Goal: Task Accomplishment & Management: Manage account settings

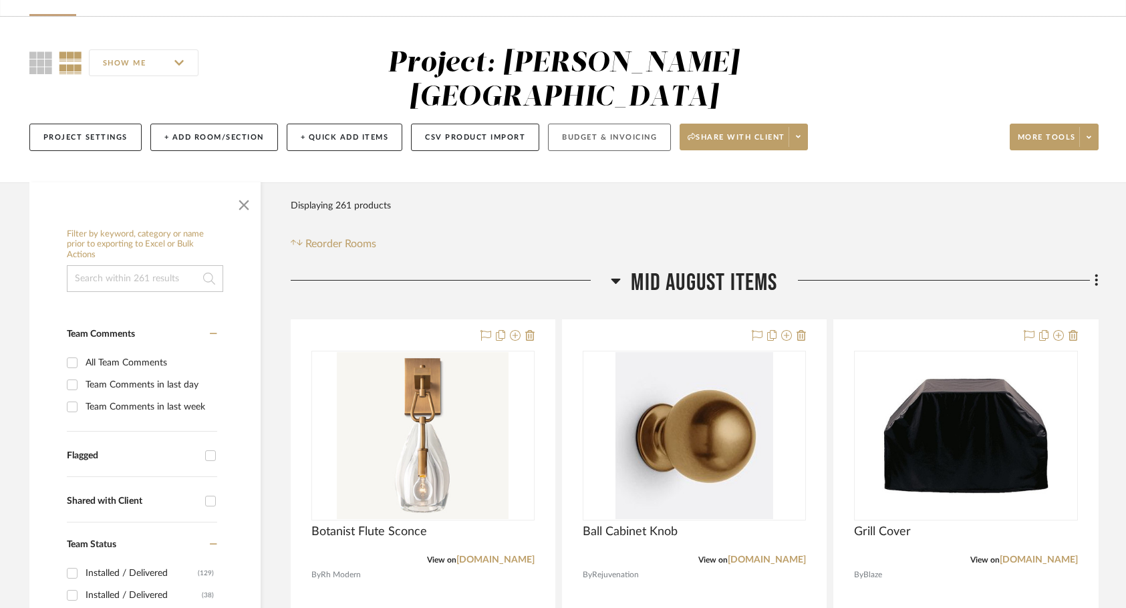
click at [599, 124] on button "Budget & Invoicing" at bounding box center [609, 137] width 123 height 27
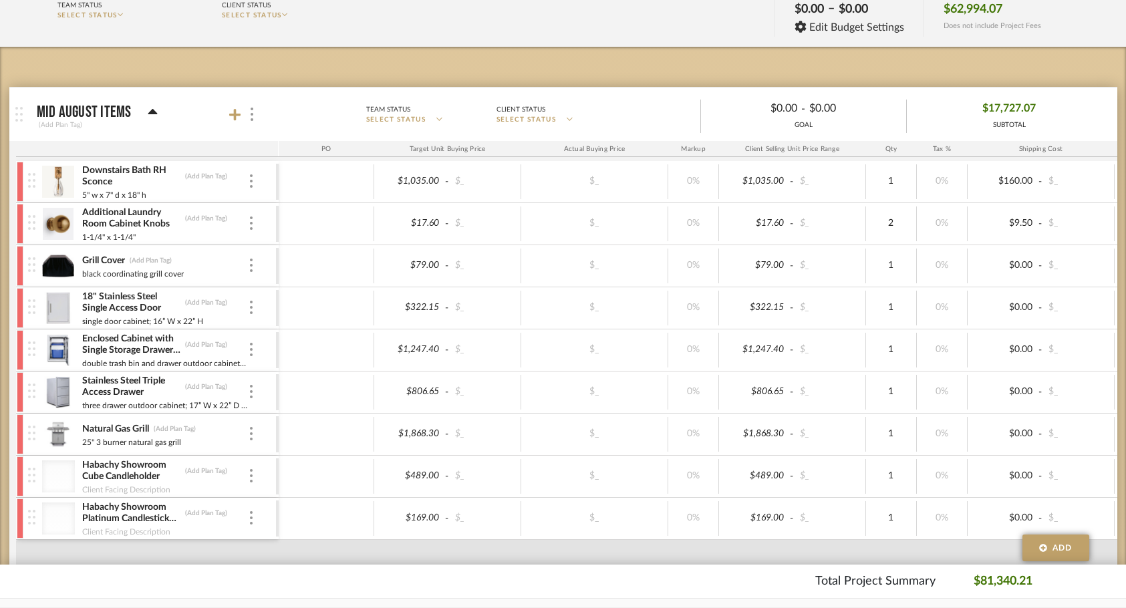
scroll to position [268, 0]
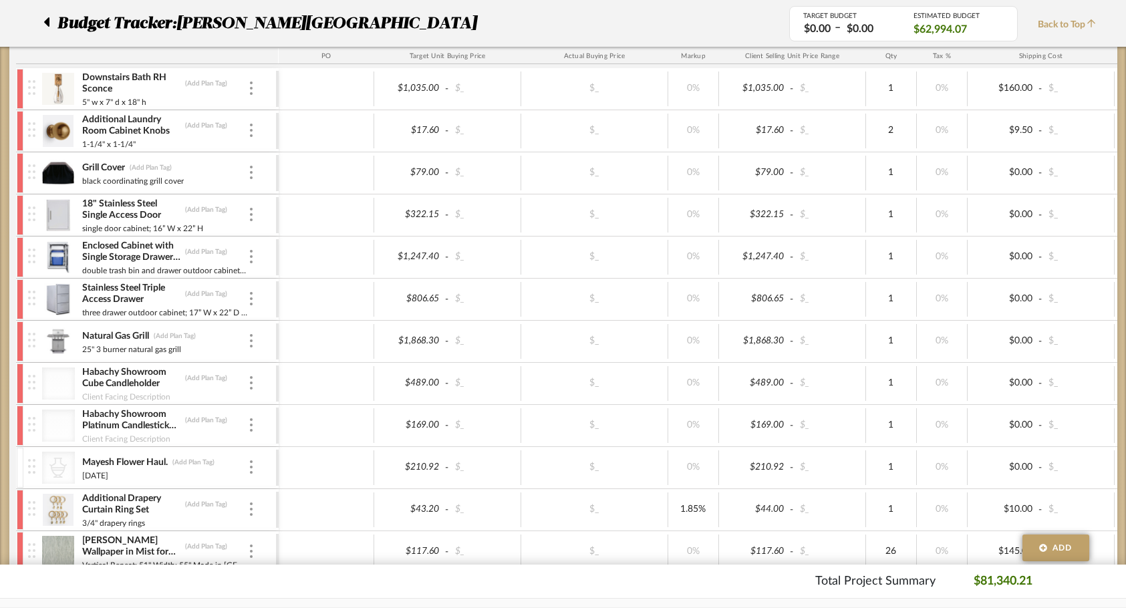
click at [21, 81] on div at bounding box center [20, 89] width 7 height 40
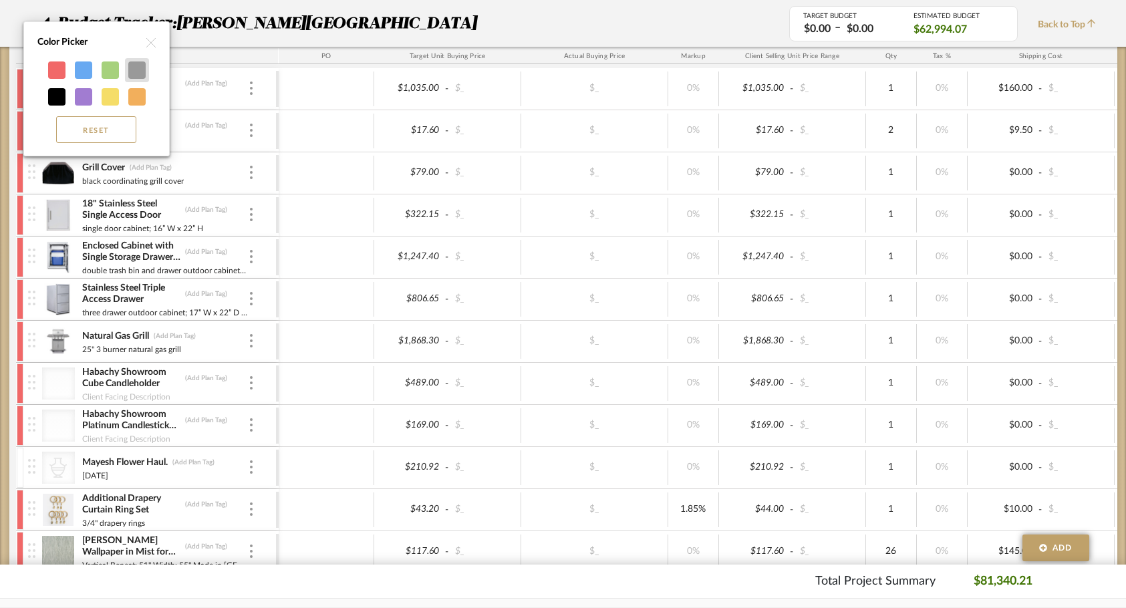
click at [132, 75] on div at bounding box center [136, 69] width 17 height 17
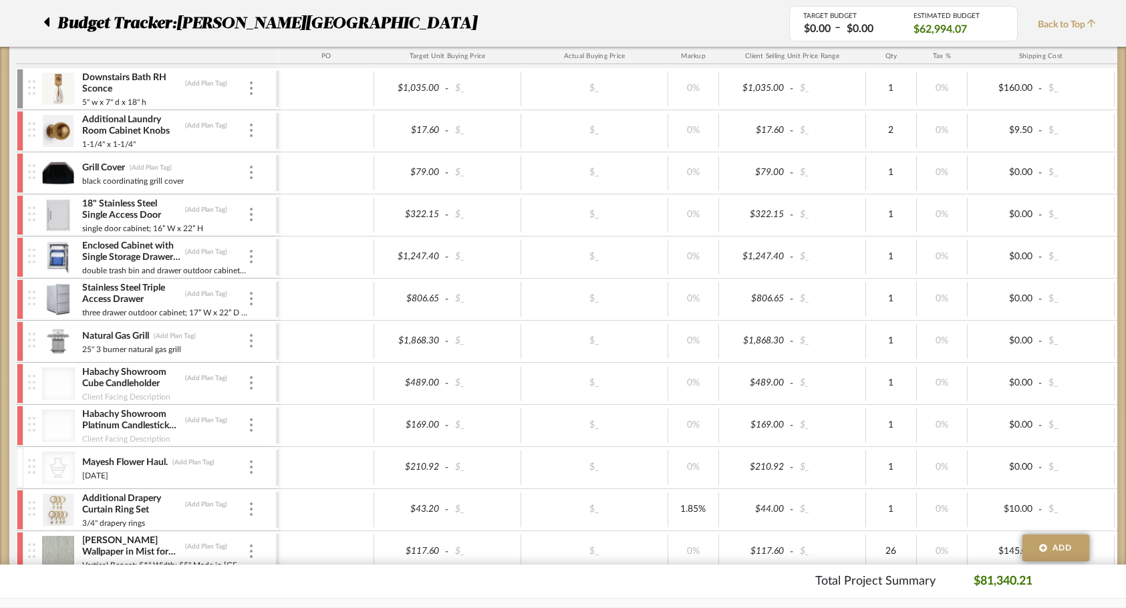
click at [20, 131] on div at bounding box center [20, 131] width 7 height 40
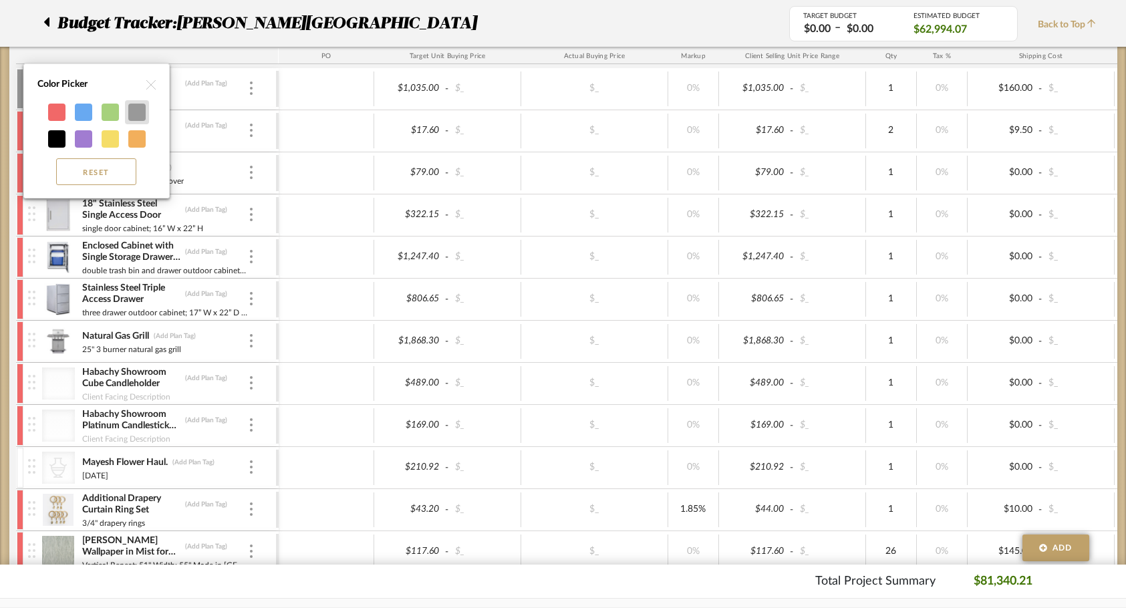
click at [136, 115] on div at bounding box center [136, 112] width 17 height 17
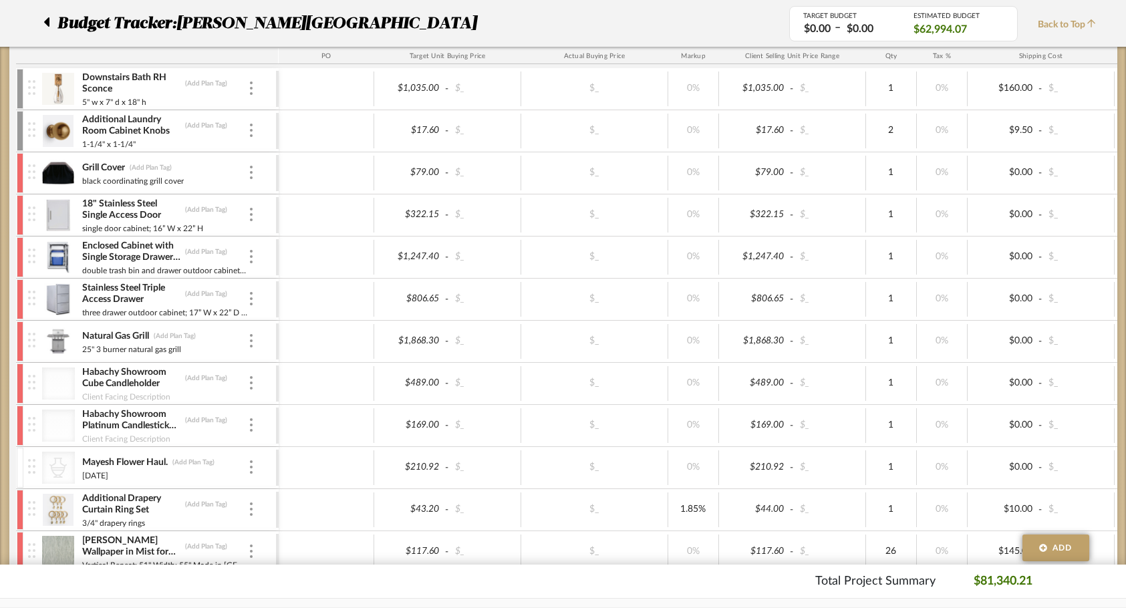
click at [21, 178] on div at bounding box center [20, 173] width 7 height 40
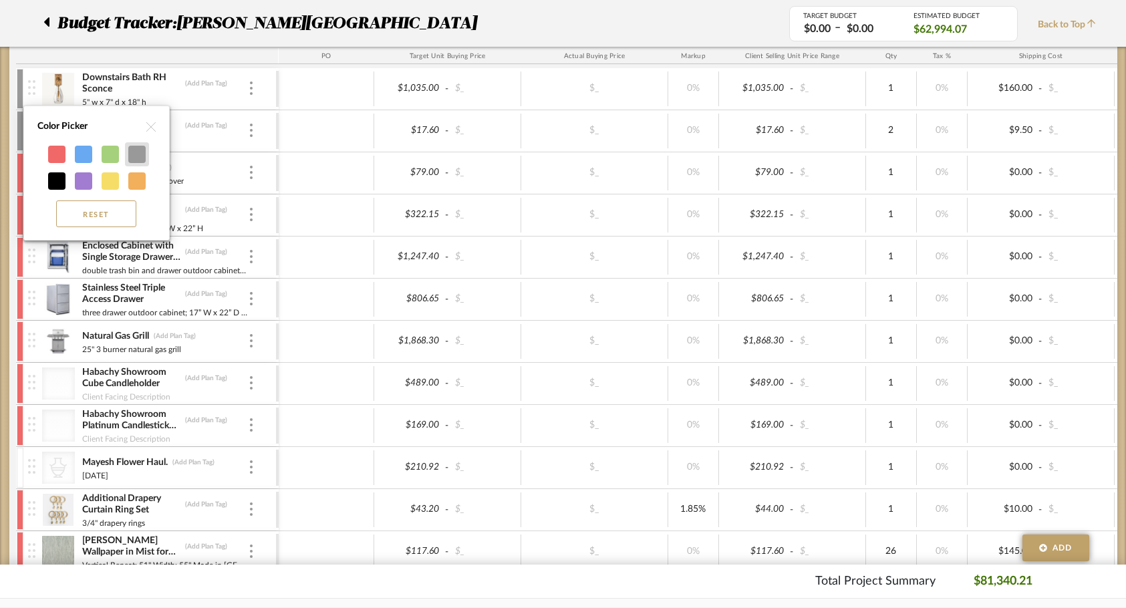
click at [138, 156] on div at bounding box center [136, 154] width 17 height 17
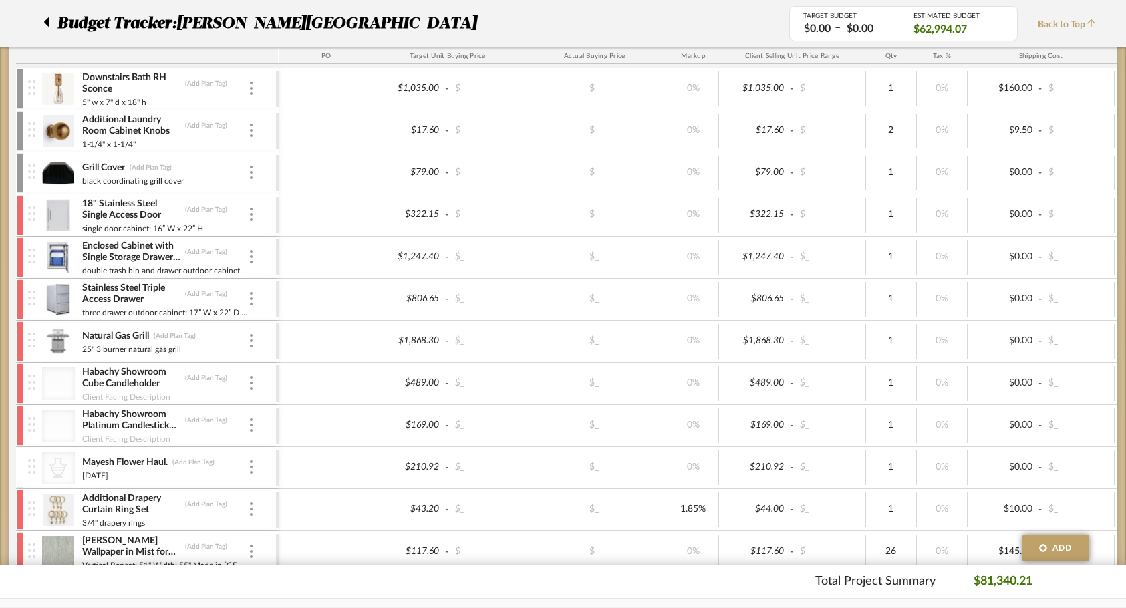
click at [18, 214] on div at bounding box center [20, 215] width 7 height 40
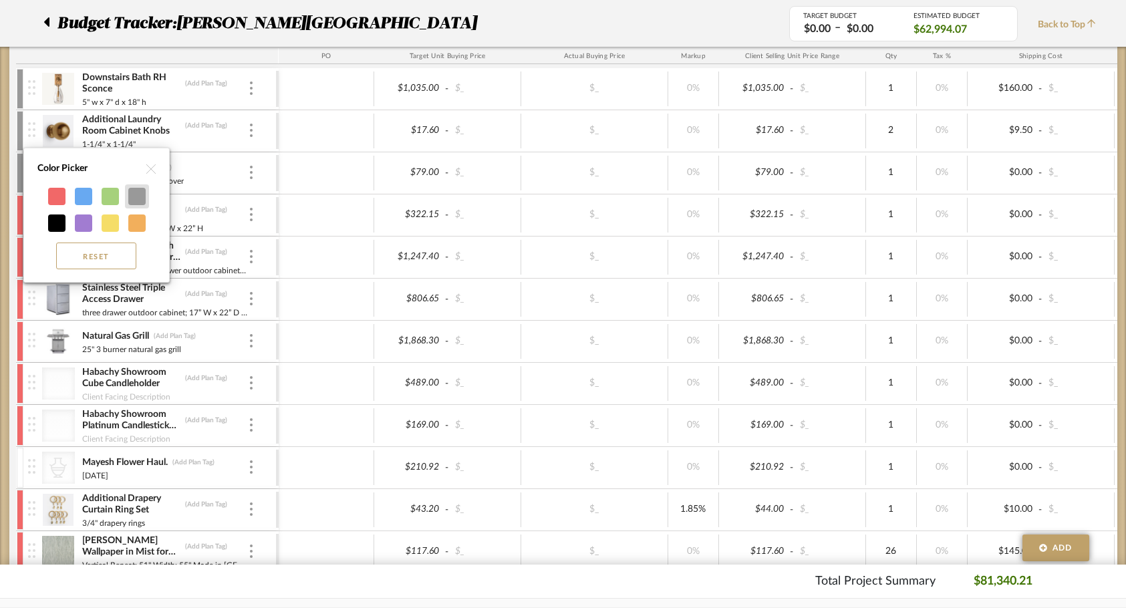
click at [136, 194] on div at bounding box center [136, 196] width 17 height 17
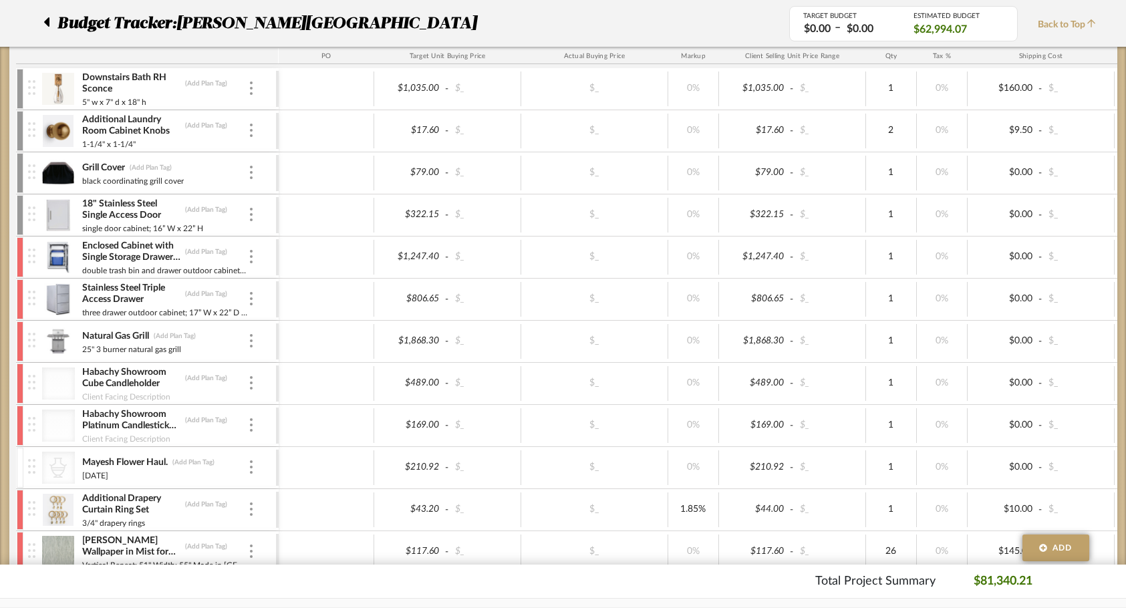
click at [17, 261] on div at bounding box center [20, 257] width 7 height 40
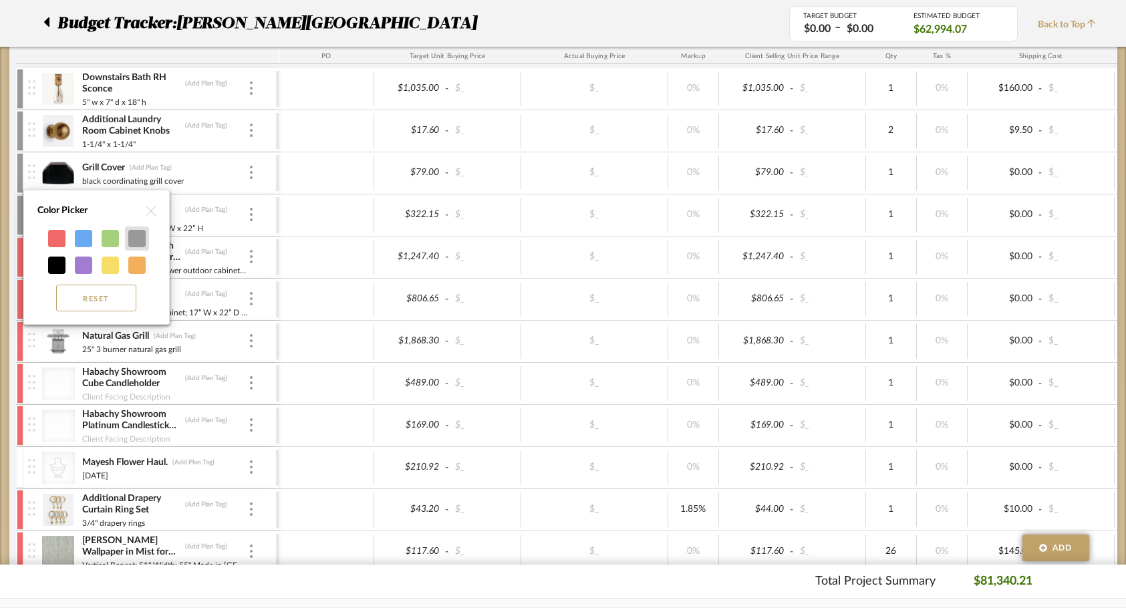
click at [135, 228] on div at bounding box center [137, 239] width 24 height 24
click at [158, 232] on div "Reset" at bounding box center [97, 271] width 132 height 93
click at [138, 235] on div at bounding box center [136, 238] width 17 height 17
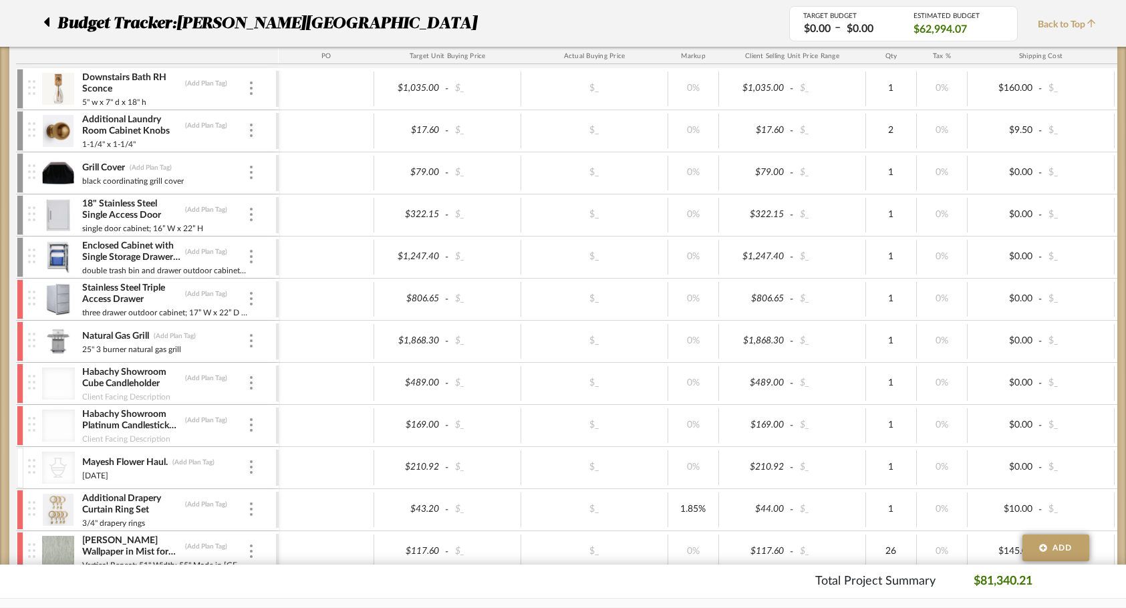
click at [17, 304] on div at bounding box center [20, 299] width 7 height 40
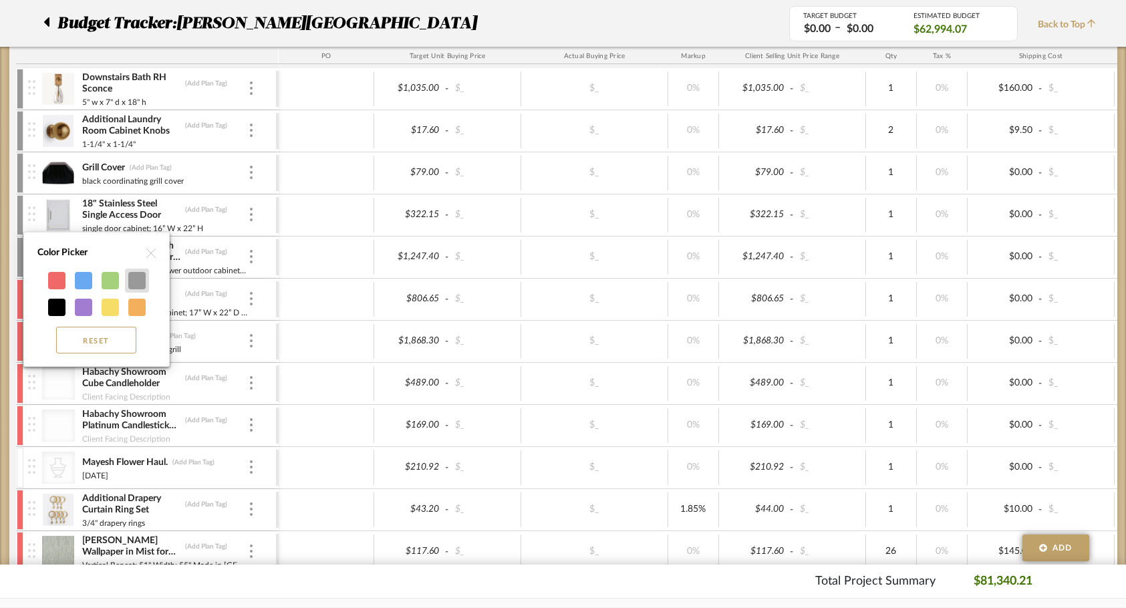
click at [134, 283] on div at bounding box center [136, 280] width 17 height 17
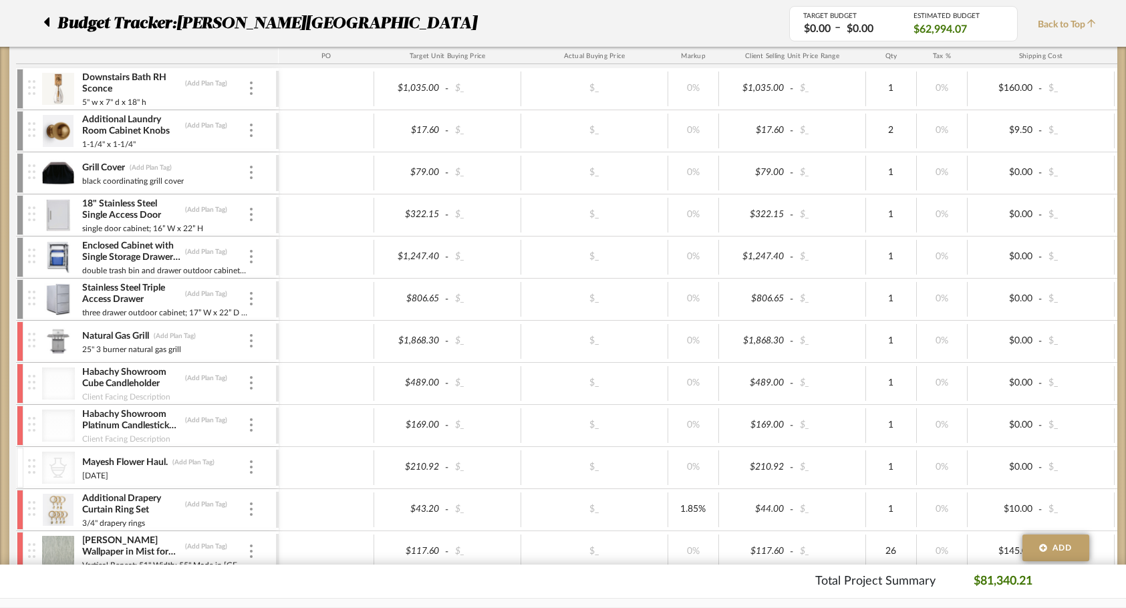
click at [18, 342] on div at bounding box center [20, 341] width 7 height 40
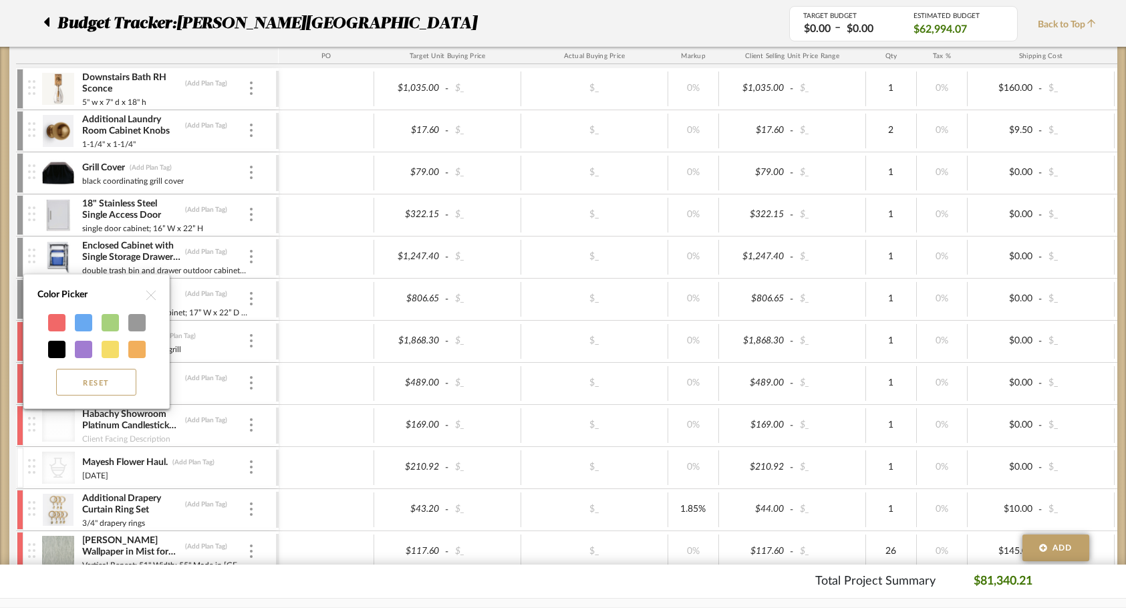
click at [149, 319] on div "Reset" at bounding box center [97, 355] width 132 height 93
click at [146, 319] on div at bounding box center [137, 323] width 24 height 24
click at [133, 321] on div at bounding box center [136, 322] width 17 height 17
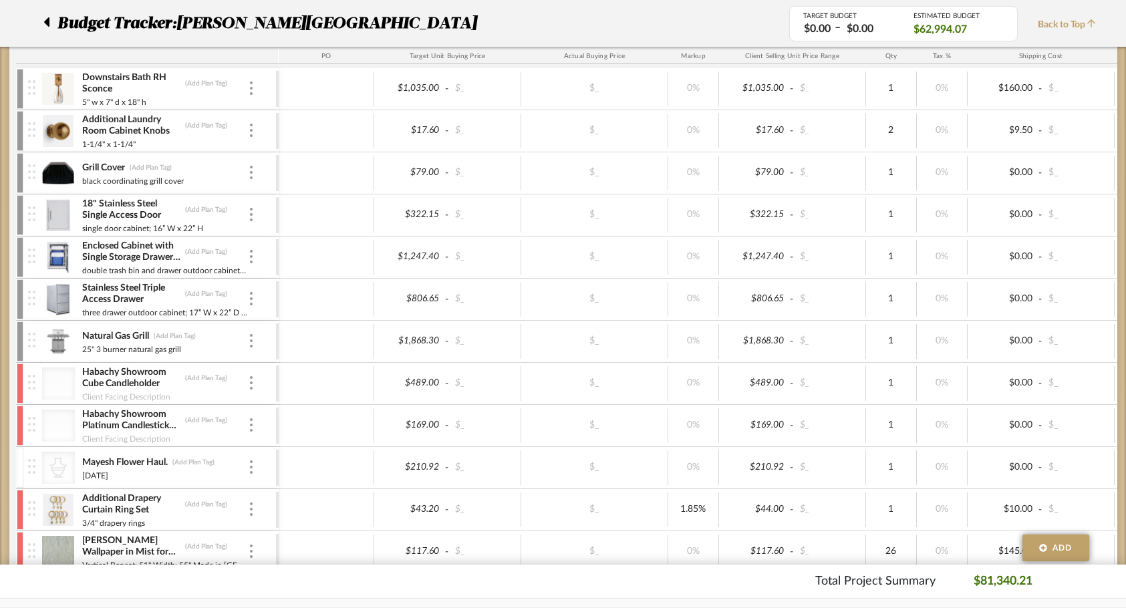
click at [19, 394] on div at bounding box center [20, 384] width 7 height 40
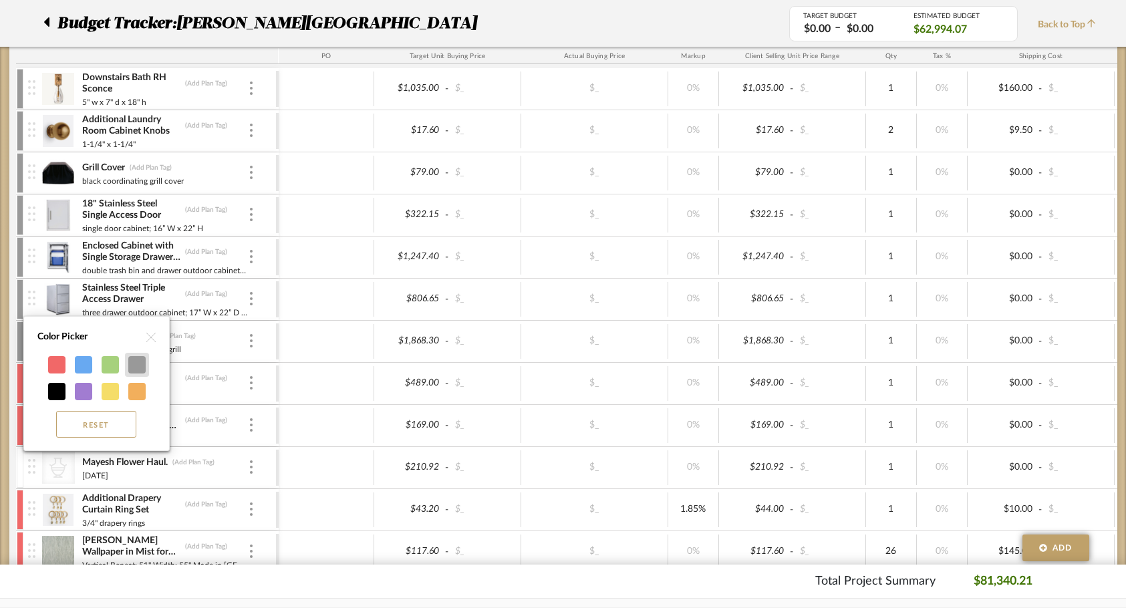
click at [137, 370] on div at bounding box center [136, 364] width 17 height 17
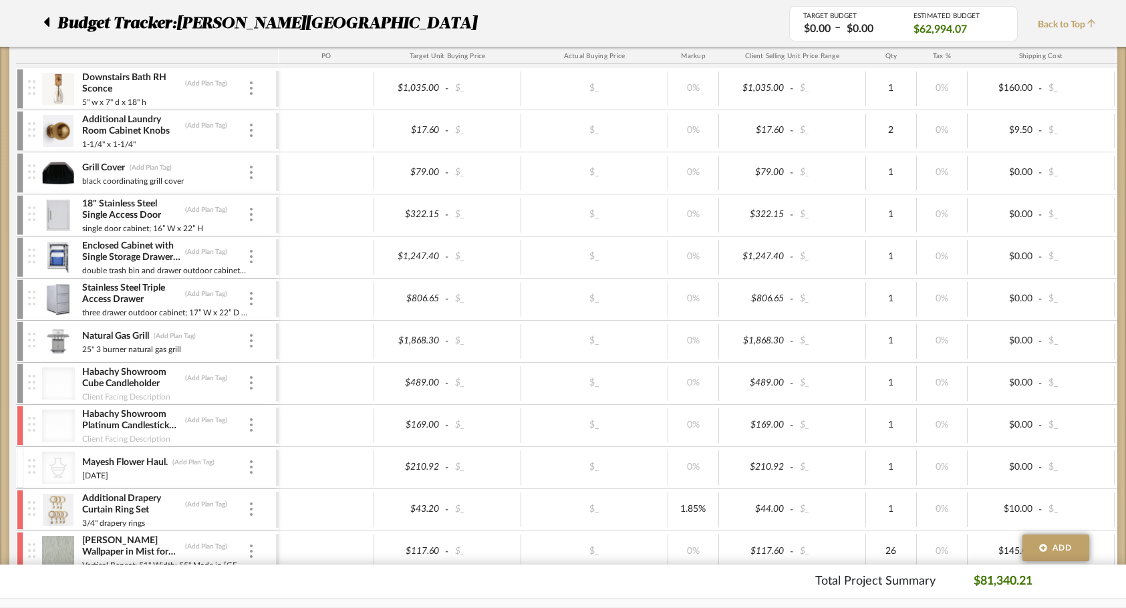
click at [17, 420] on div at bounding box center [20, 426] width 7 height 40
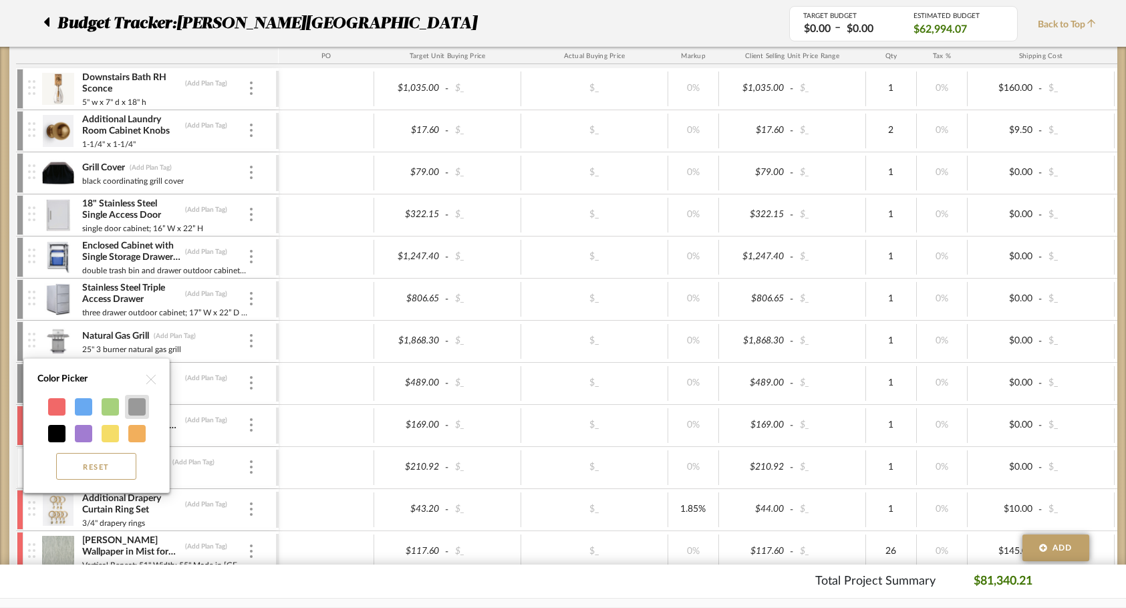
click at [138, 398] on div at bounding box center [137, 407] width 24 height 24
click at [130, 410] on div at bounding box center [136, 406] width 17 height 17
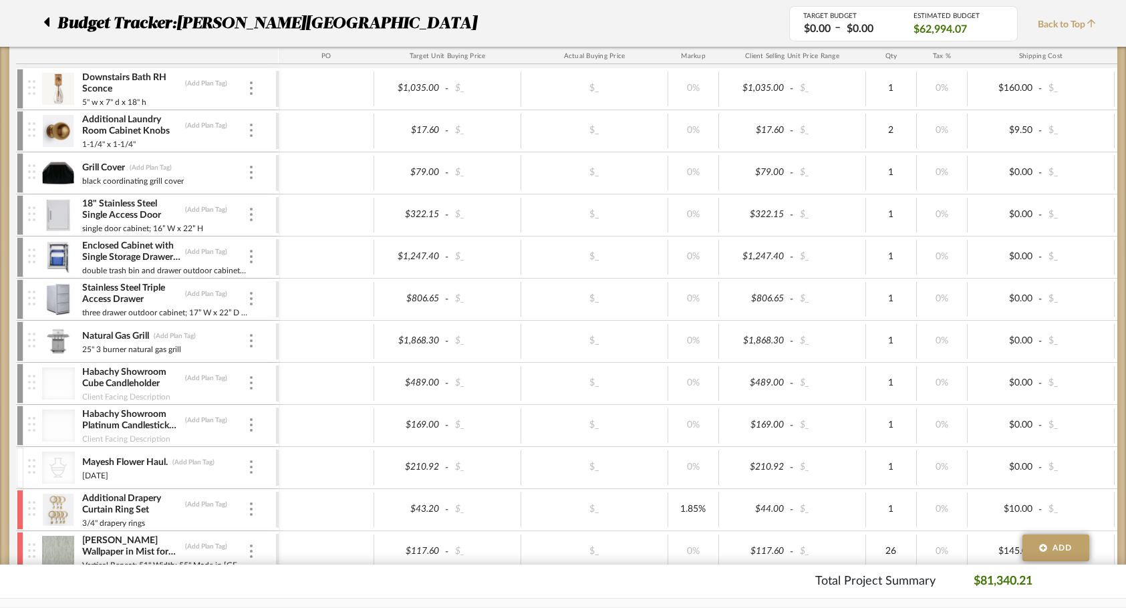
click at [20, 469] on div at bounding box center [20, 468] width 7 height 40
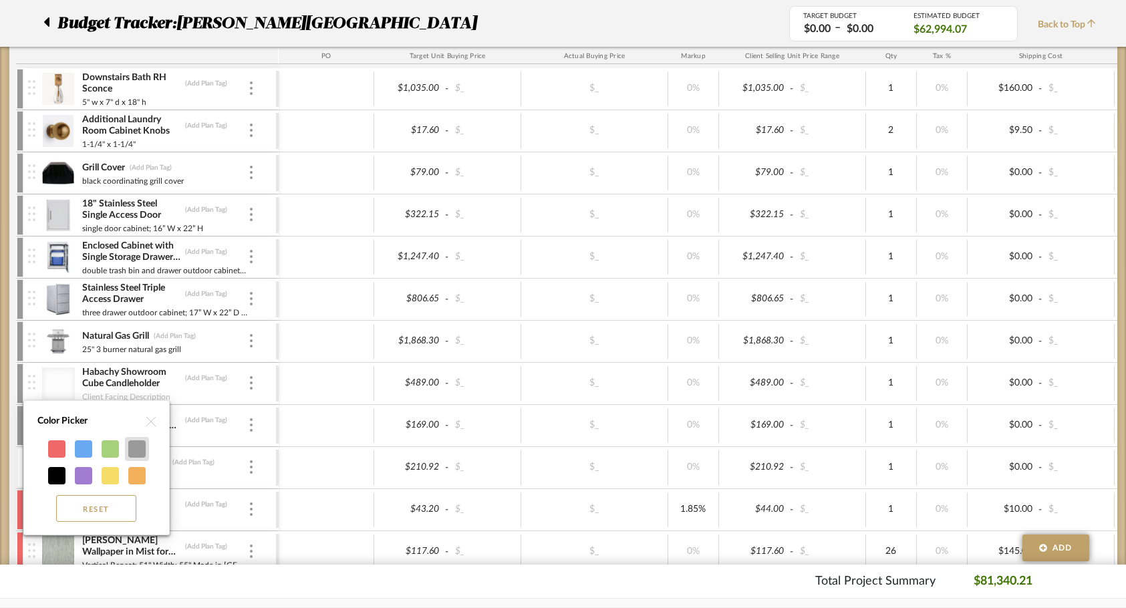
click at [133, 448] on div at bounding box center [136, 448] width 17 height 17
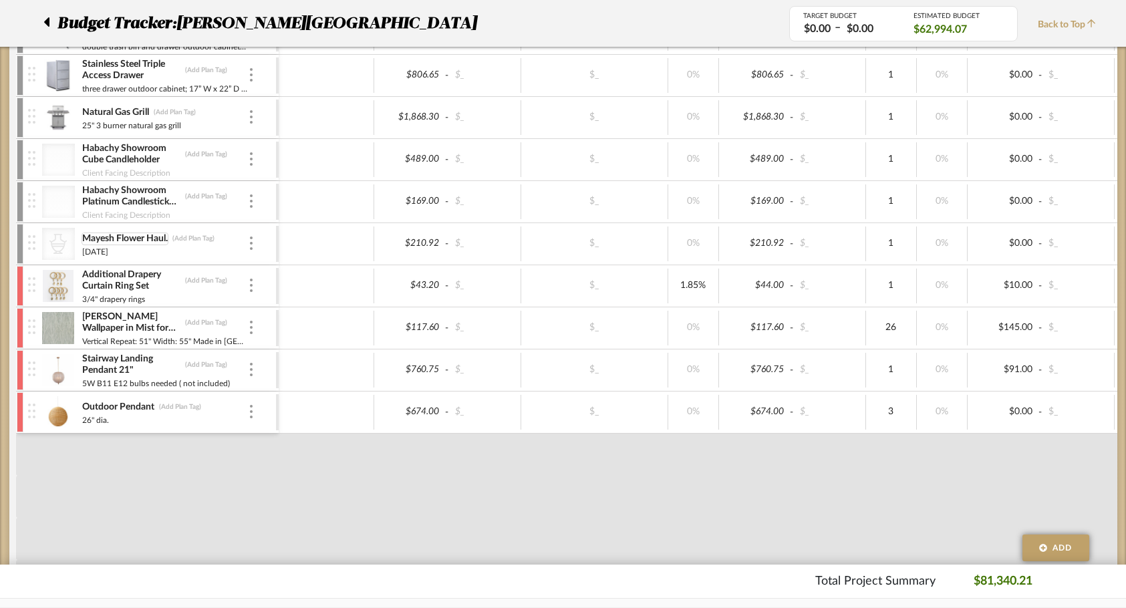
scroll to position [493, 0]
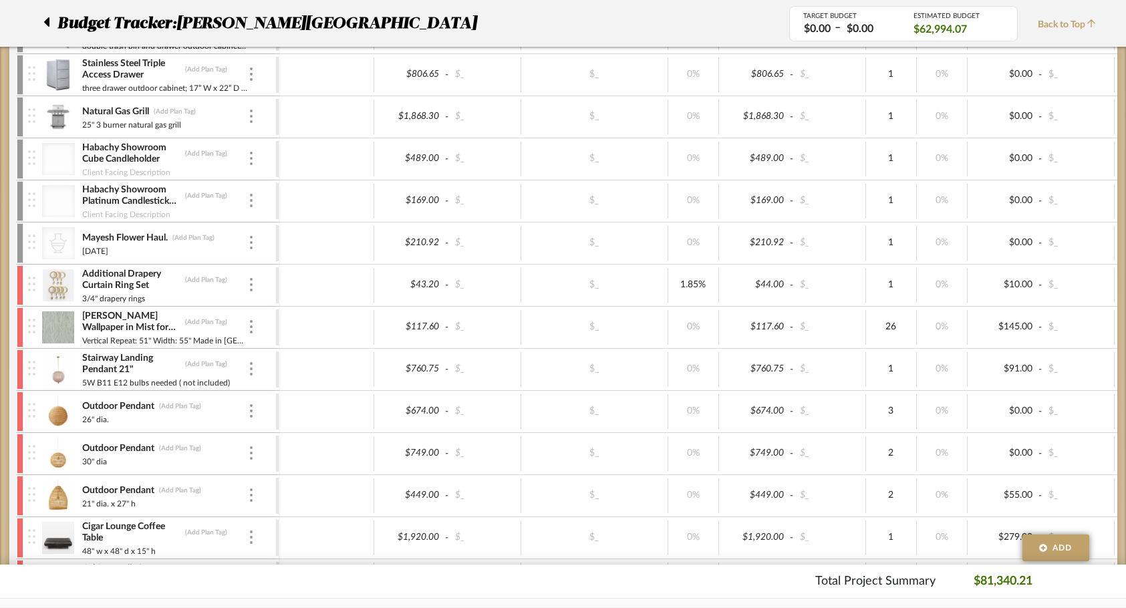
click at [16, 296] on div "Additional Drapery Curtain Ring Set (Add Plan Tag) 3/4" drapery rings" at bounding box center [147, 285] width 263 height 41
click at [16, 293] on div "Additional Drapery Curtain Ring Set (Add Plan Tag) 3/4" drapery rings" at bounding box center [147, 285] width 263 height 41
click at [21, 285] on div at bounding box center [20, 285] width 7 height 40
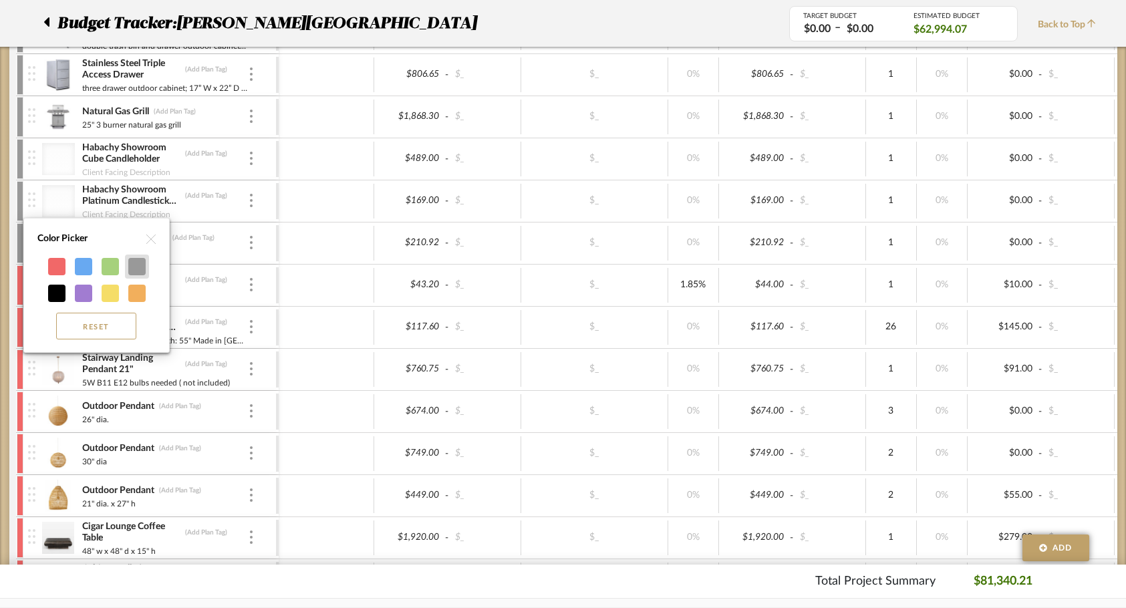
click at [140, 267] on div at bounding box center [136, 266] width 17 height 17
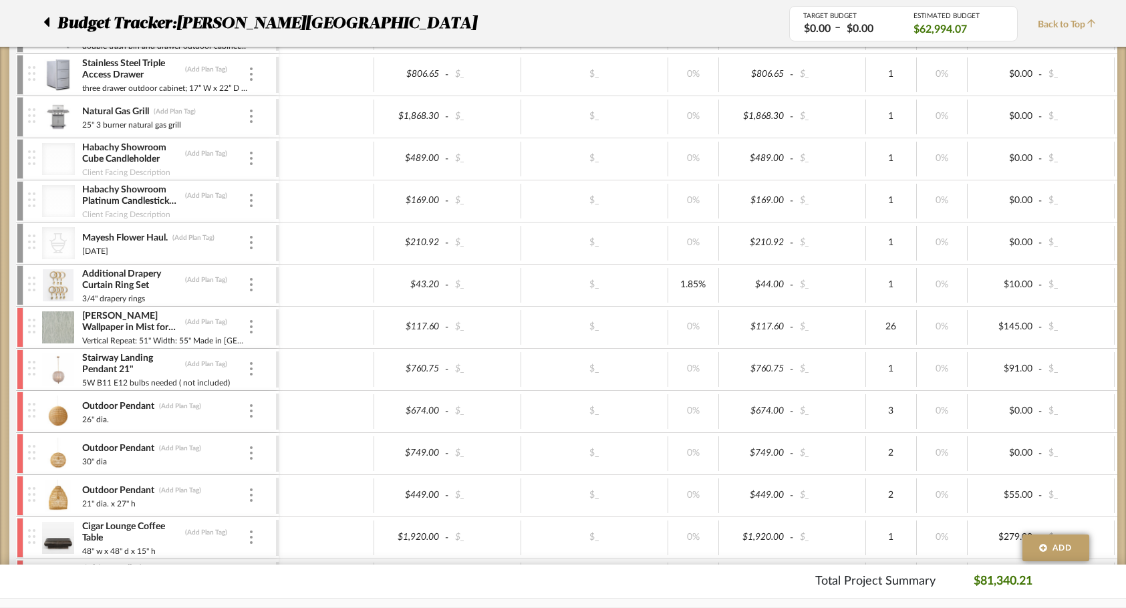
click at [21, 328] on div at bounding box center [20, 327] width 7 height 40
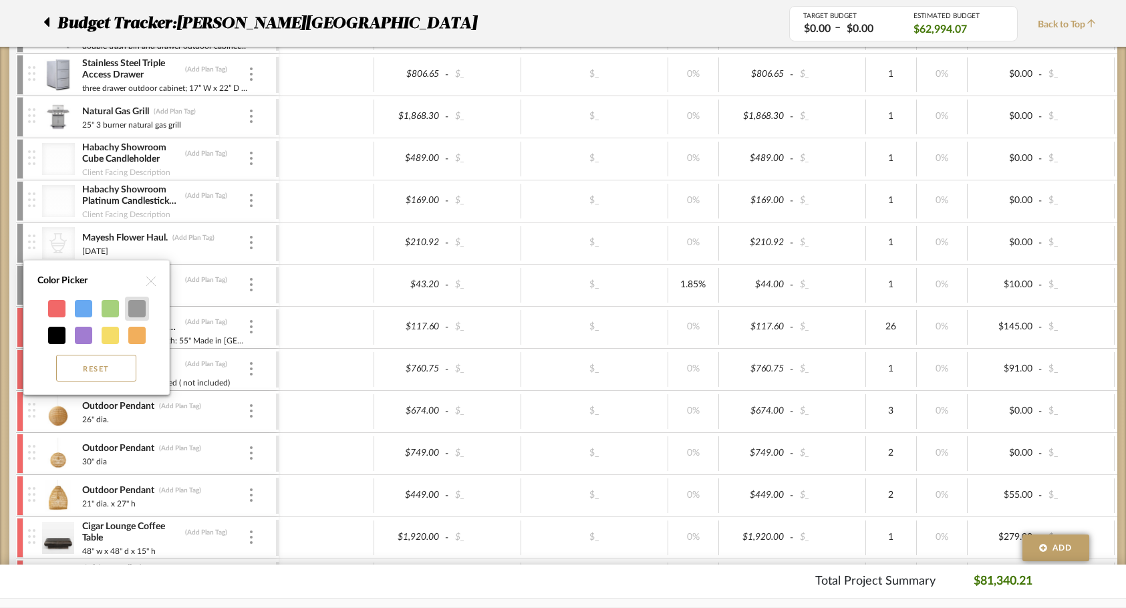
click at [142, 315] on div at bounding box center [136, 308] width 17 height 17
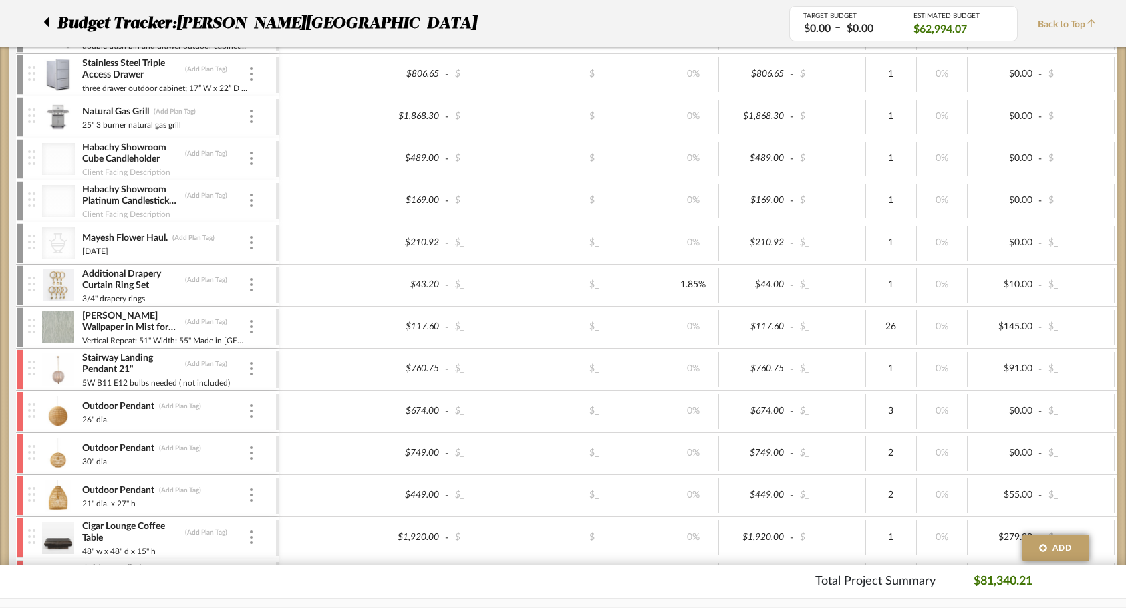
click at [19, 374] on div at bounding box center [20, 370] width 7 height 40
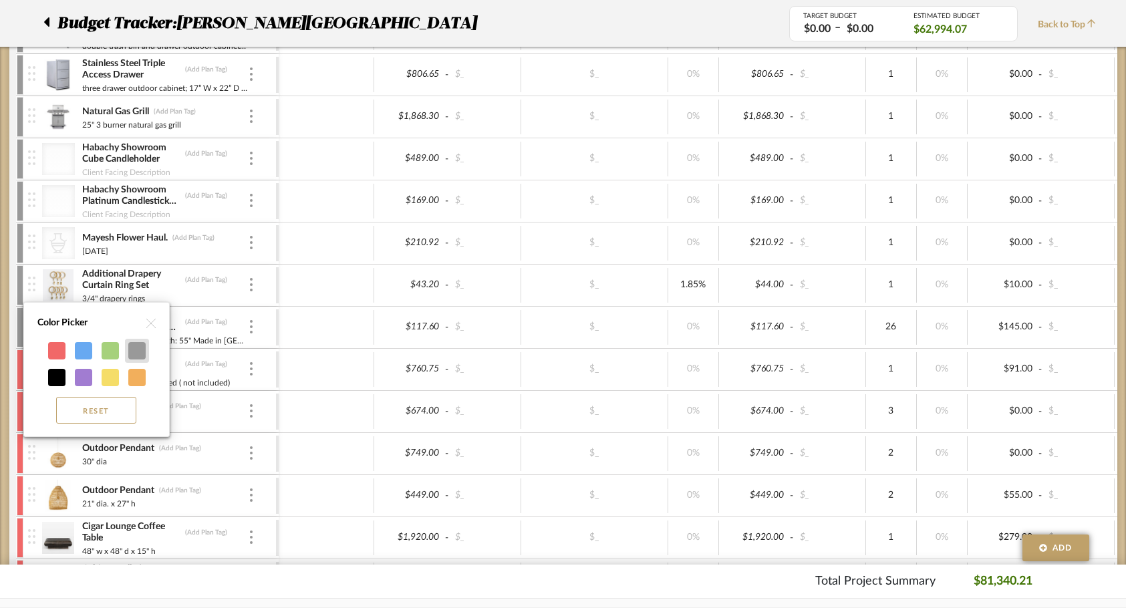
click at [141, 358] on div at bounding box center [136, 350] width 17 height 17
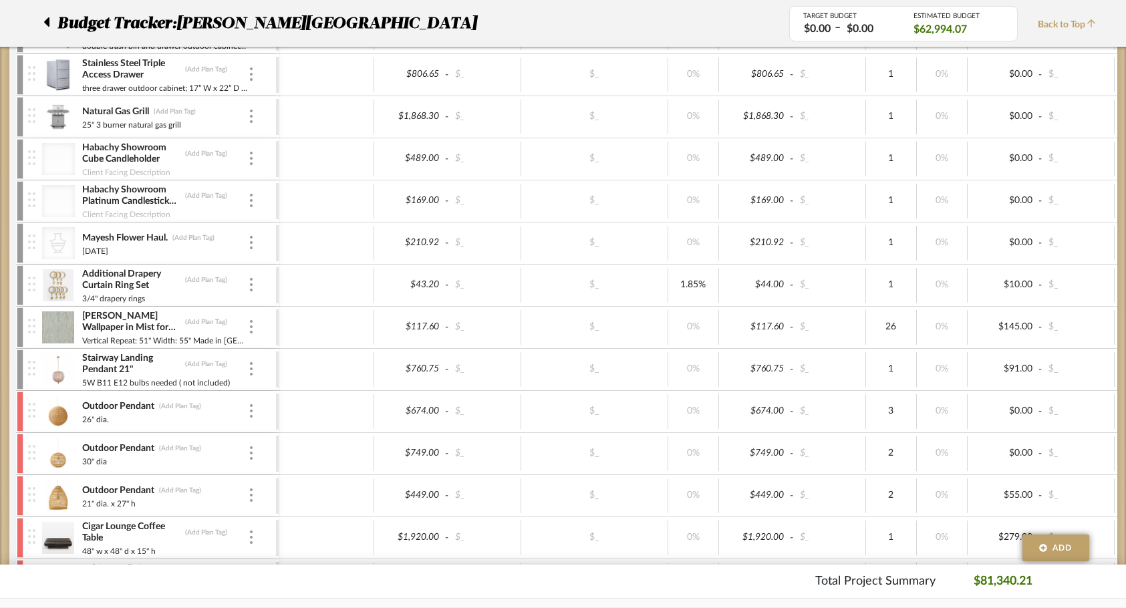
click at [19, 409] on div at bounding box center [20, 412] width 7 height 40
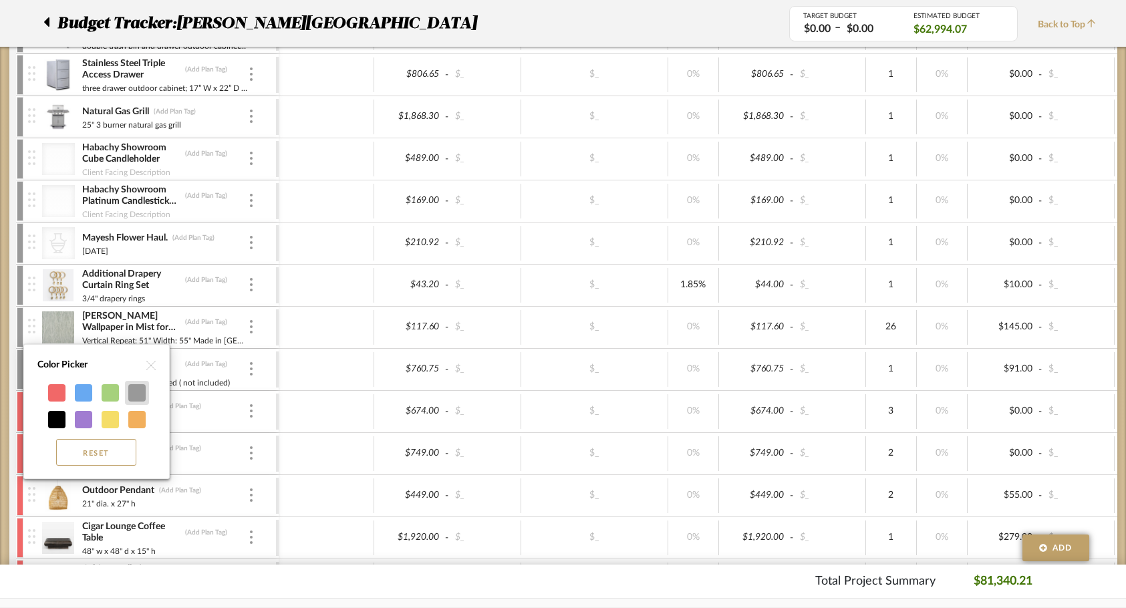
click at [138, 390] on div at bounding box center [136, 392] width 17 height 17
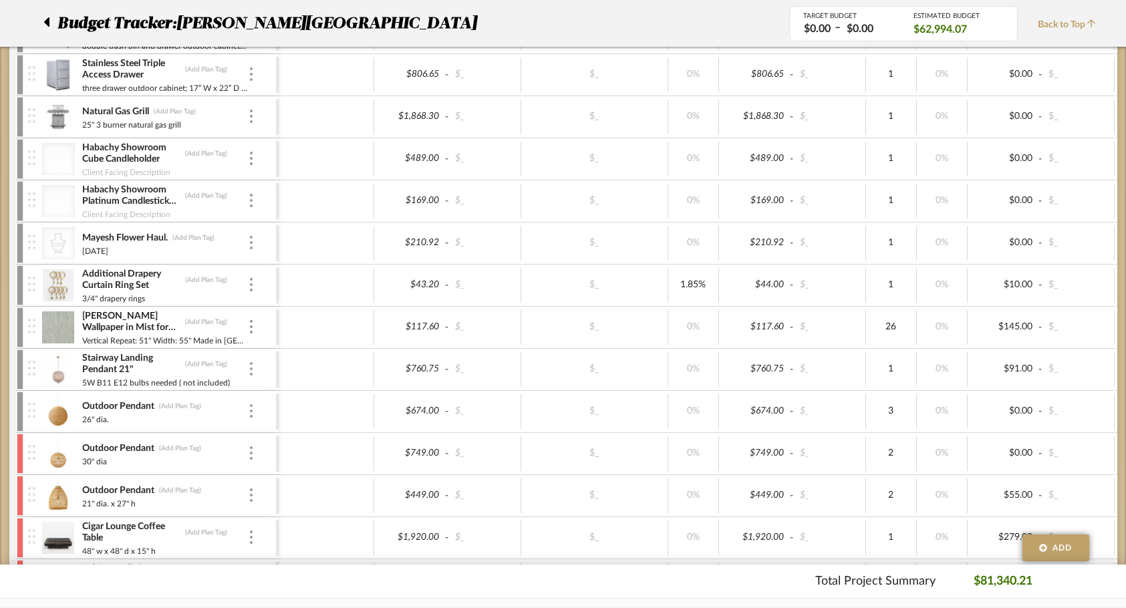
click at [17, 462] on div at bounding box center [20, 454] width 7 height 40
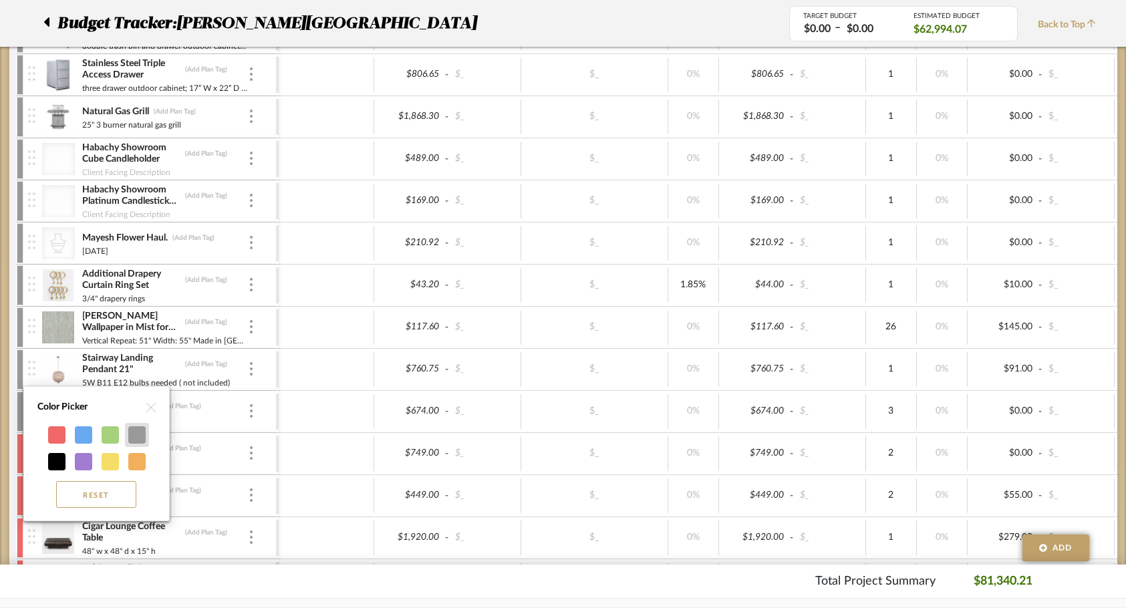
click at [129, 444] on div at bounding box center [137, 435] width 24 height 24
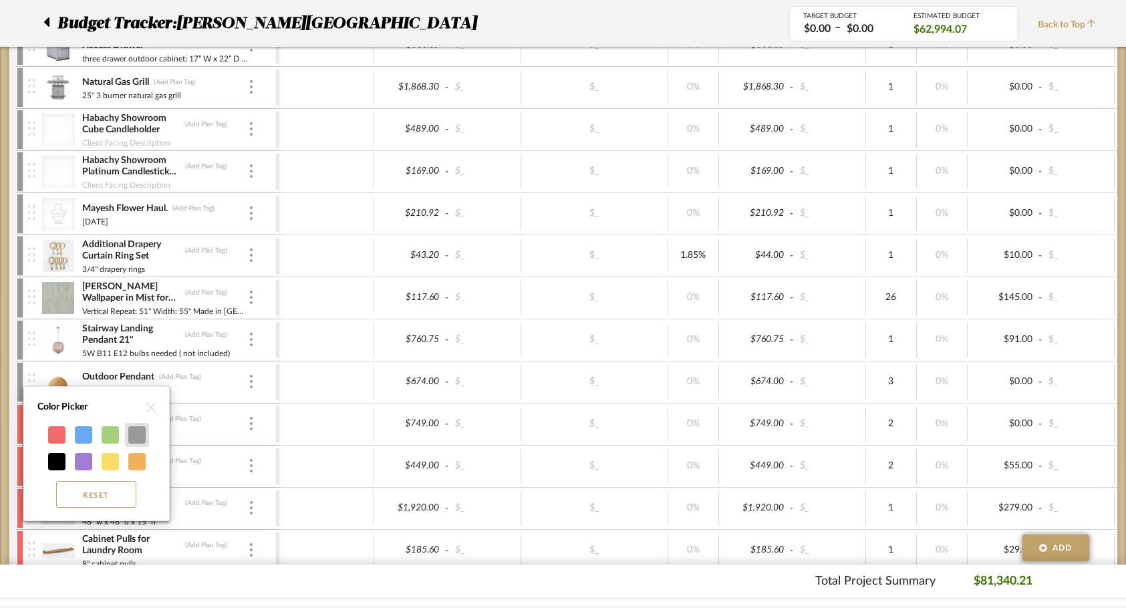
scroll to position [523, 0]
click at [130, 443] on div at bounding box center [136, 434] width 17 height 17
click at [138, 437] on div at bounding box center [136, 434] width 17 height 17
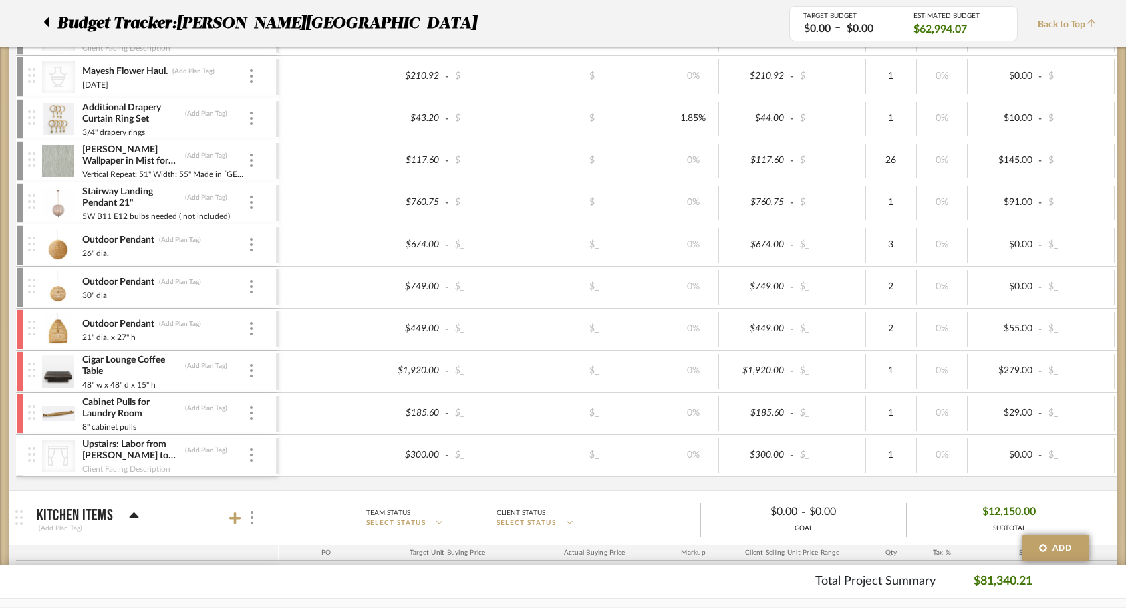
scroll to position [684, 0]
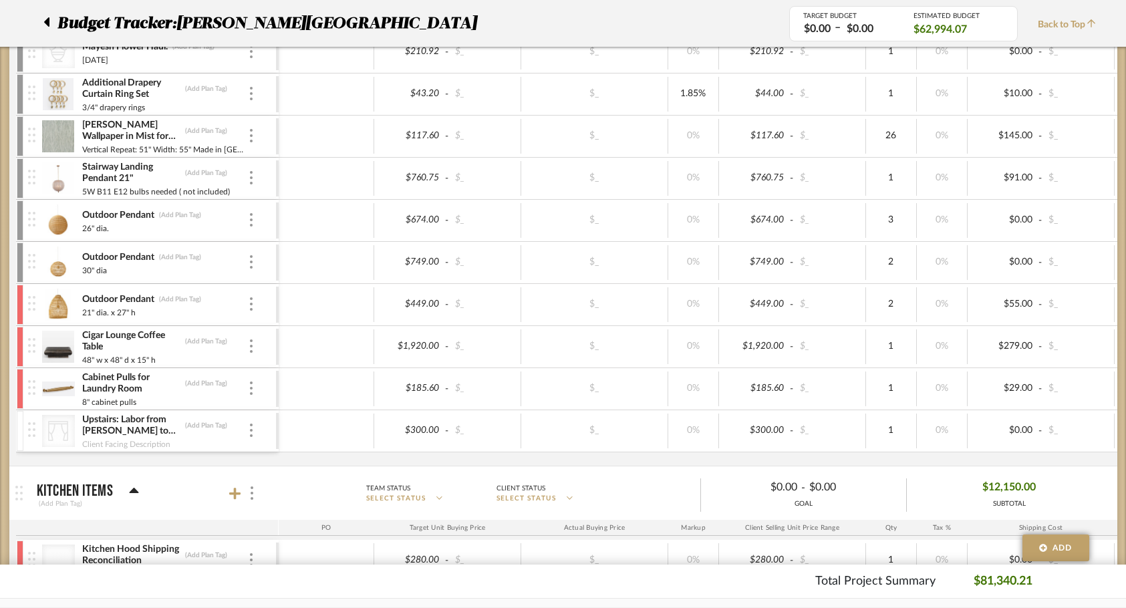
click at [19, 310] on div at bounding box center [20, 305] width 7 height 40
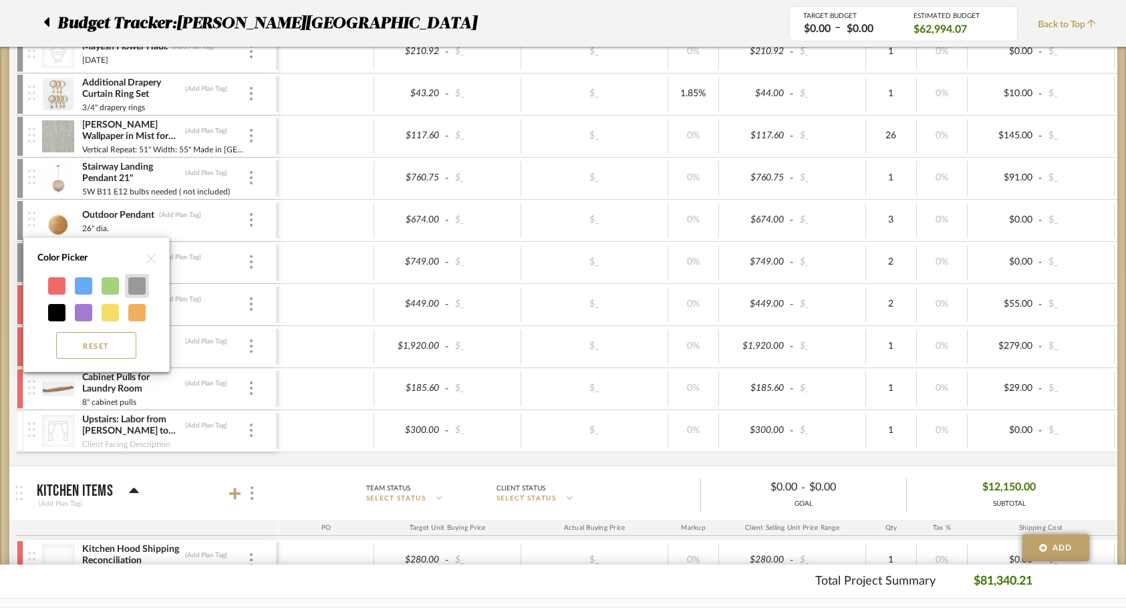
click at [140, 292] on div at bounding box center [136, 285] width 17 height 17
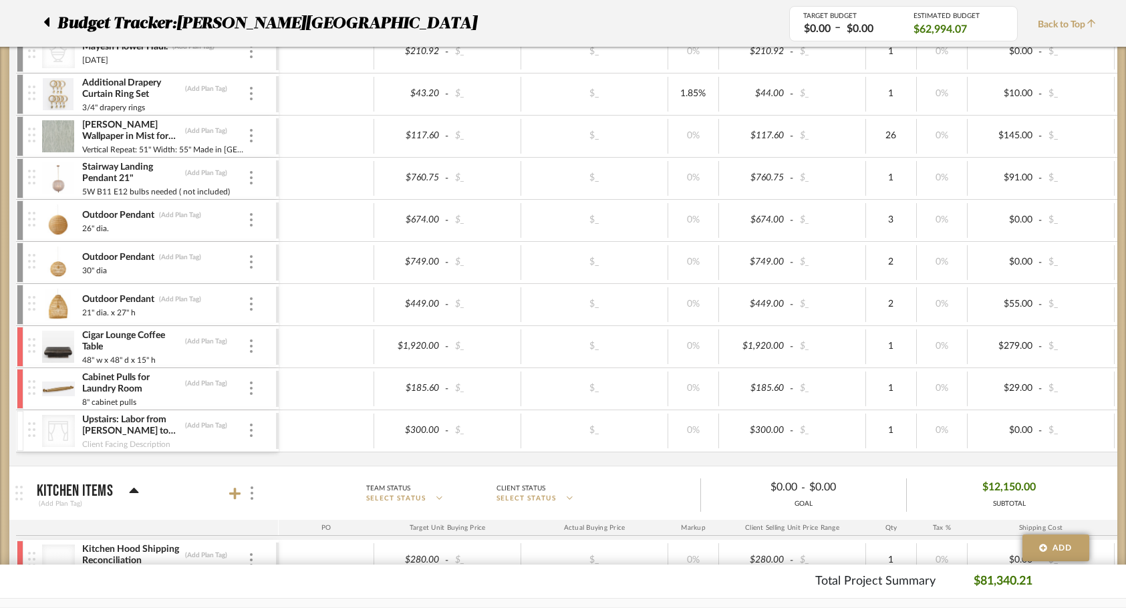
click at [20, 354] on div at bounding box center [20, 347] width 7 height 40
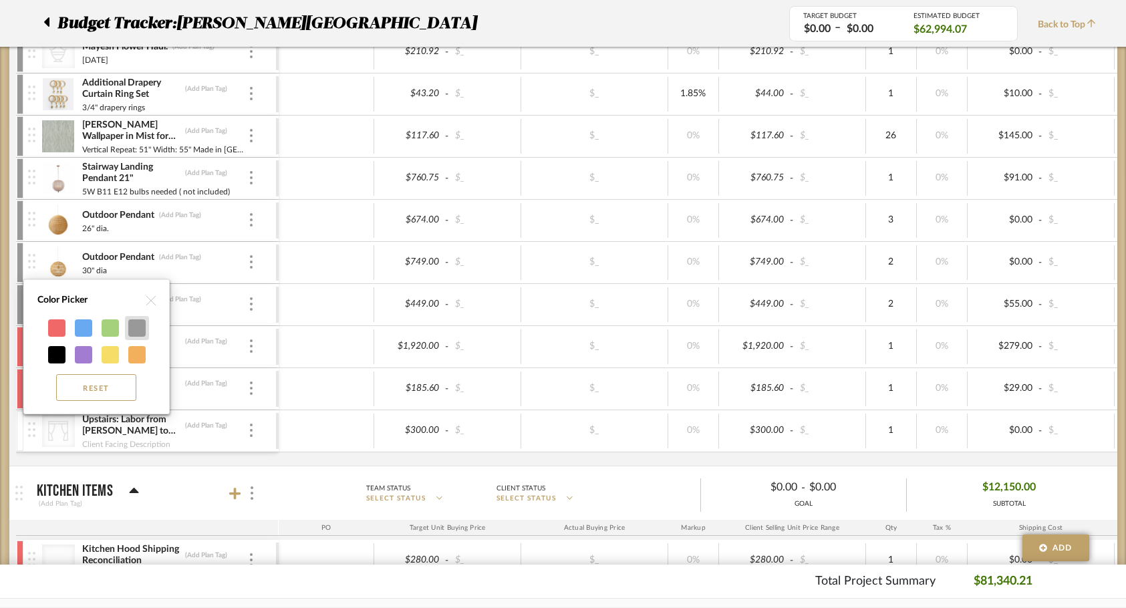
click at [130, 333] on div at bounding box center [136, 327] width 17 height 17
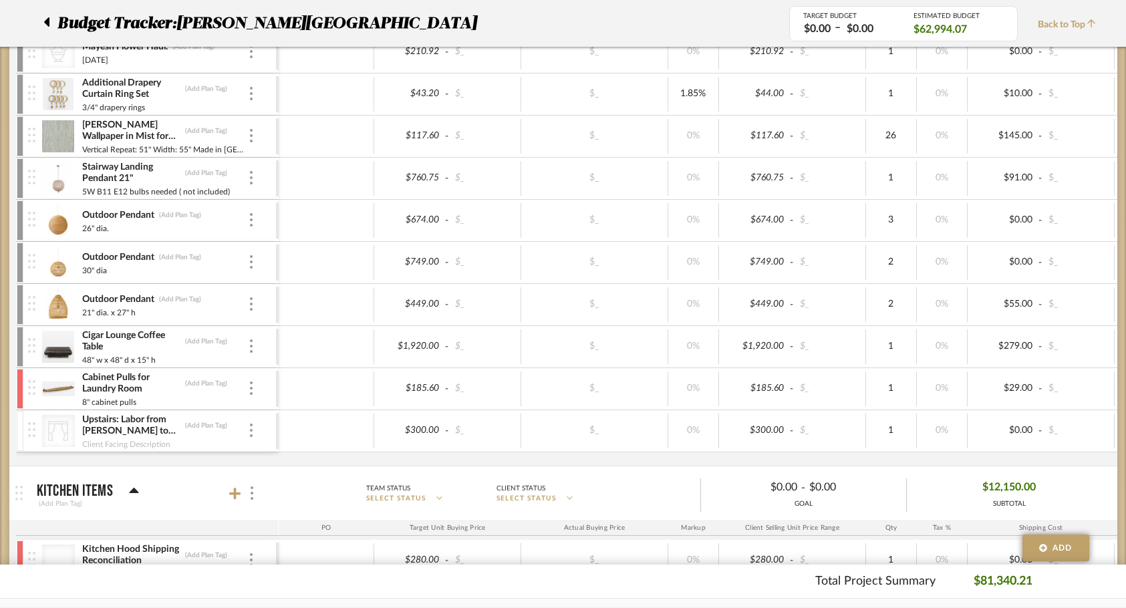
click at [20, 387] on div at bounding box center [20, 389] width 7 height 40
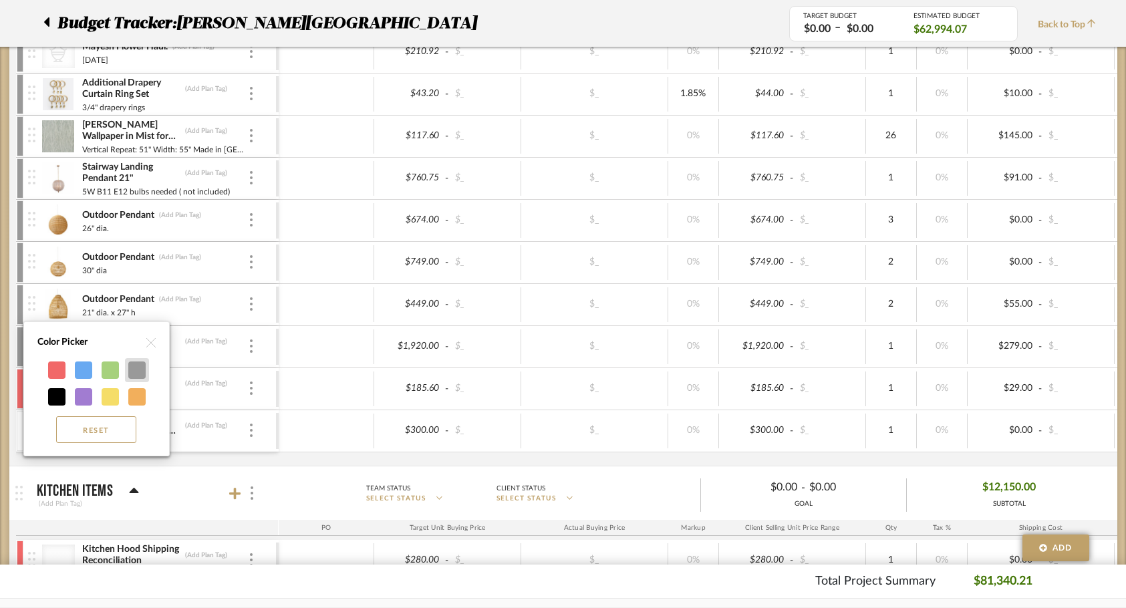
click at [132, 366] on div at bounding box center [136, 370] width 17 height 17
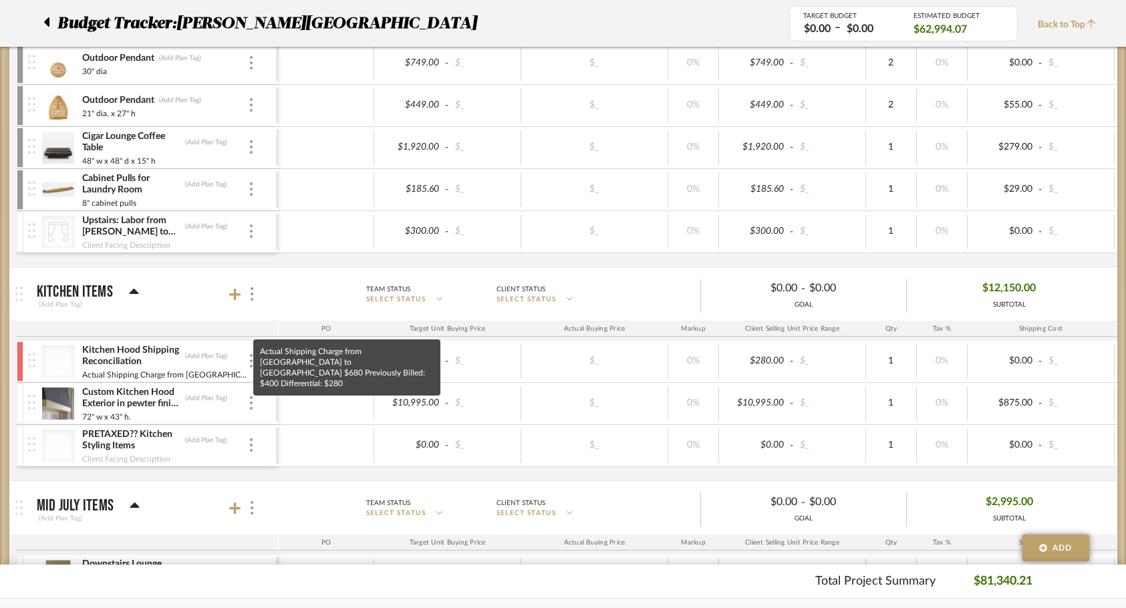
scroll to position [926, 0]
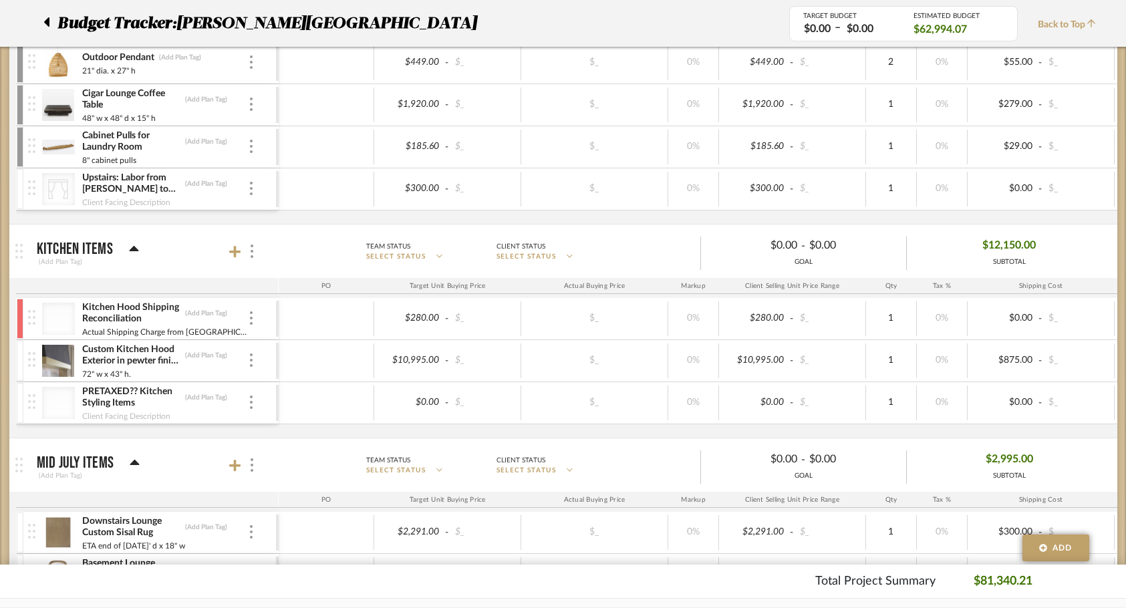
click at [19, 313] on div at bounding box center [20, 319] width 7 height 40
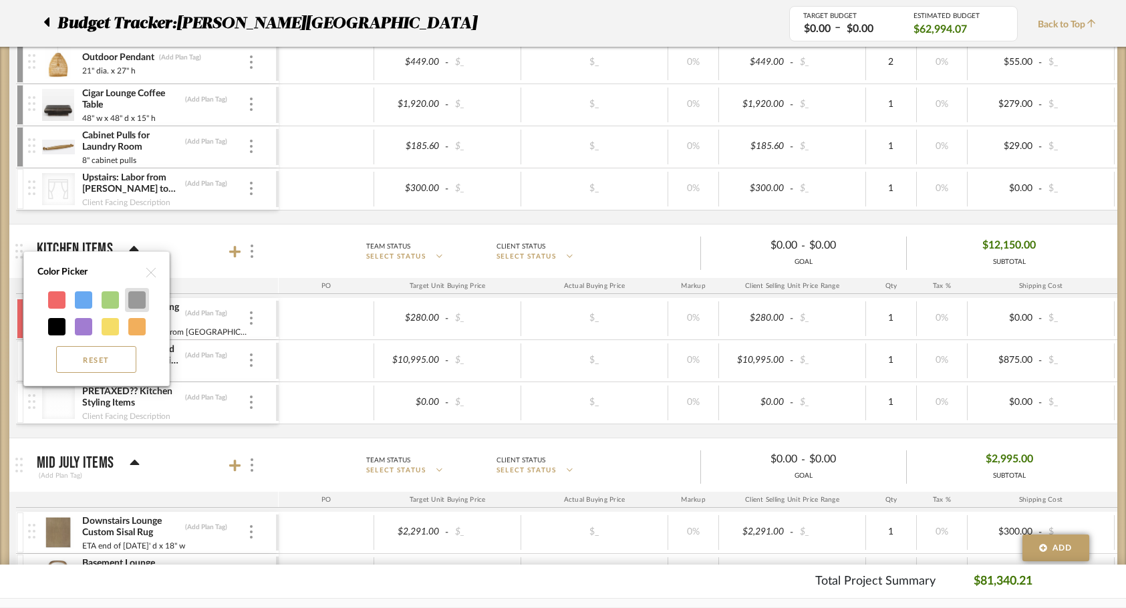
click at [126, 306] on div at bounding box center [137, 300] width 24 height 24
click at [146, 293] on div at bounding box center [137, 300] width 24 height 24
click at [141, 298] on div at bounding box center [136, 299] width 17 height 17
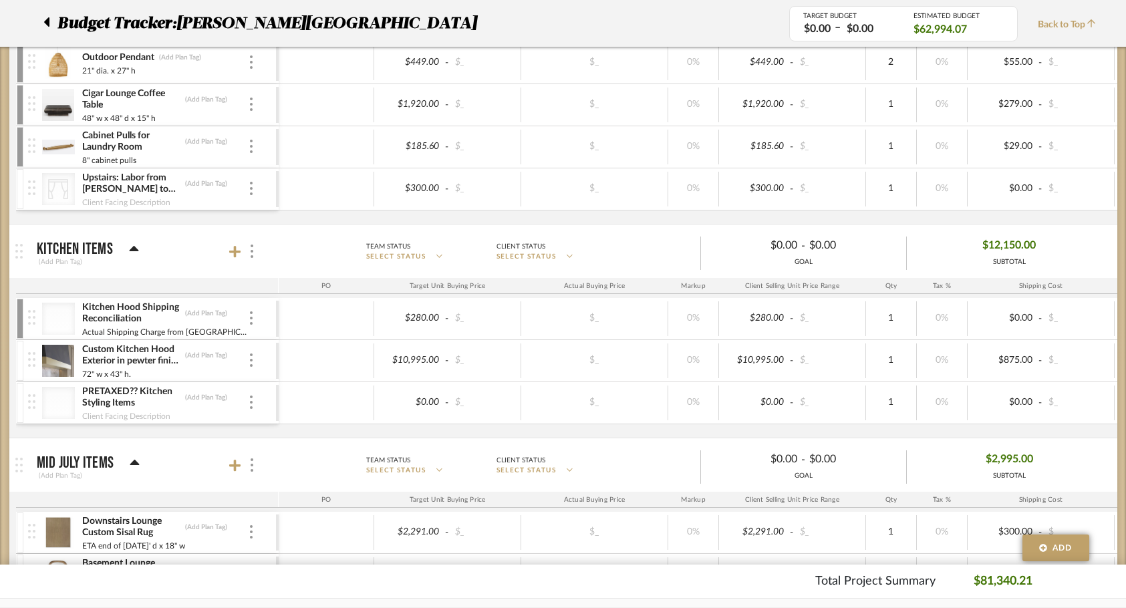
click at [20, 366] on div at bounding box center [20, 361] width 7 height 40
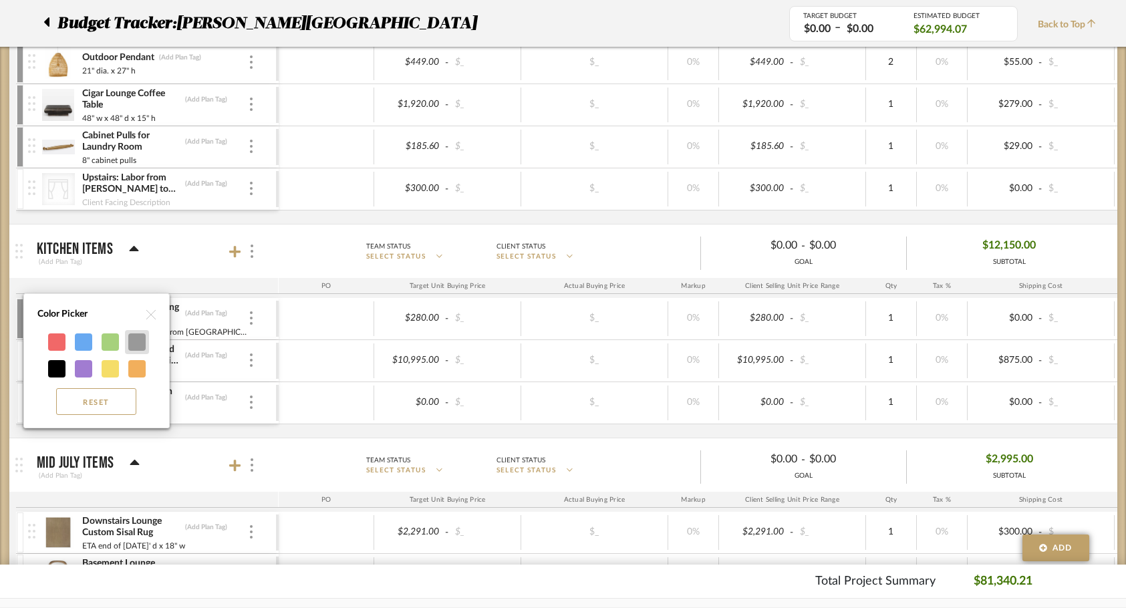
click at [134, 344] on div at bounding box center [136, 341] width 17 height 17
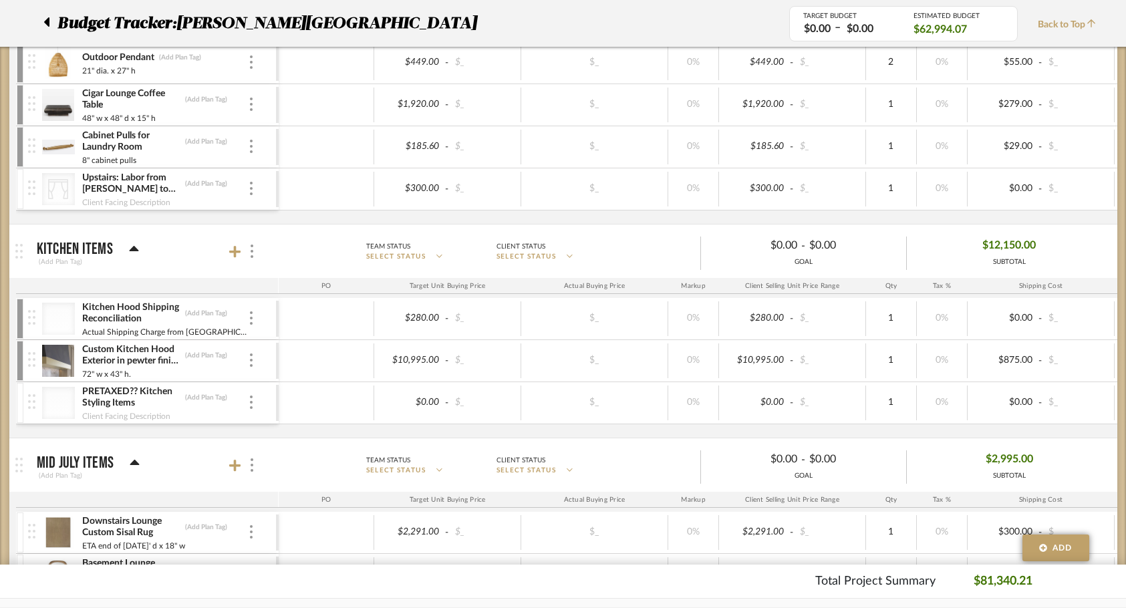
click at [23, 405] on div at bounding box center [20, 403] width 7 height 40
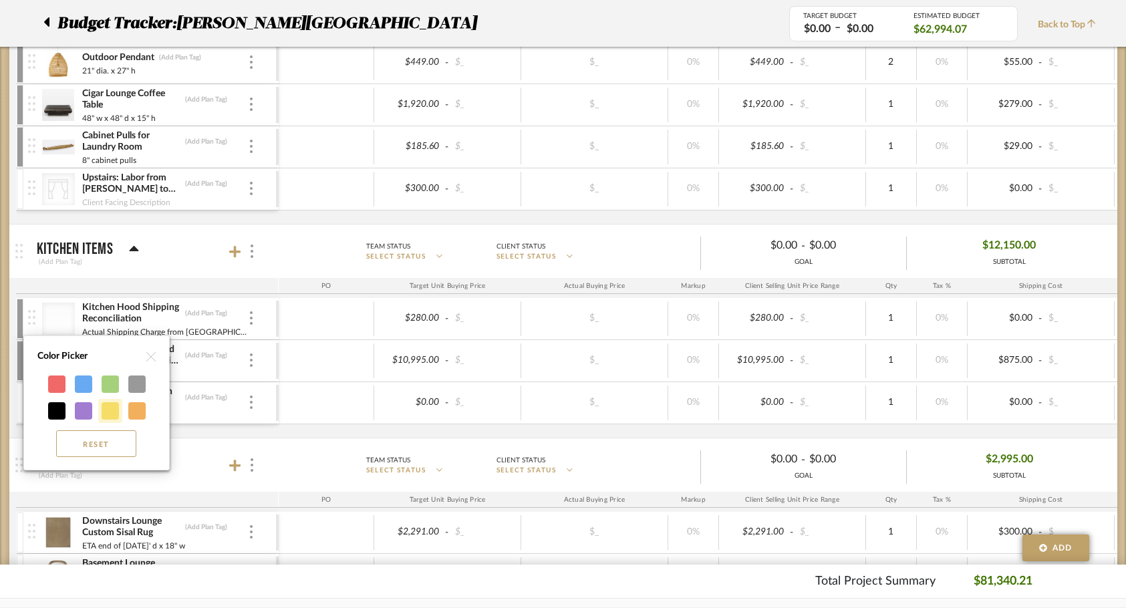
click at [102, 410] on div at bounding box center [110, 410] width 17 height 17
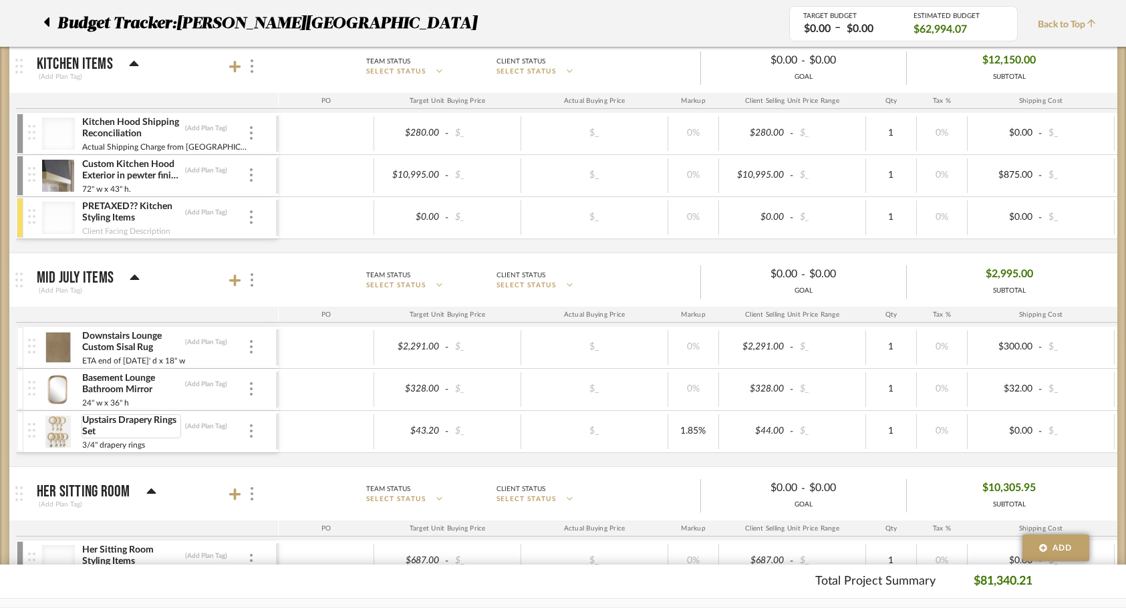
scroll to position [1187, 0]
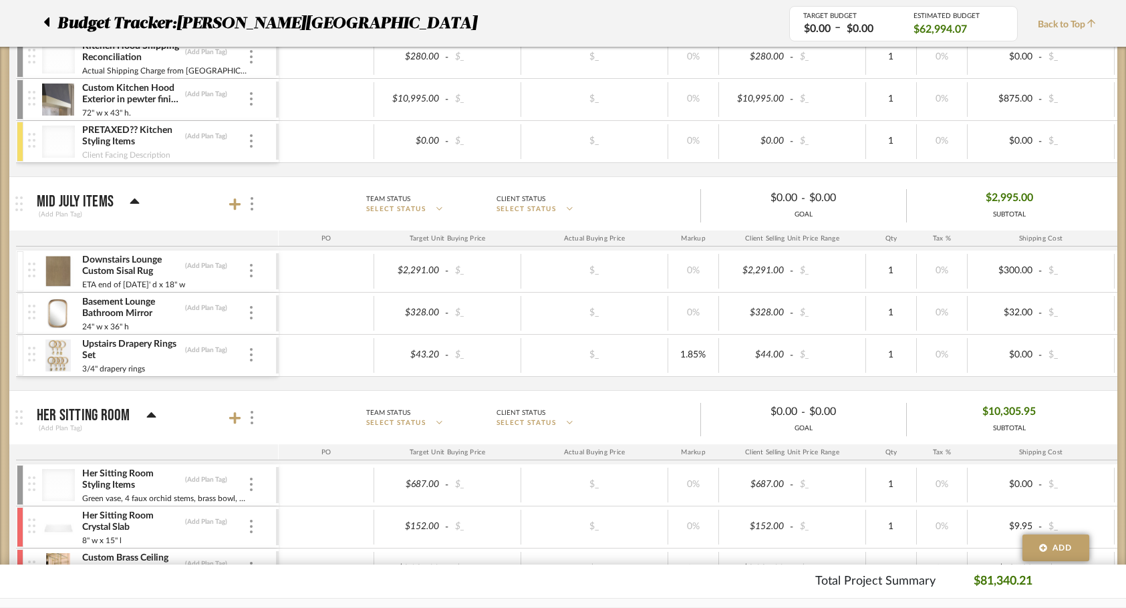
click at [19, 279] on div at bounding box center [20, 271] width 7 height 40
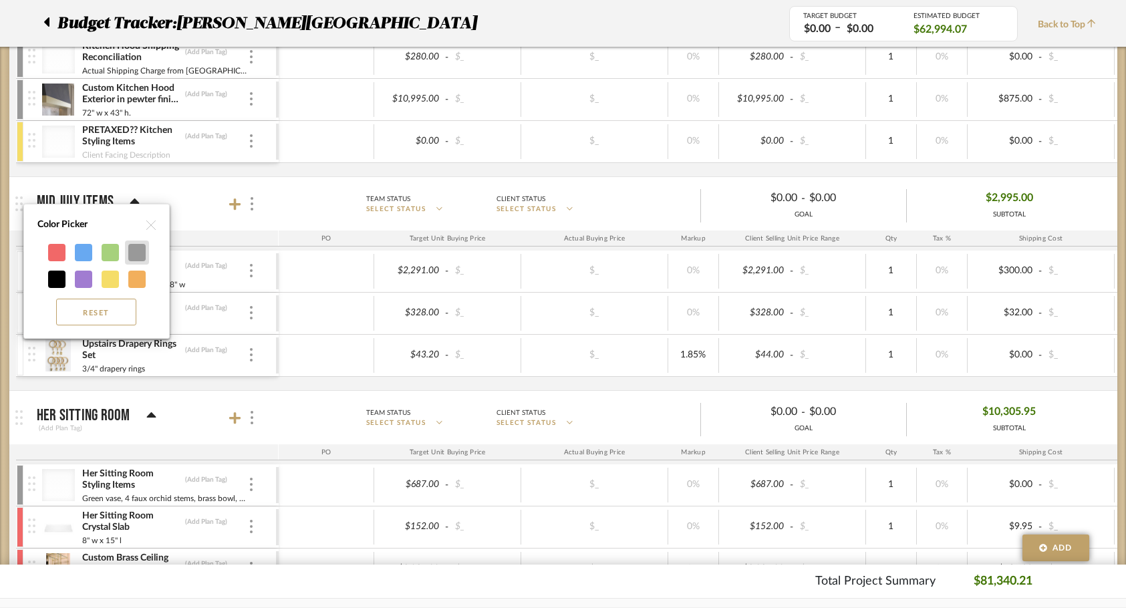
click at [136, 258] on div at bounding box center [136, 252] width 17 height 17
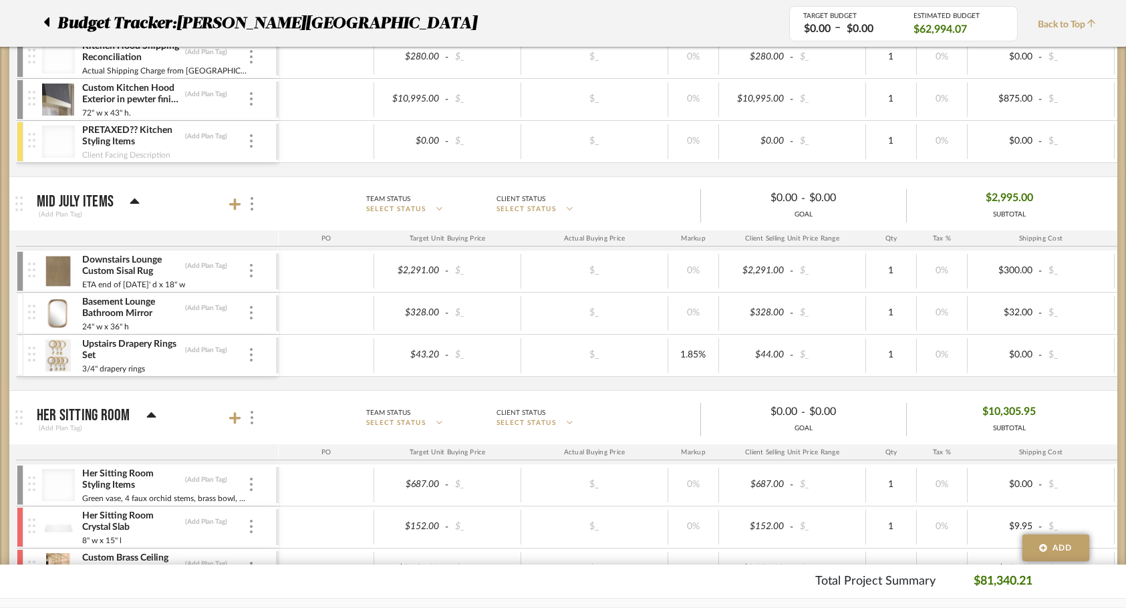
click at [19, 309] on div at bounding box center [20, 313] width 7 height 40
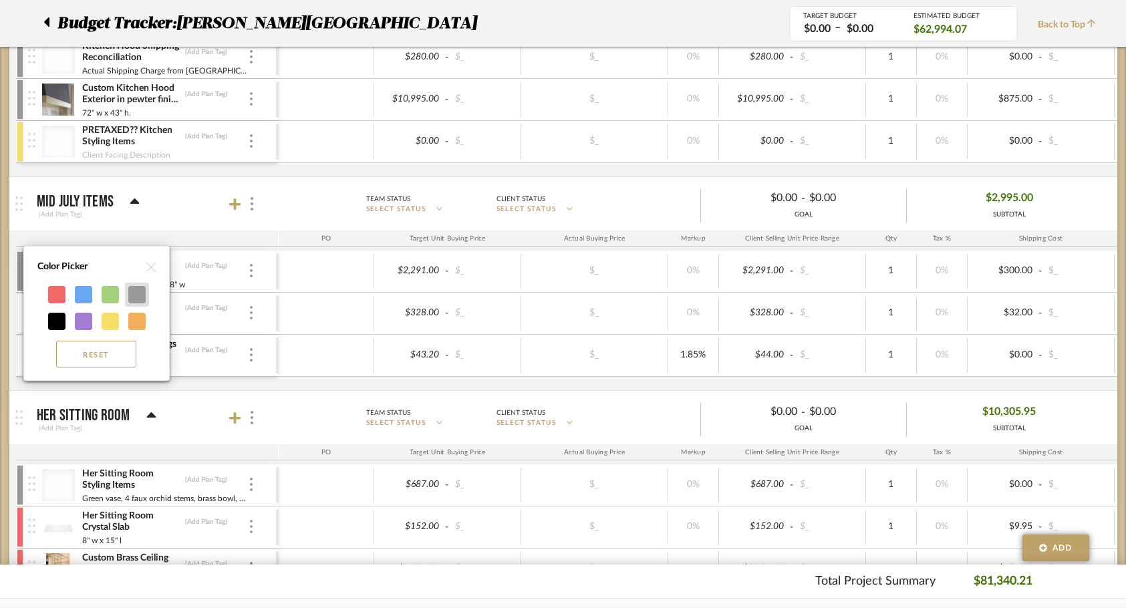
click at [135, 297] on div at bounding box center [136, 294] width 17 height 17
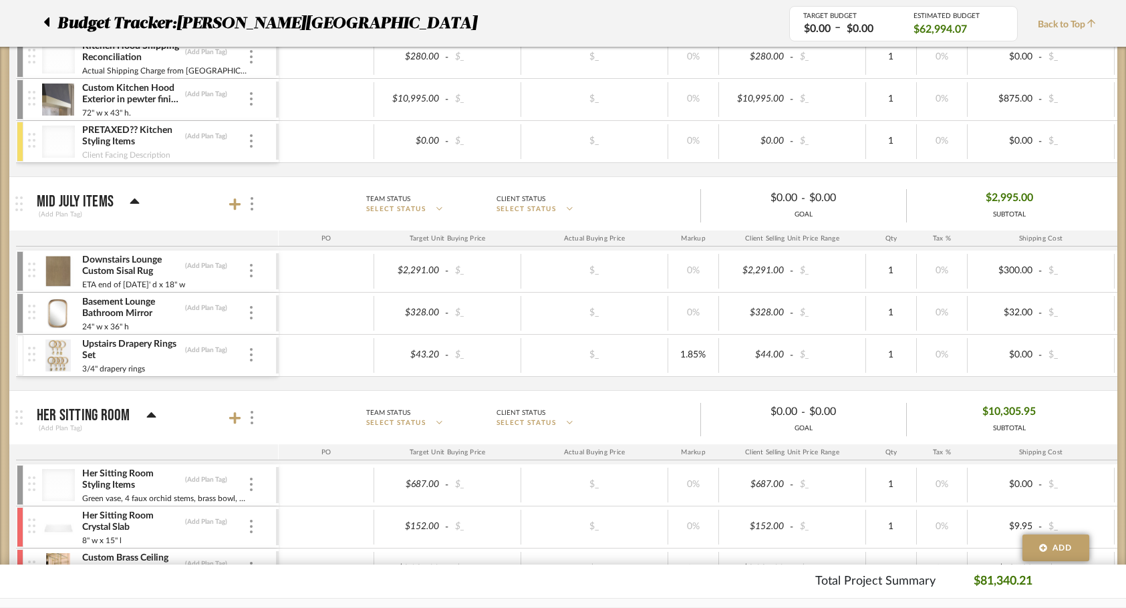
click at [20, 359] on div at bounding box center [20, 355] width 7 height 40
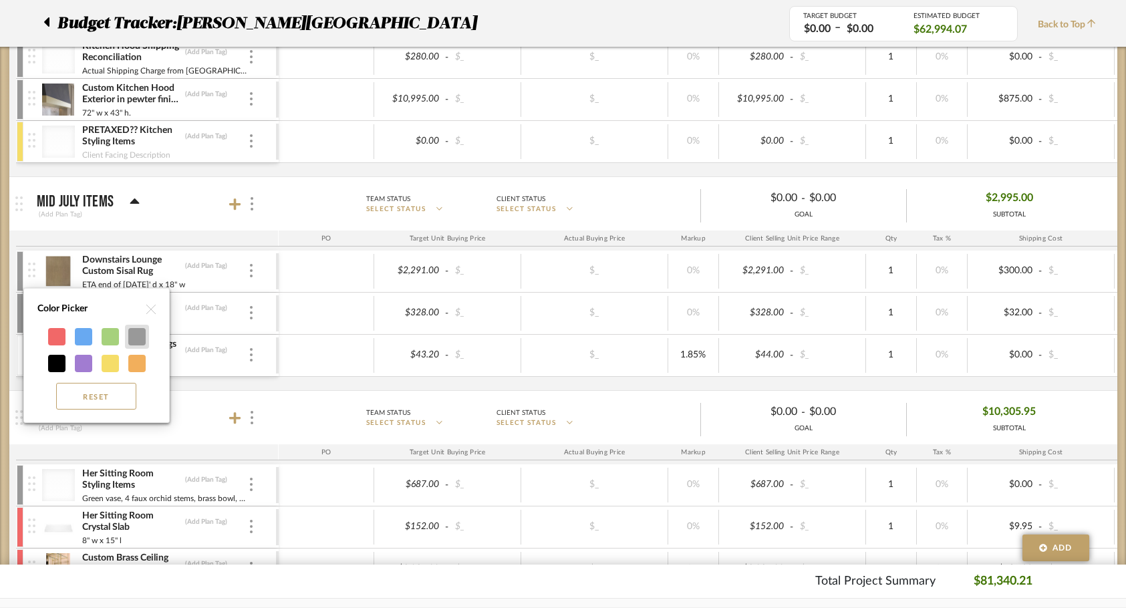
click at [144, 341] on div at bounding box center [136, 336] width 17 height 17
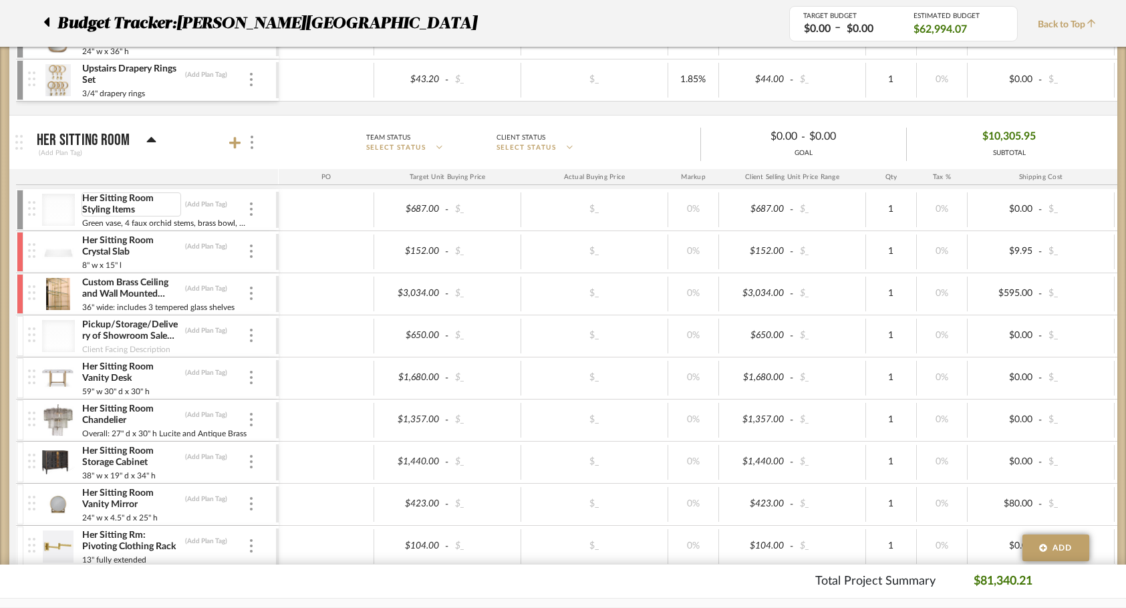
scroll to position [1475, 0]
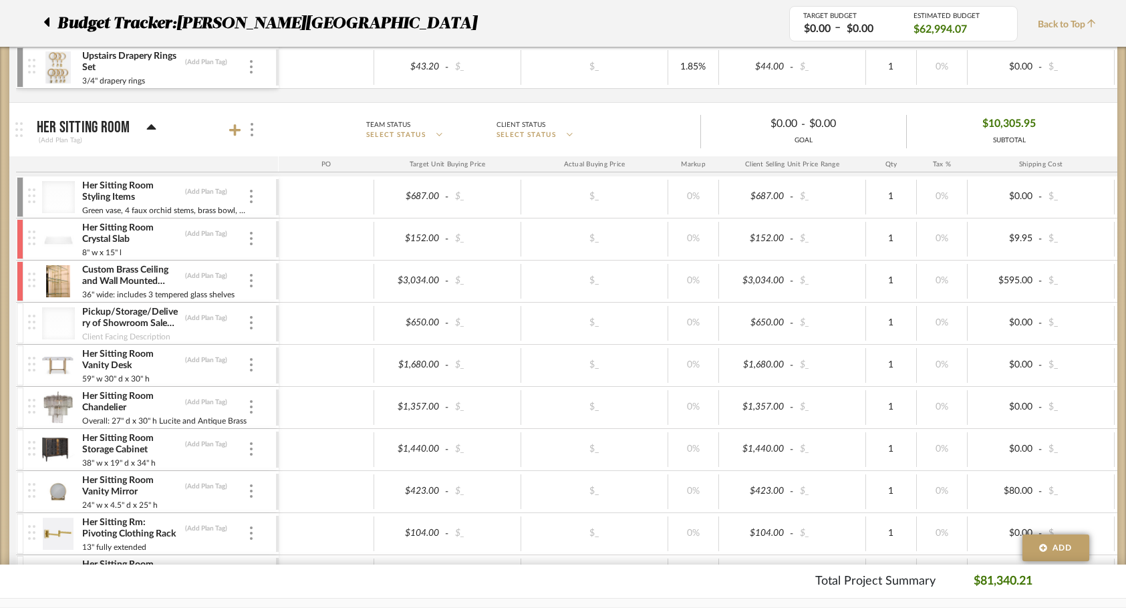
click at [19, 289] on div at bounding box center [20, 281] width 7 height 40
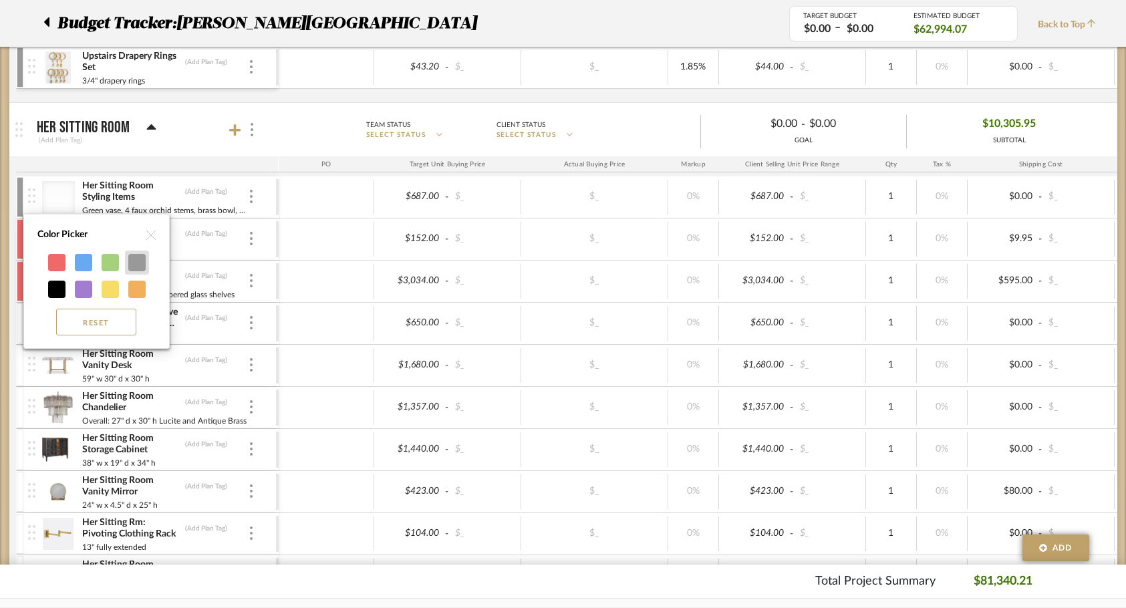
click at [132, 271] on div at bounding box center [137, 263] width 24 height 24
click at [132, 268] on div at bounding box center [136, 262] width 17 height 17
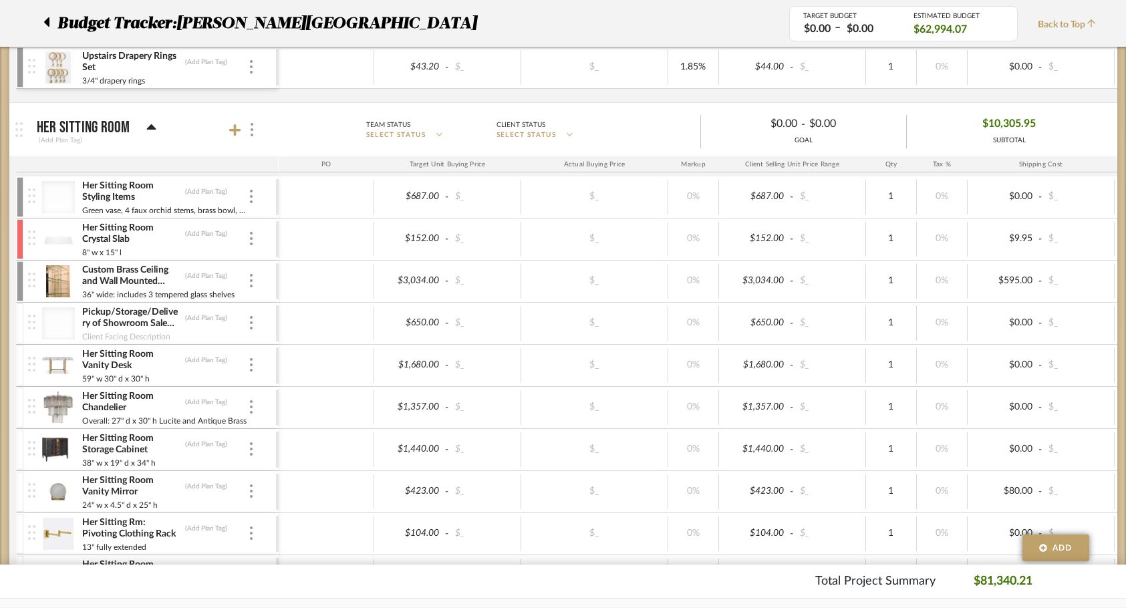
click at [20, 323] on div at bounding box center [20, 323] width 7 height 40
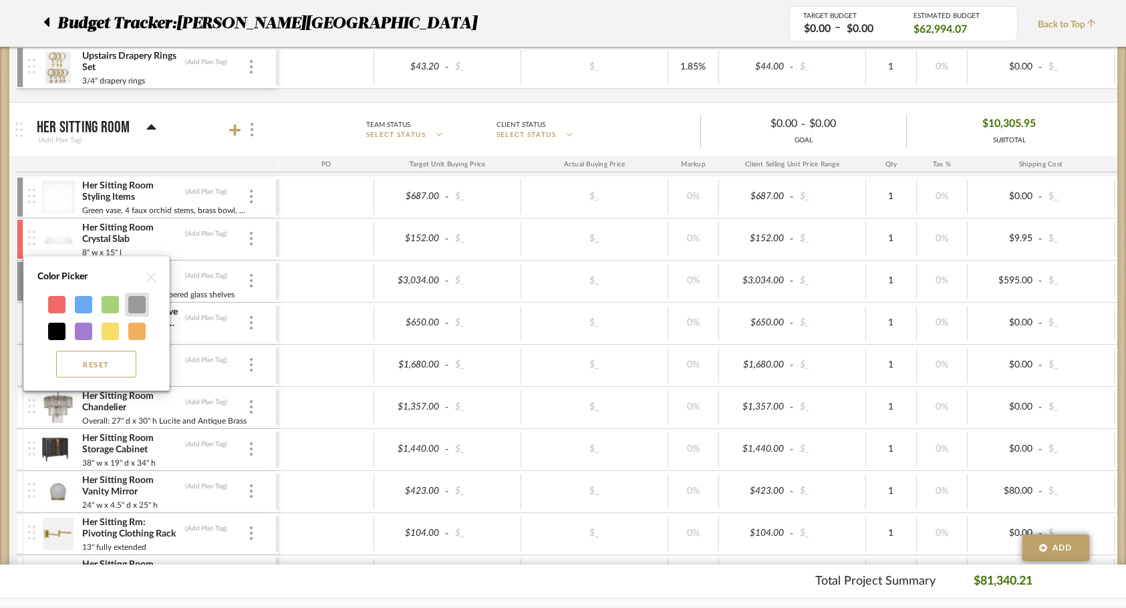
click at [138, 299] on div at bounding box center [136, 304] width 17 height 17
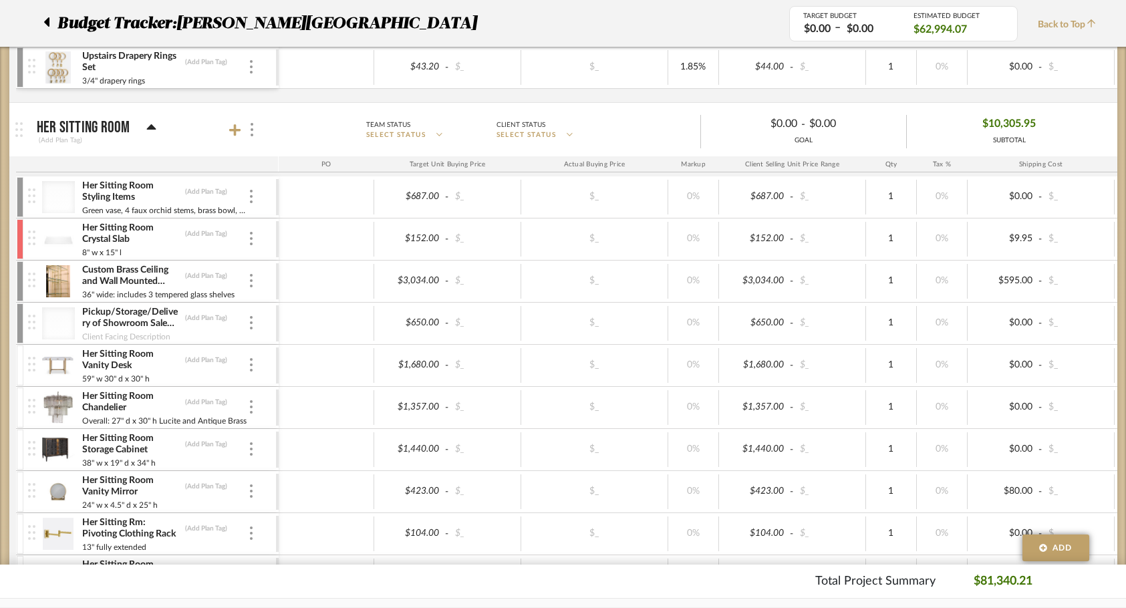
click at [19, 364] on div at bounding box center [20, 366] width 7 height 40
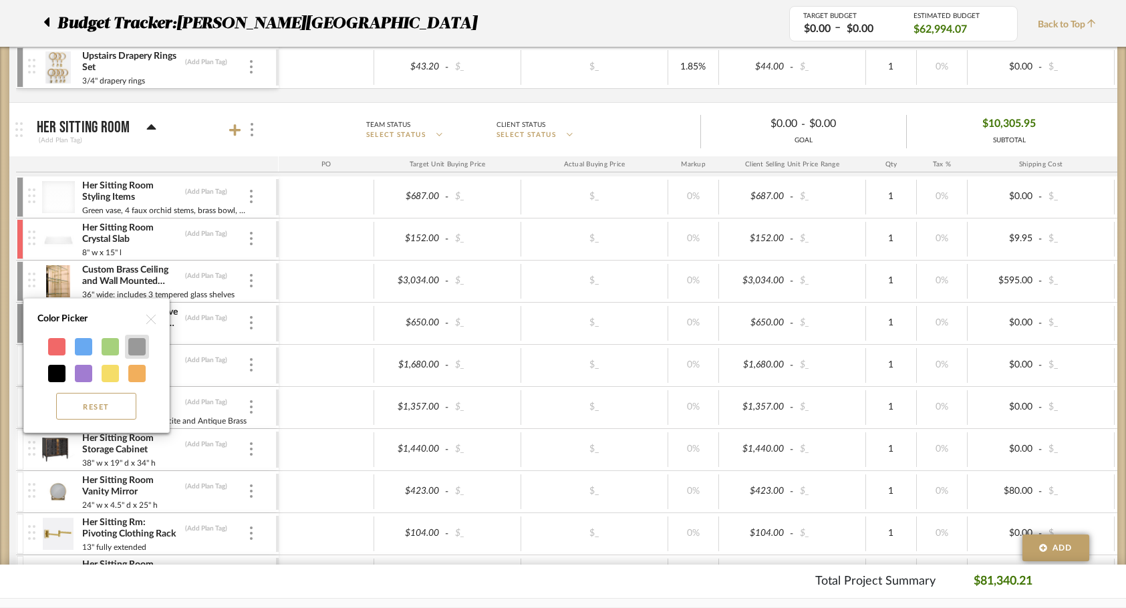
click at [130, 352] on div at bounding box center [136, 346] width 17 height 17
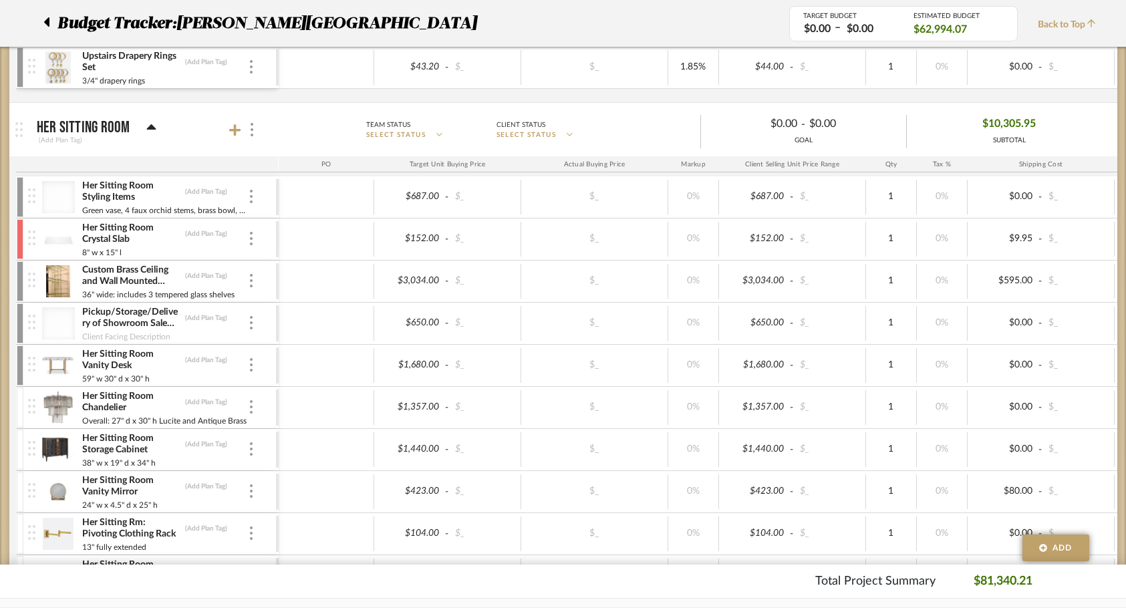
click at [18, 406] on div at bounding box center [20, 408] width 7 height 40
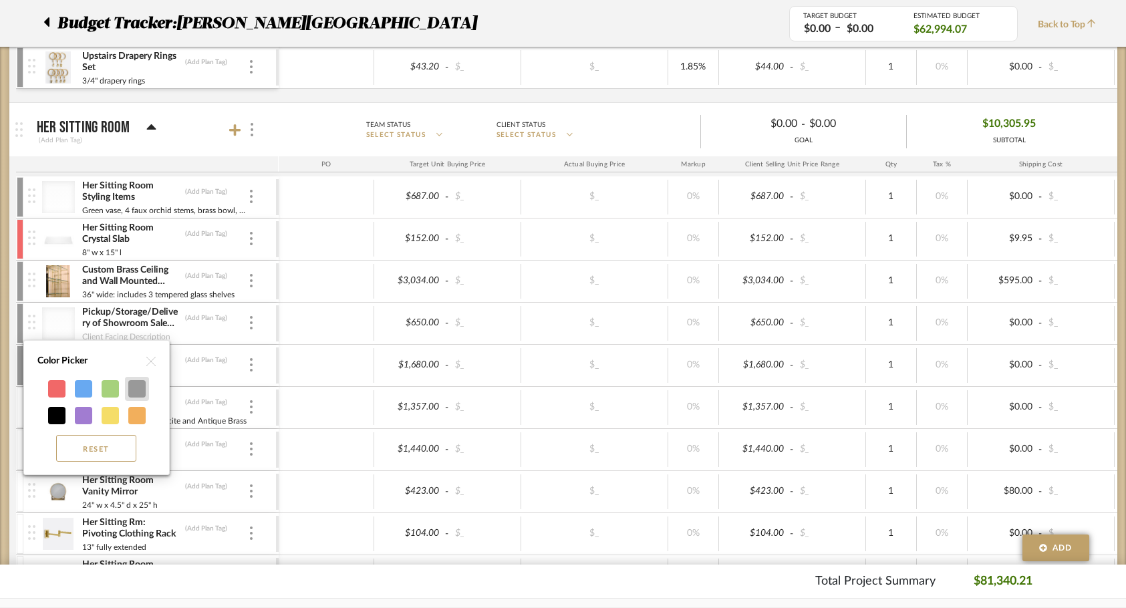
click at [128, 390] on div at bounding box center [137, 389] width 24 height 24
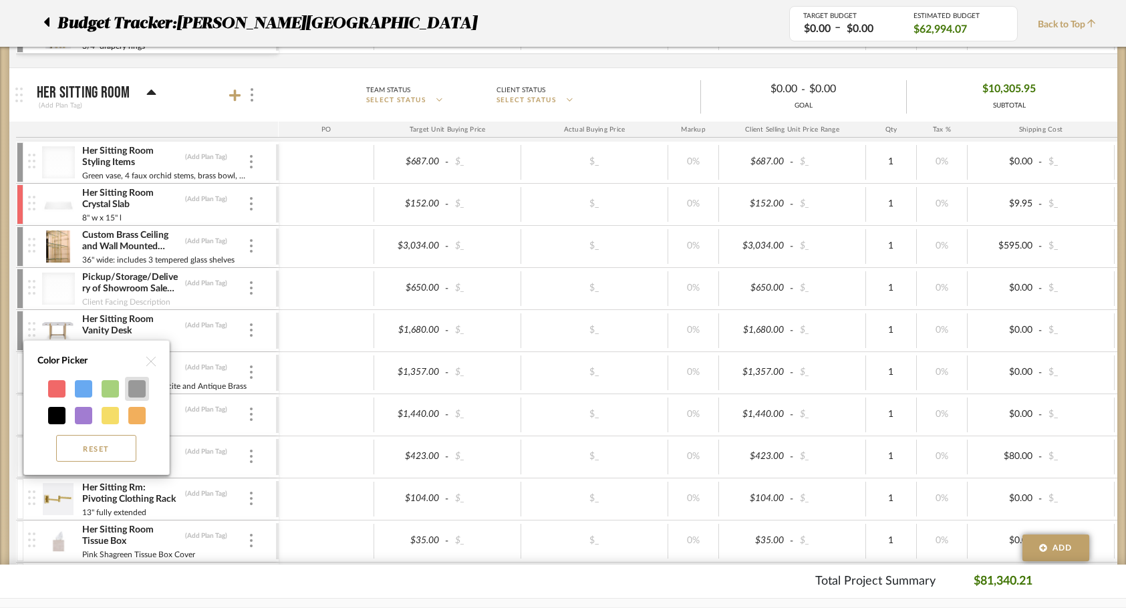
scroll to position [1511, 0]
click at [139, 386] on div at bounding box center [136, 388] width 17 height 17
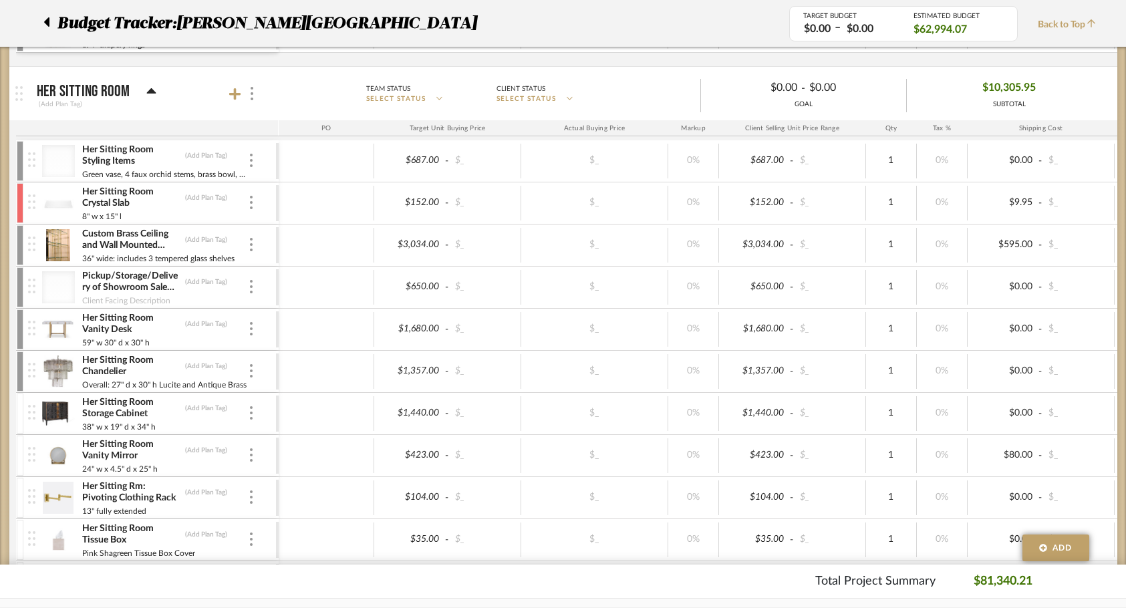
click at [19, 415] on div at bounding box center [20, 414] width 7 height 40
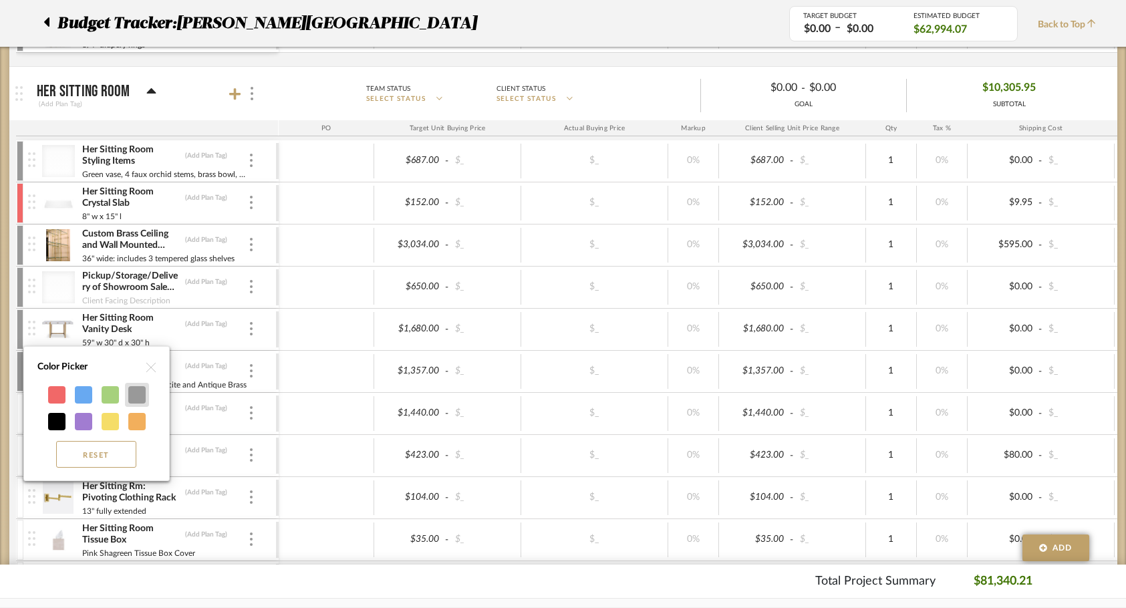
click at [130, 395] on div at bounding box center [136, 394] width 17 height 17
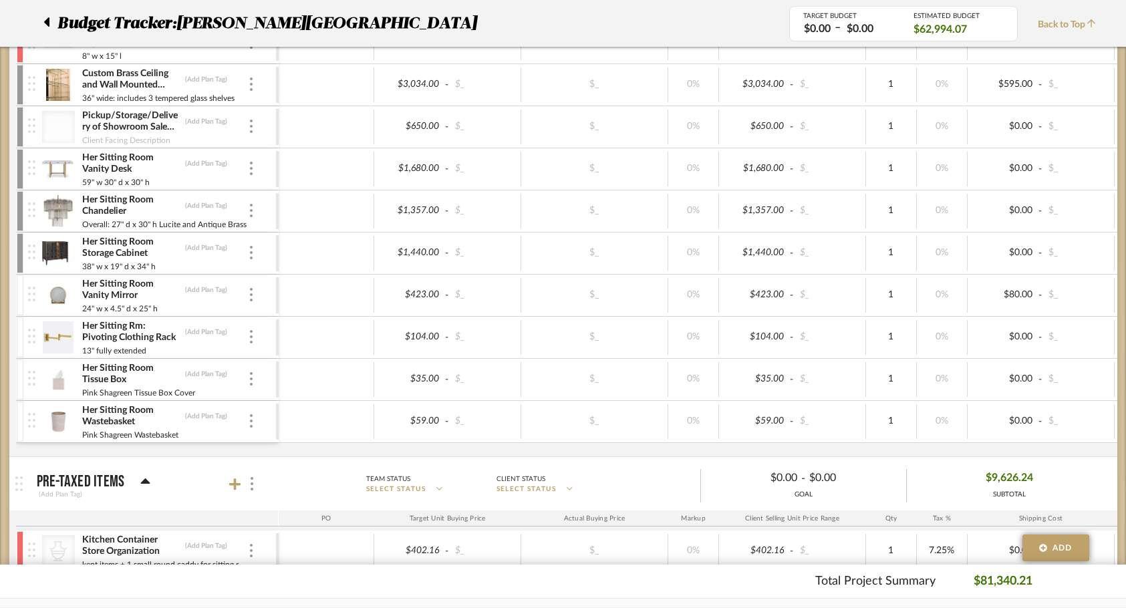
scroll to position [1679, 0]
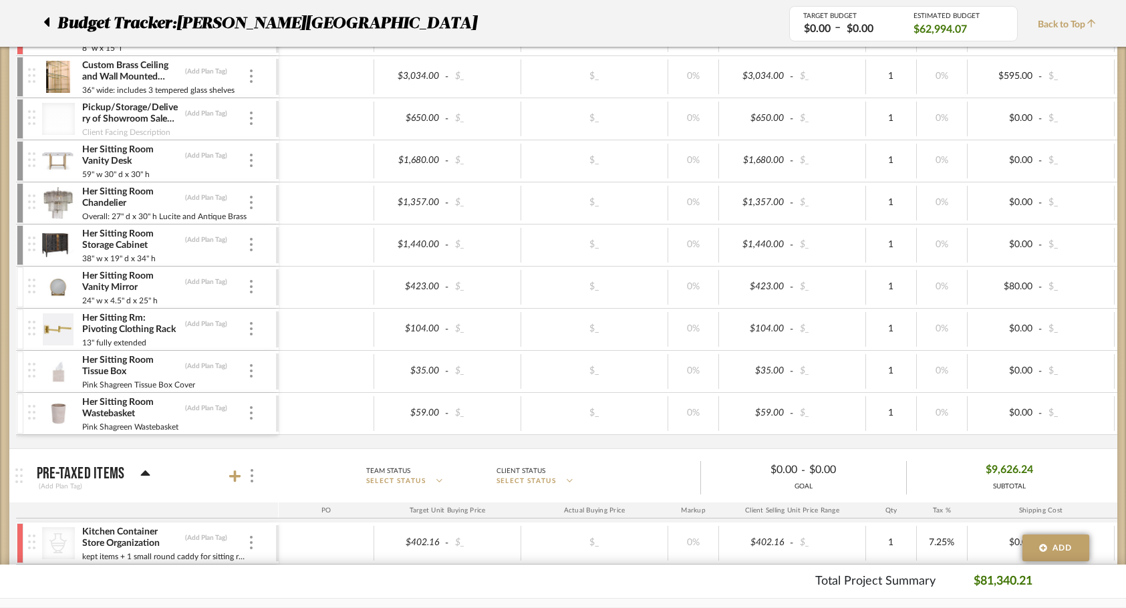
click at [14, 420] on mat-expansion-panel "Her Sitting Room (Add Plan Tag) Team Status SELECT STATUS Client Status SELECT …" at bounding box center [563, 173] width 1108 height 551
click at [17, 420] on div at bounding box center [20, 414] width 7 height 40
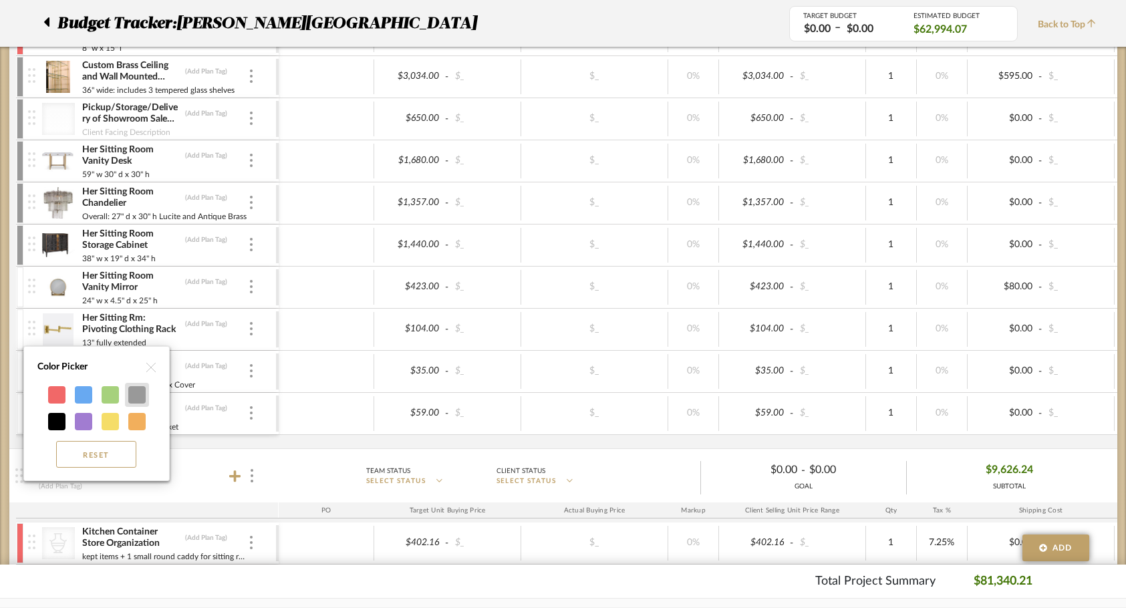
click at [133, 390] on div at bounding box center [136, 394] width 17 height 17
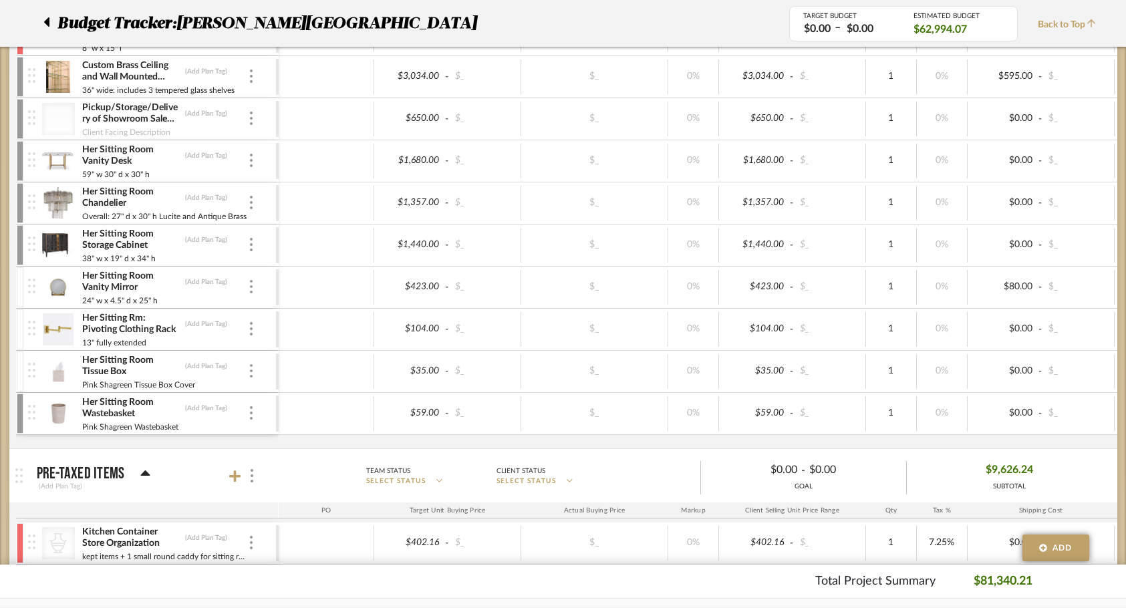
click at [22, 366] on div at bounding box center [20, 372] width 7 height 40
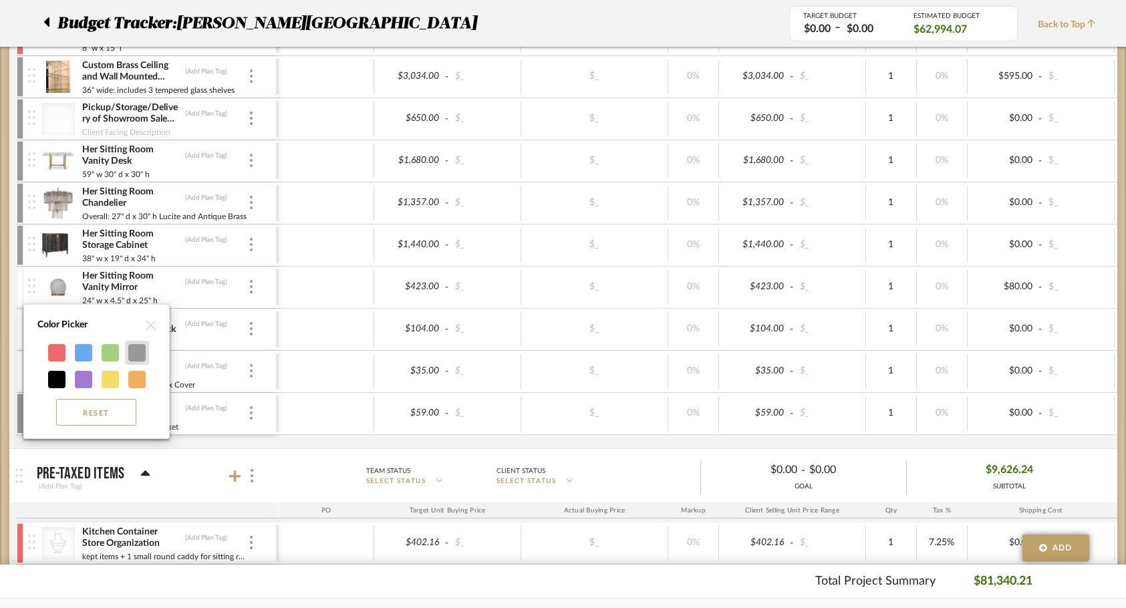
click at [138, 358] on div at bounding box center [136, 352] width 17 height 17
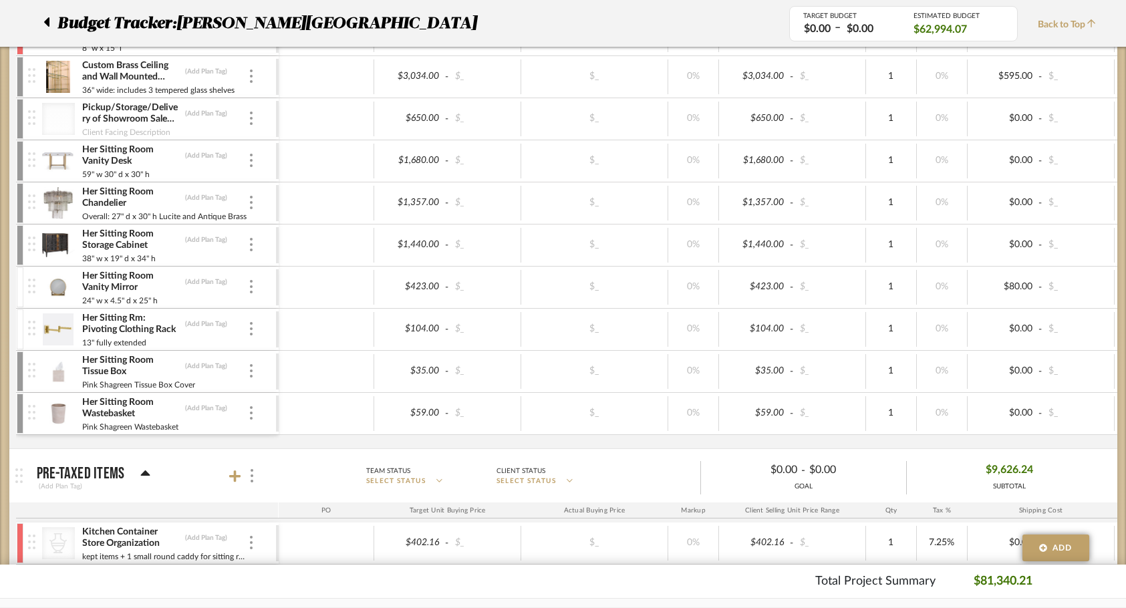
click at [21, 331] on div at bounding box center [20, 329] width 7 height 40
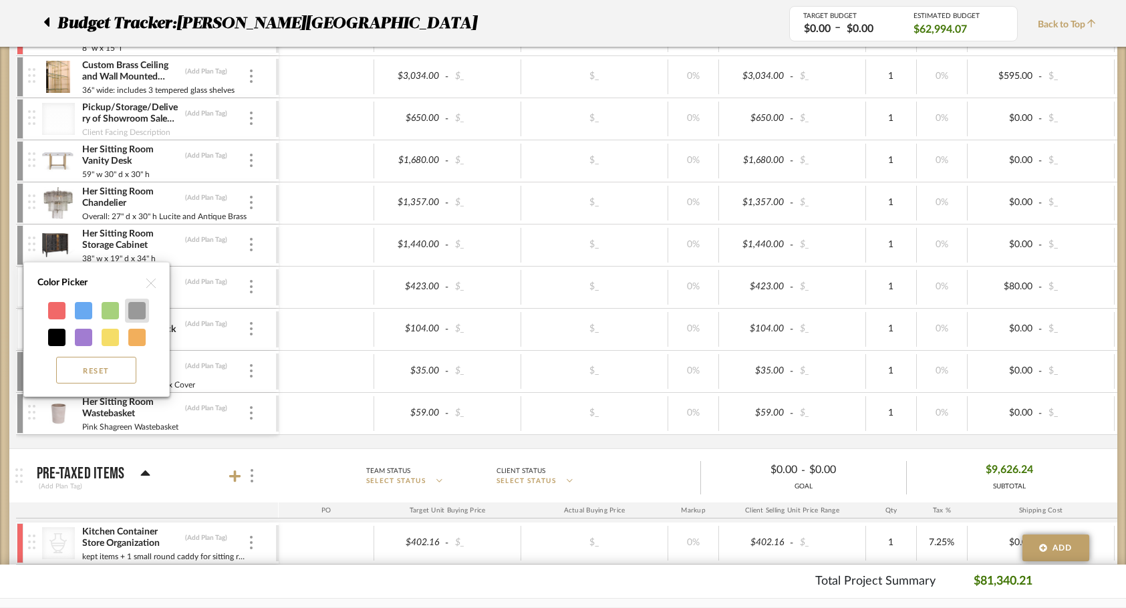
click at [138, 314] on div at bounding box center [136, 310] width 17 height 17
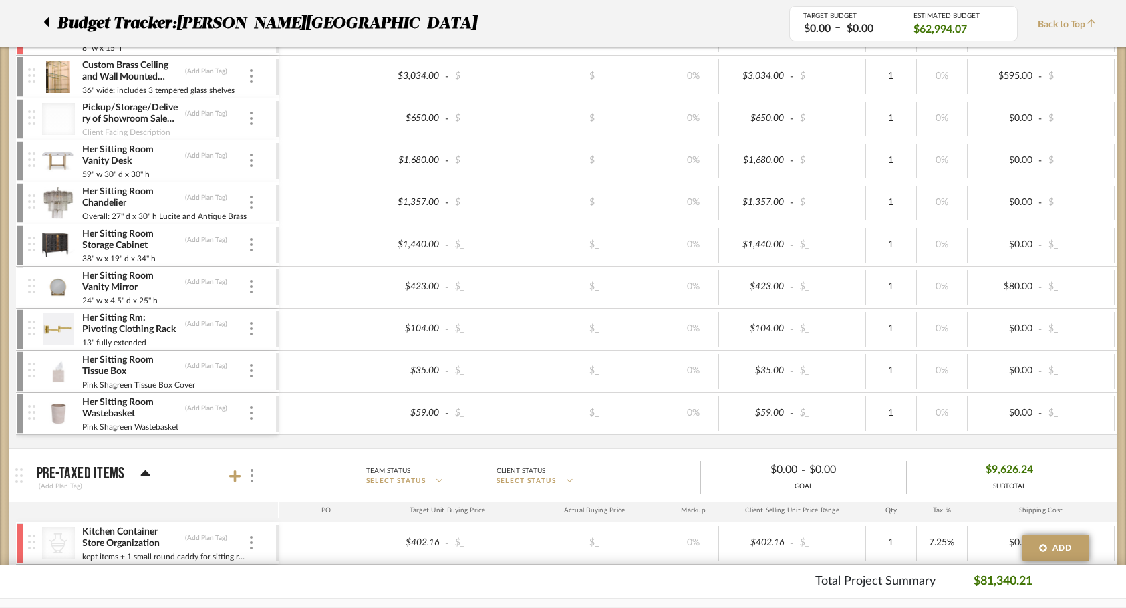
click at [17, 283] on div at bounding box center [20, 287] width 7 height 40
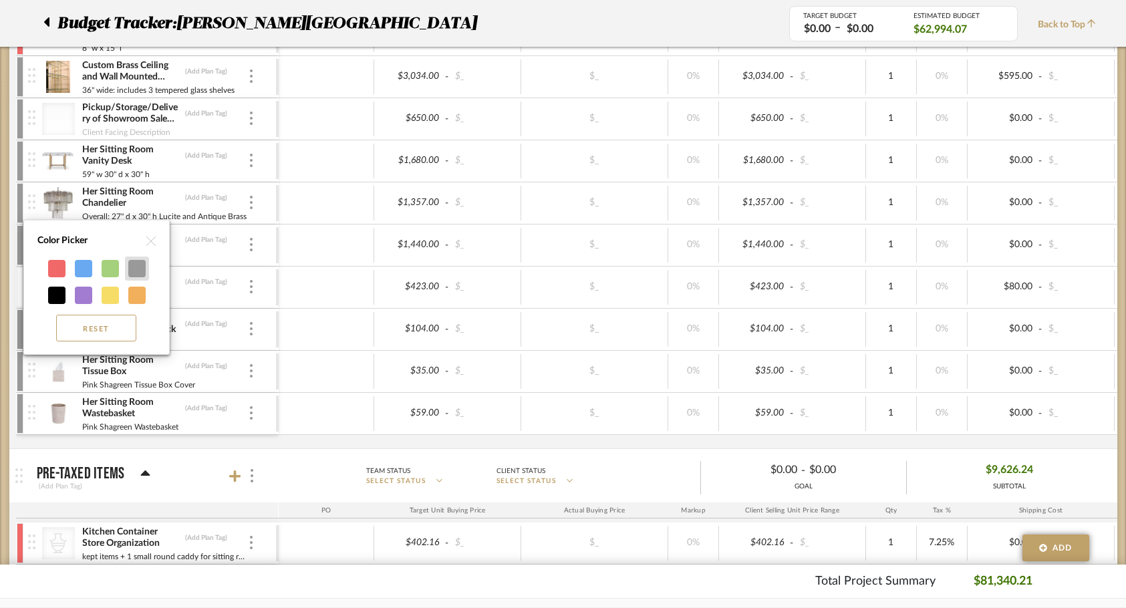
click at [136, 267] on div at bounding box center [136, 268] width 17 height 17
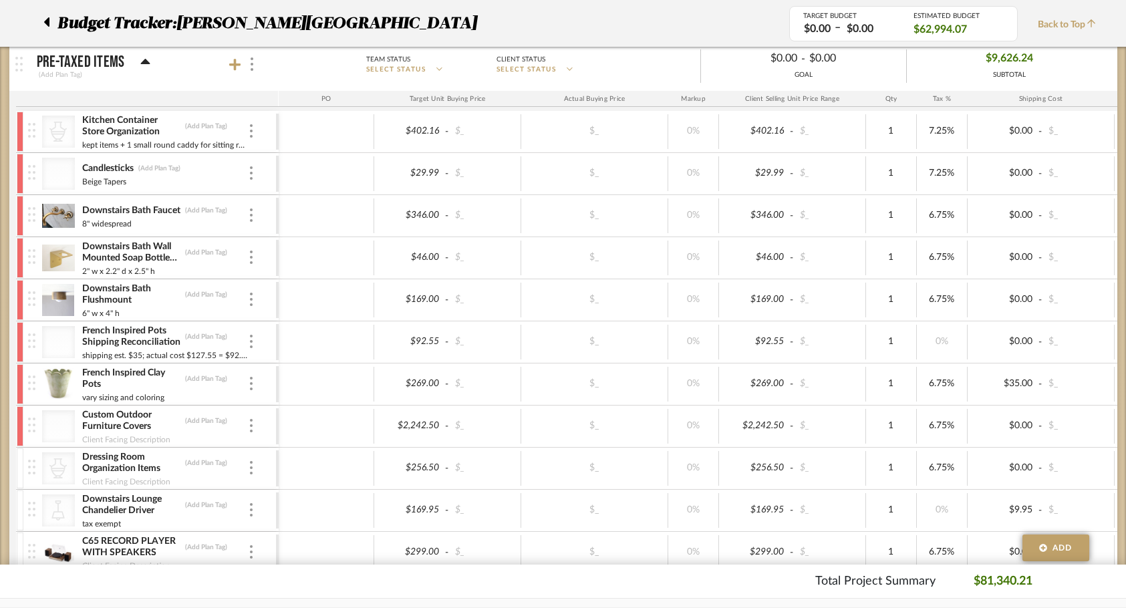
scroll to position [2100, 0]
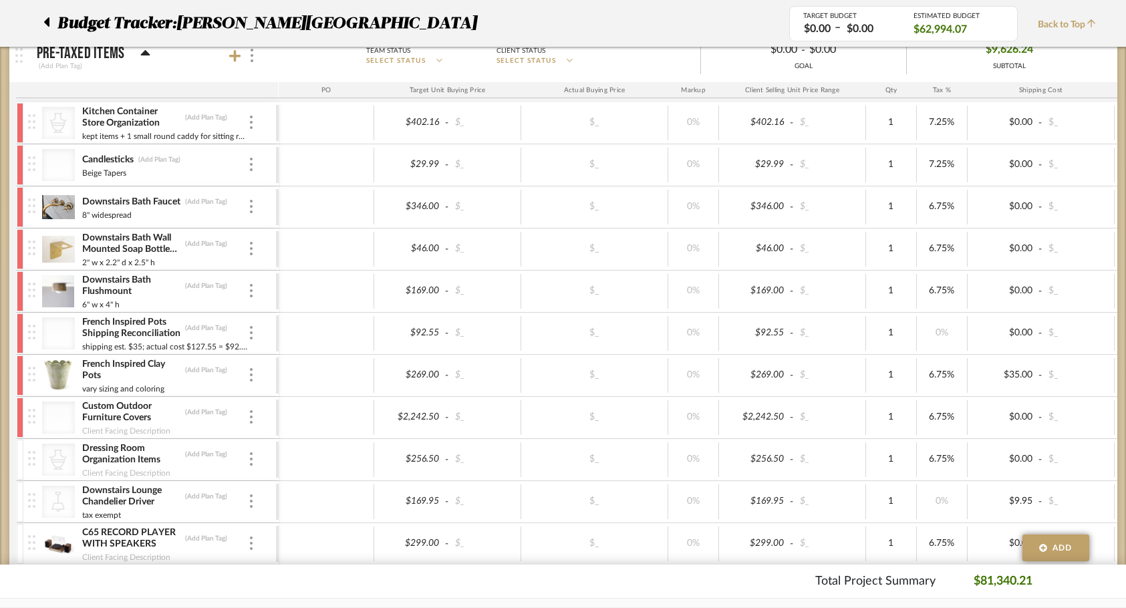
click at [19, 128] on div at bounding box center [20, 123] width 7 height 40
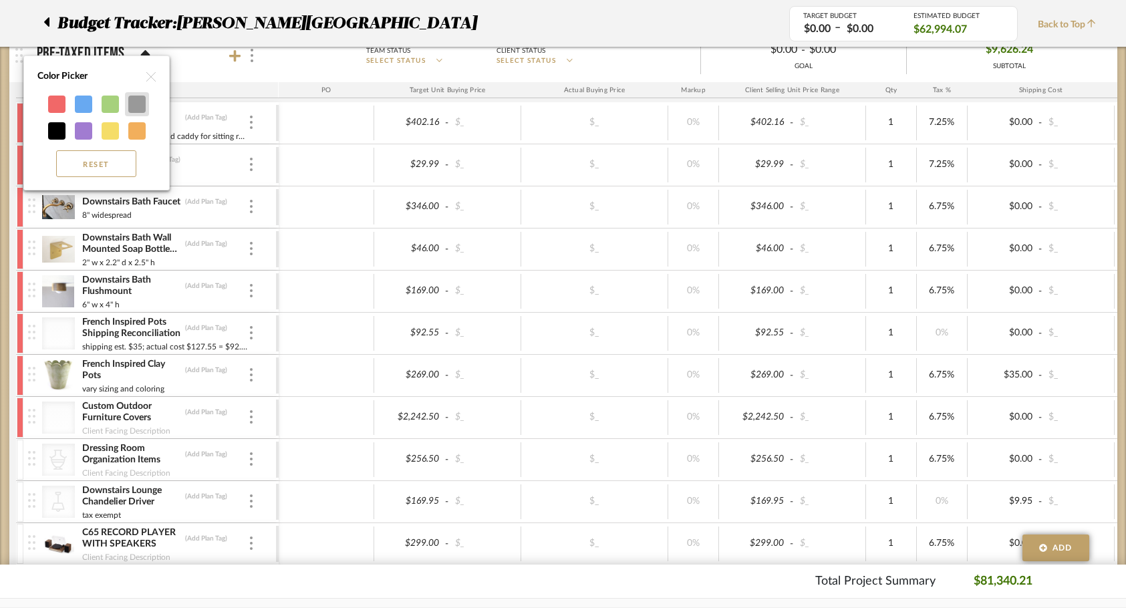
click at [136, 104] on div at bounding box center [136, 104] width 17 height 17
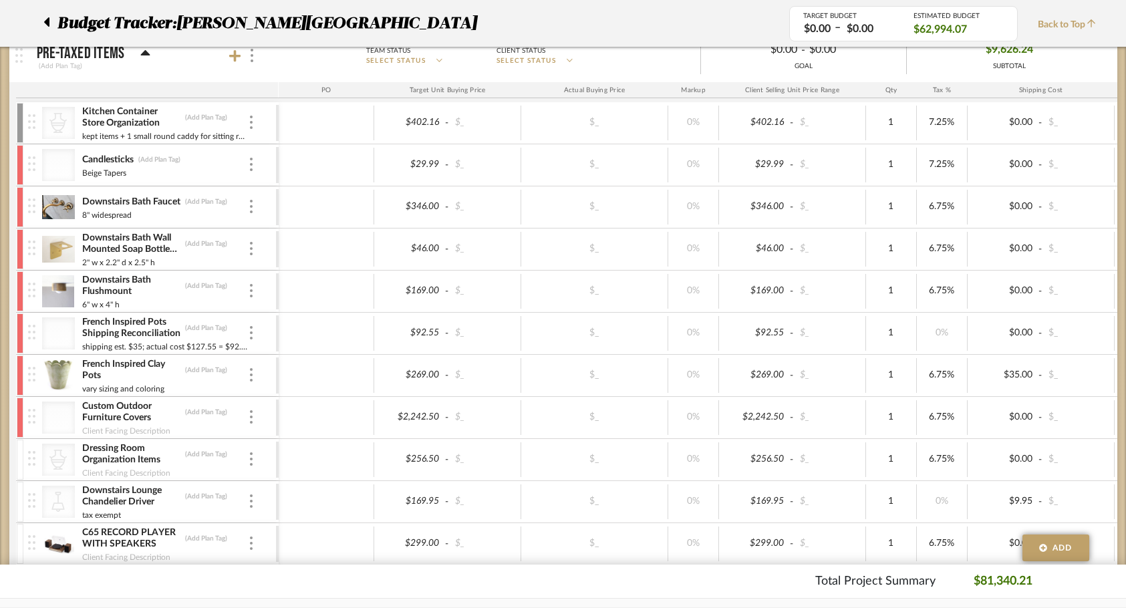
click at [20, 165] on div at bounding box center [20, 165] width 7 height 40
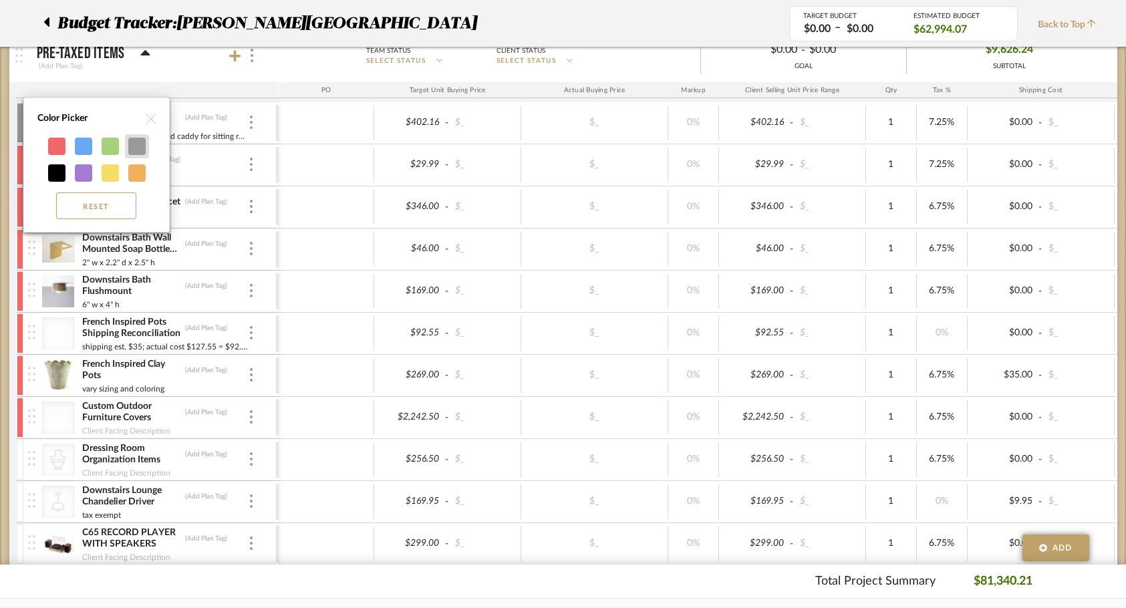
click at [144, 149] on div at bounding box center [136, 146] width 17 height 17
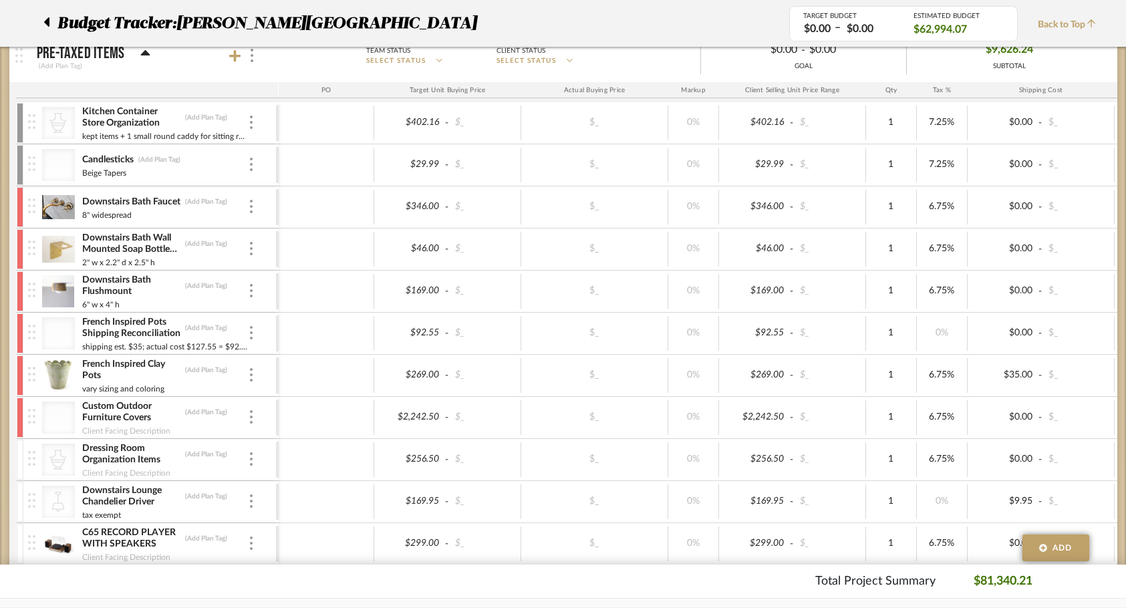
click at [18, 205] on div at bounding box center [20, 207] width 7 height 40
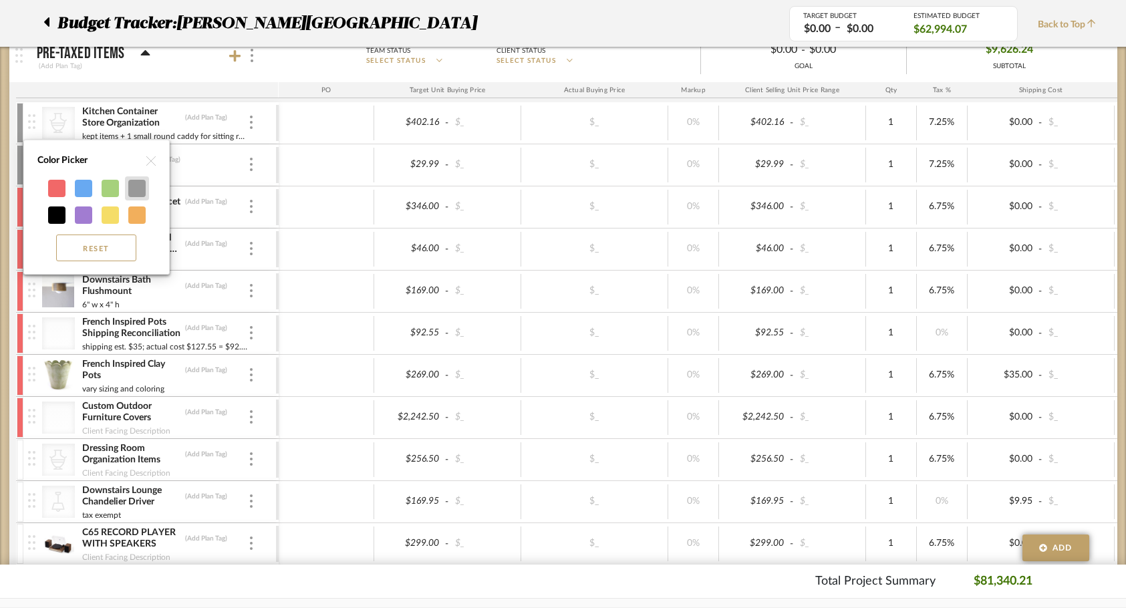
click at [140, 190] on div at bounding box center [136, 188] width 17 height 17
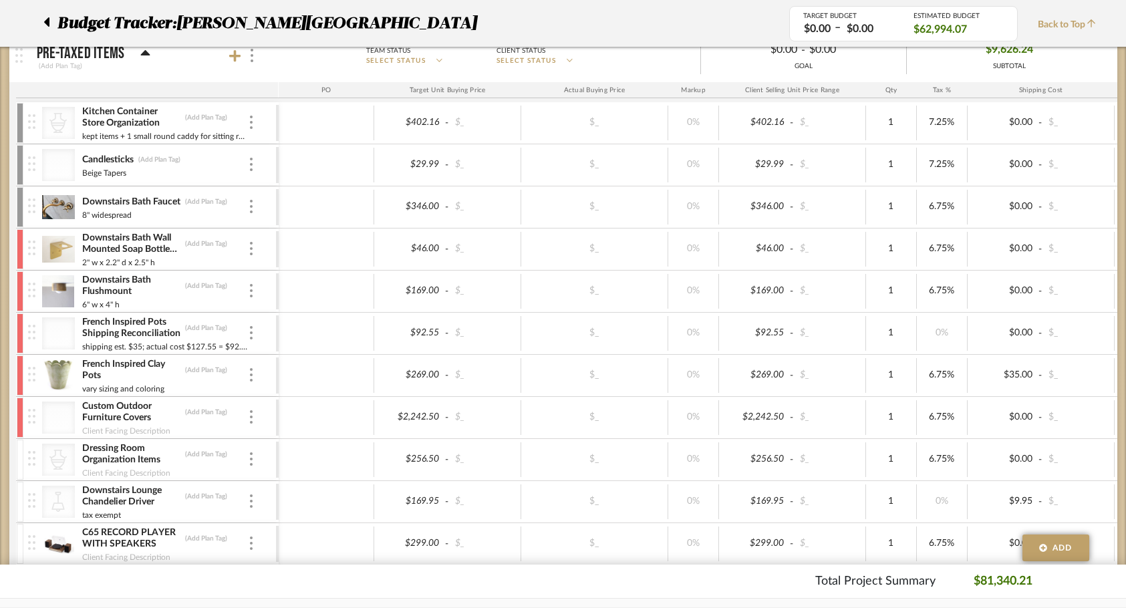
click at [21, 251] on div at bounding box center [20, 249] width 7 height 40
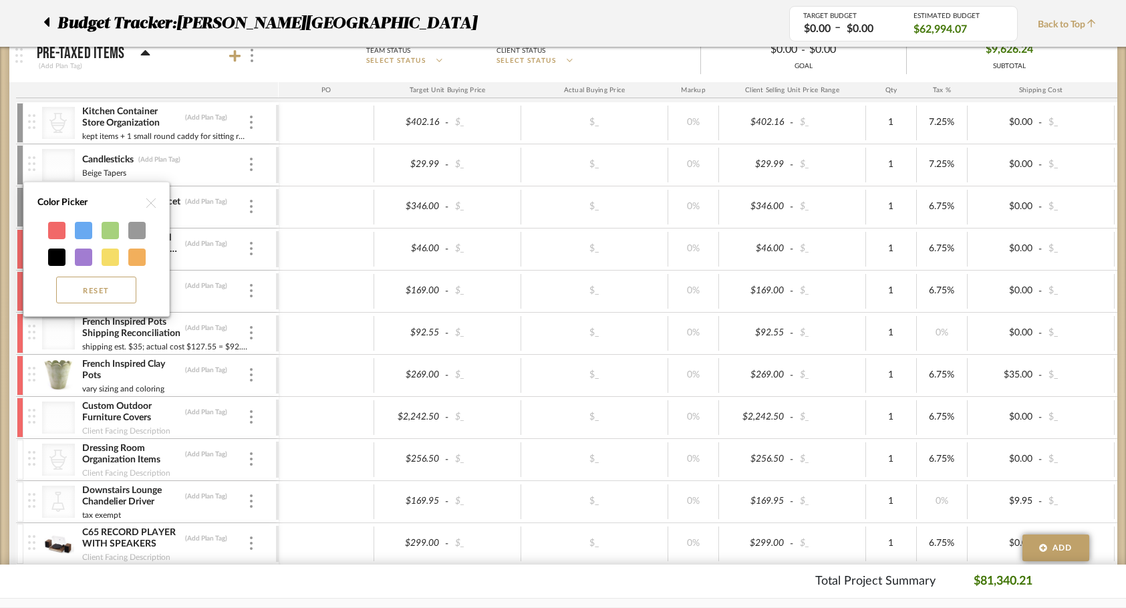
click at [157, 227] on div "Reset" at bounding box center [97, 263] width 132 height 93
click at [134, 227] on div at bounding box center [136, 230] width 17 height 17
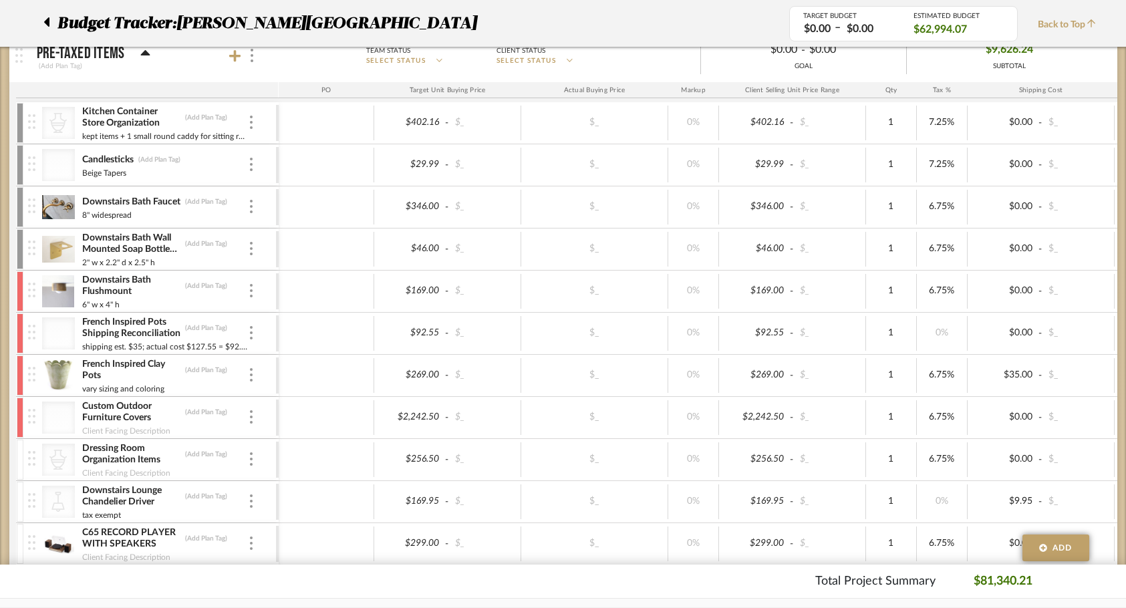
click at [21, 285] on div at bounding box center [20, 291] width 7 height 40
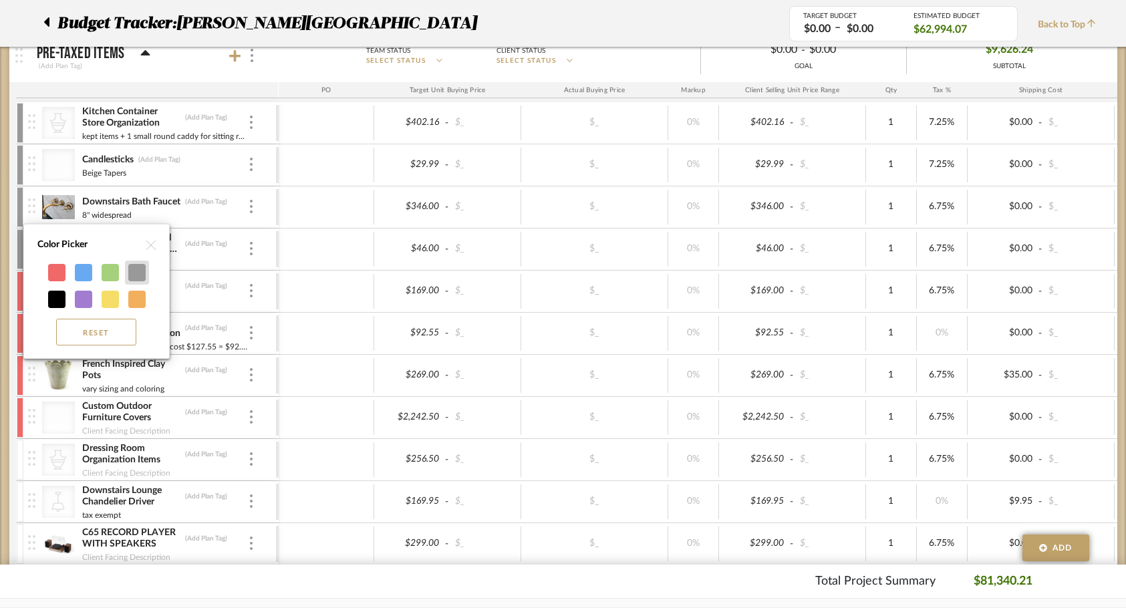
click at [132, 275] on div at bounding box center [136, 272] width 17 height 17
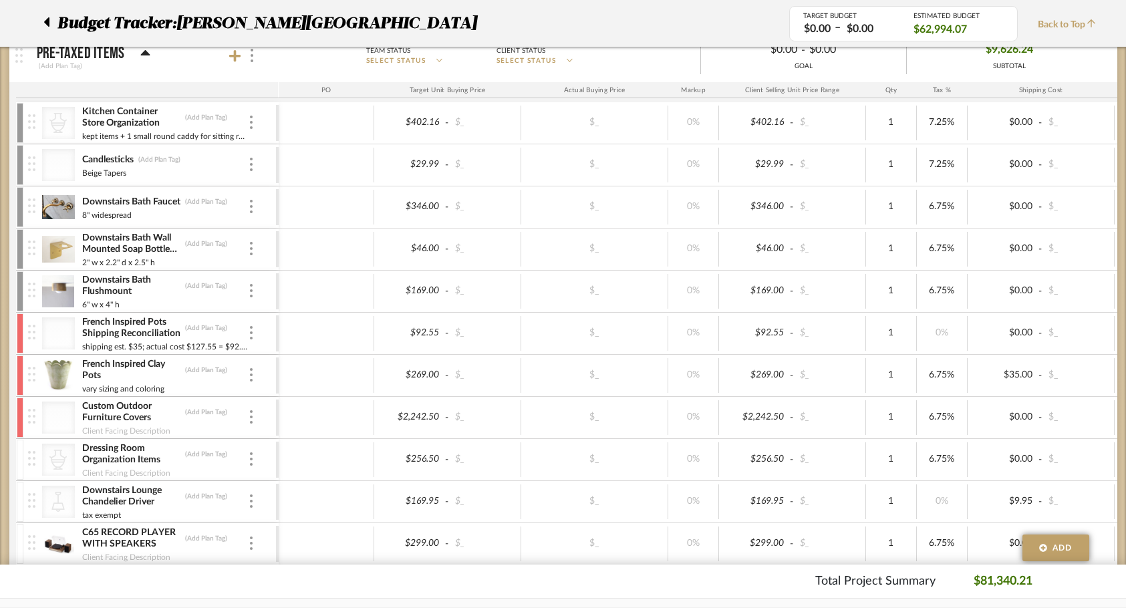
click at [22, 326] on div at bounding box center [20, 333] width 7 height 40
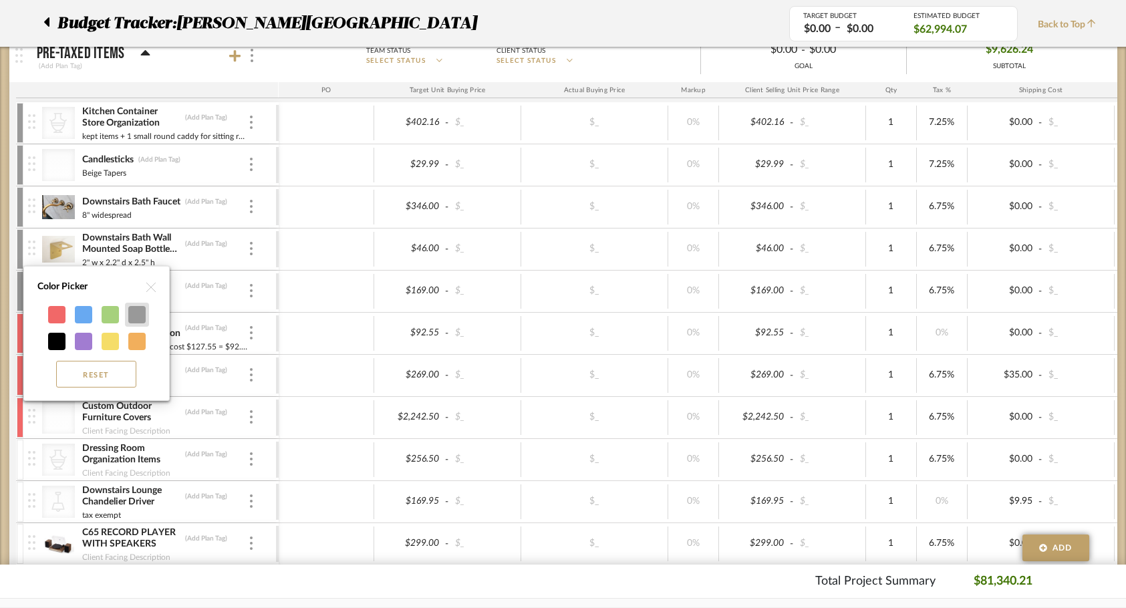
click at [137, 313] on div at bounding box center [136, 314] width 17 height 17
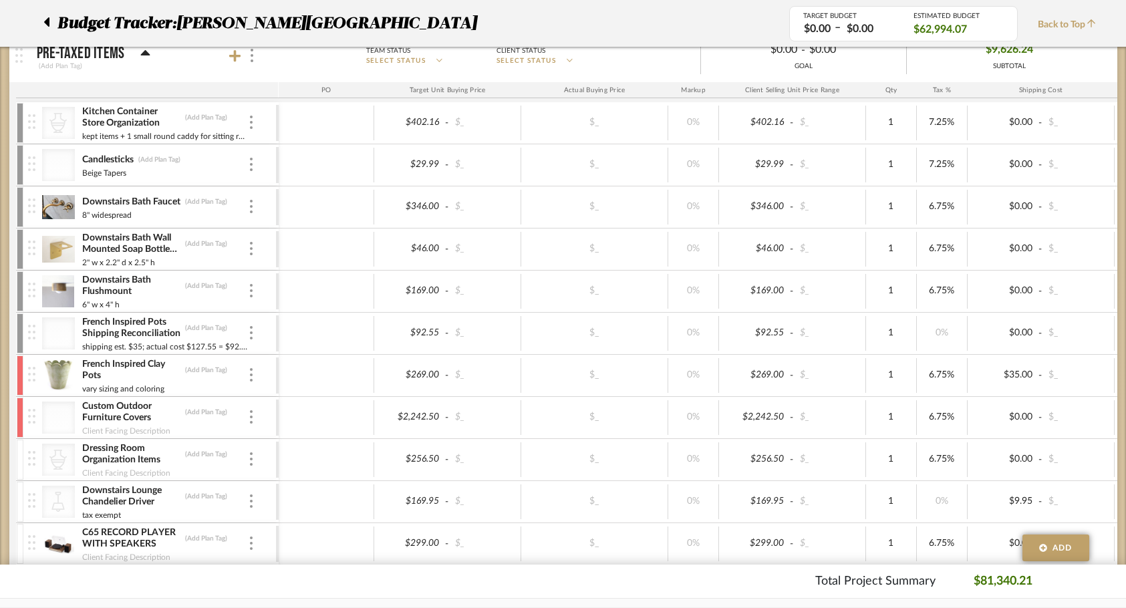
click at [21, 382] on div at bounding box center [20, 376] width 7 height 40
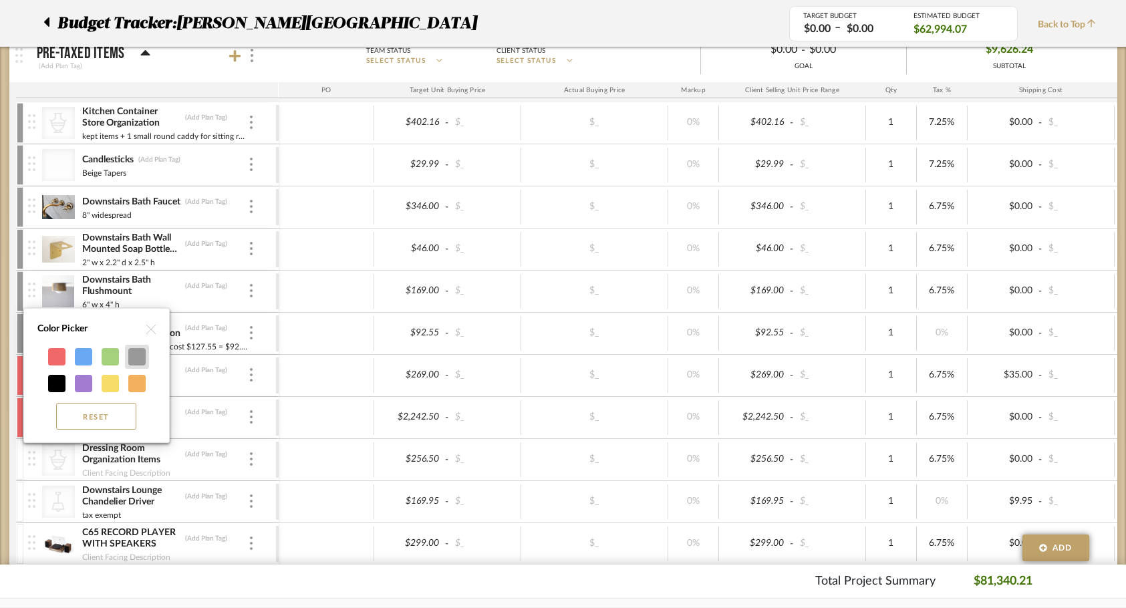
click at [136, 364] on div at bounding box center [136, 356] width 17 height 17
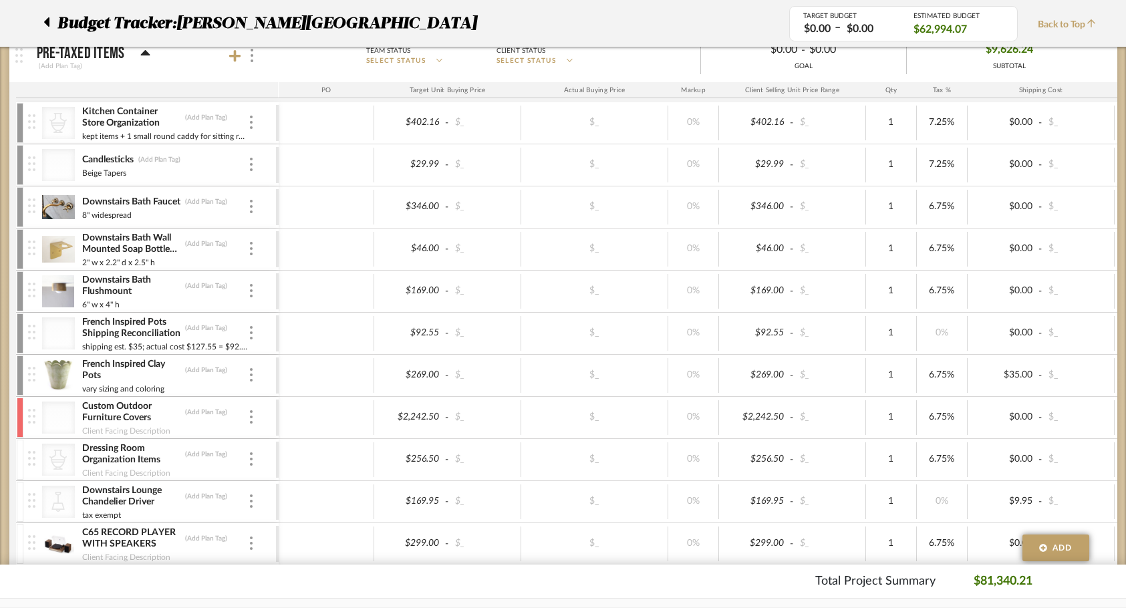
click at [17, 411] on div at bounding box center [20, 418] width 7 height 40
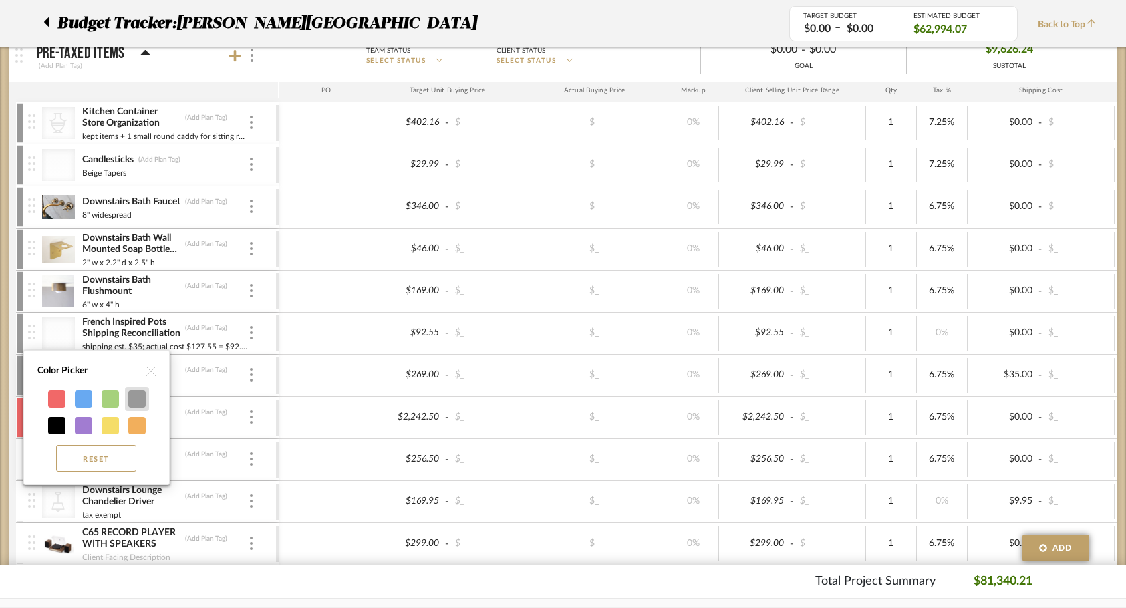
click at [131, 401] on div at bounding box center [136, 398] width 17 height 17
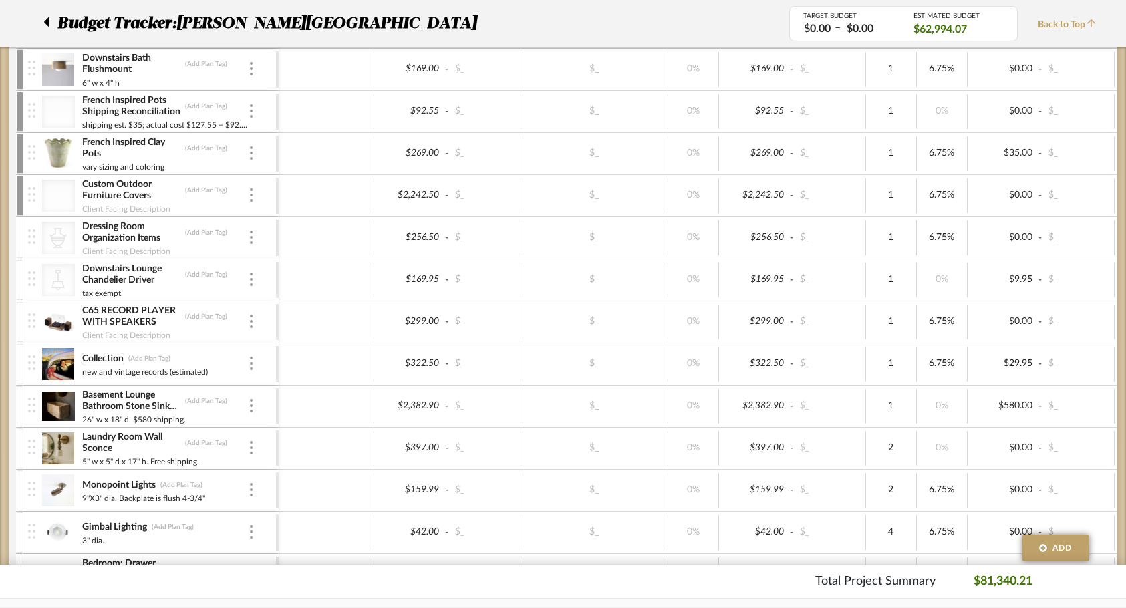
scroll to position [2338, 0]
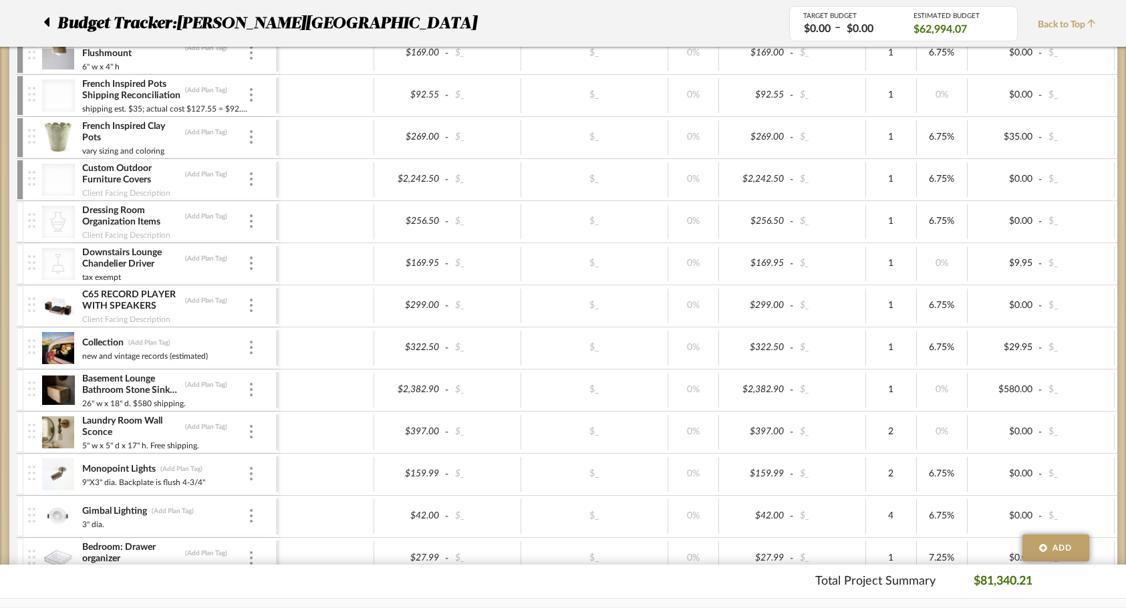
click at [17, 225] on div at bounding box center [20, 222] width 7 height 40
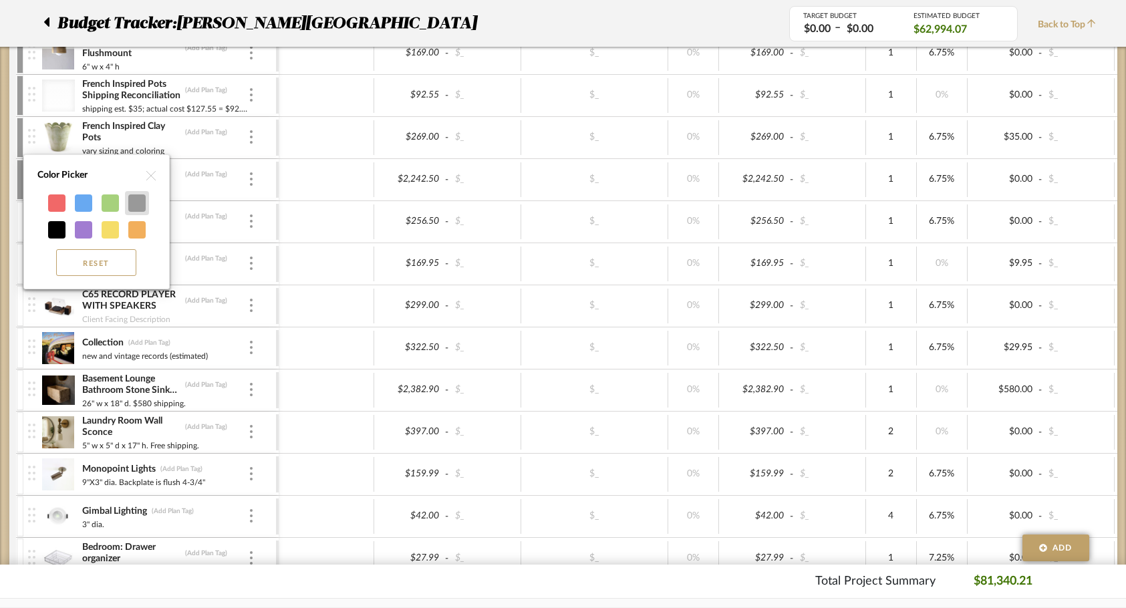
click at [131, 199] on div at bounding box center [136, 202] width 17 height 17
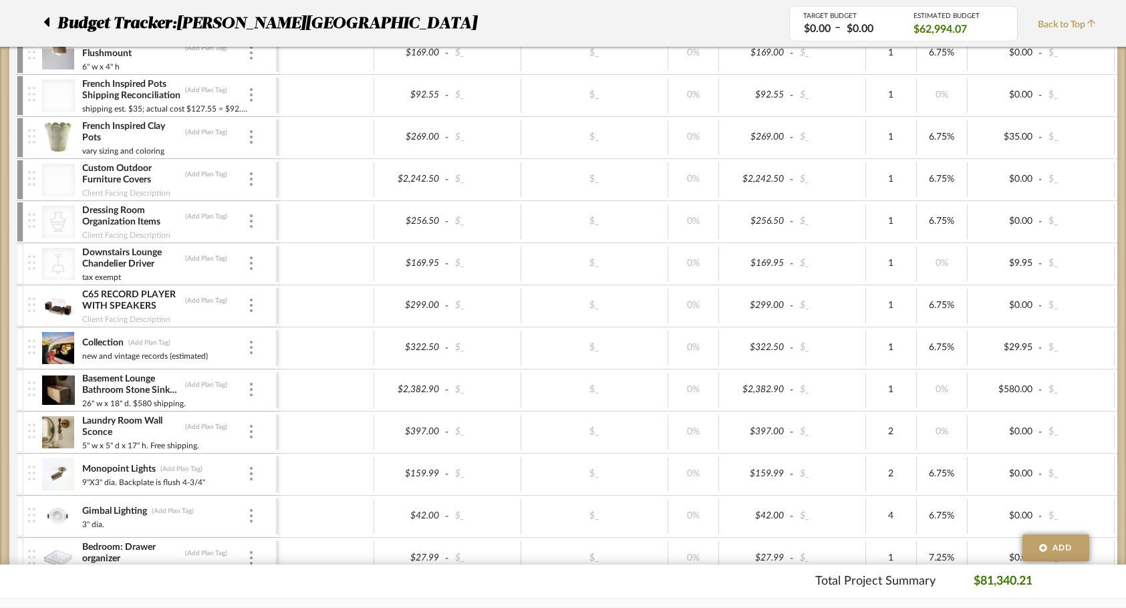
click at [18, 271] on div at bounding box center [20, 264] width 7 height 40
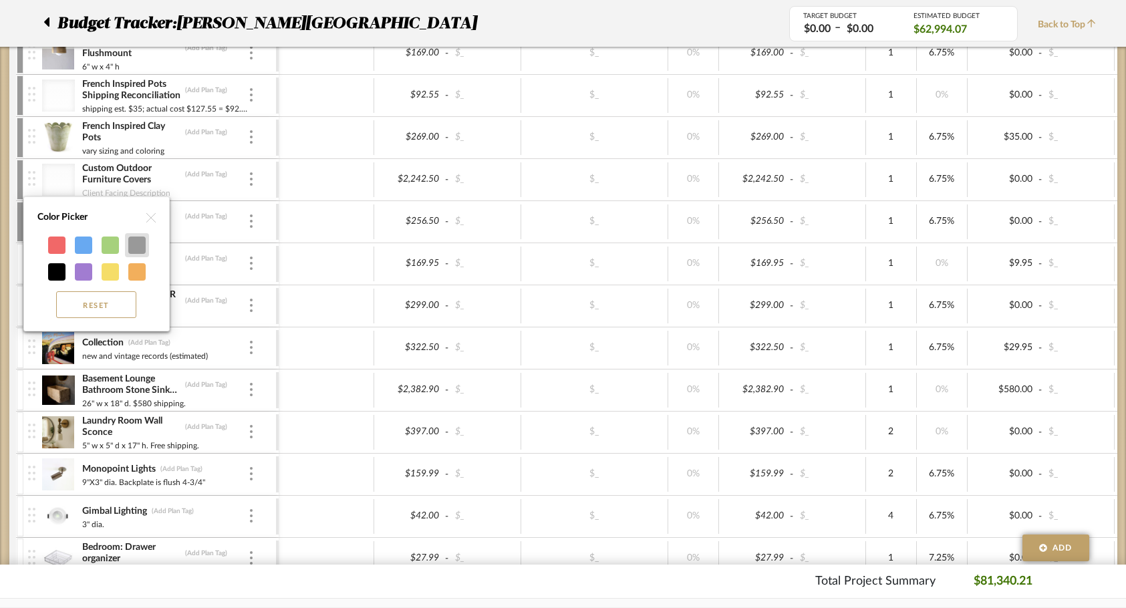
click at [140, 246] on div at bounding box center [136, 245] width 17 height 17
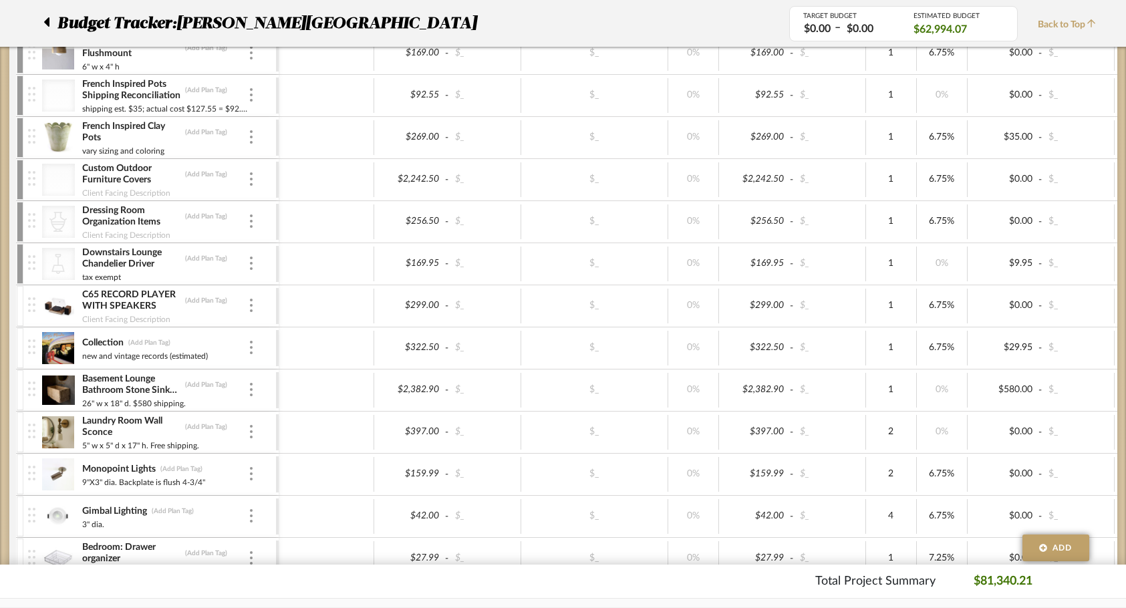
click at [19, 323] on div at bounding box center [20, 306] width 7 height 40
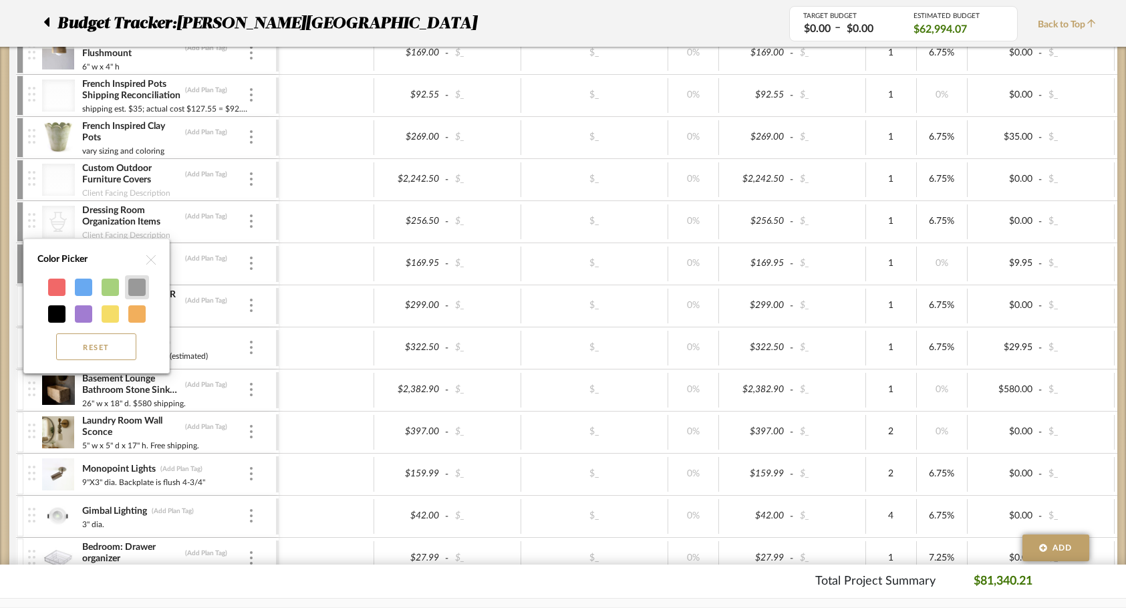
click at [139, 292] on div at bounding box center [136, 287] width 17 height 17
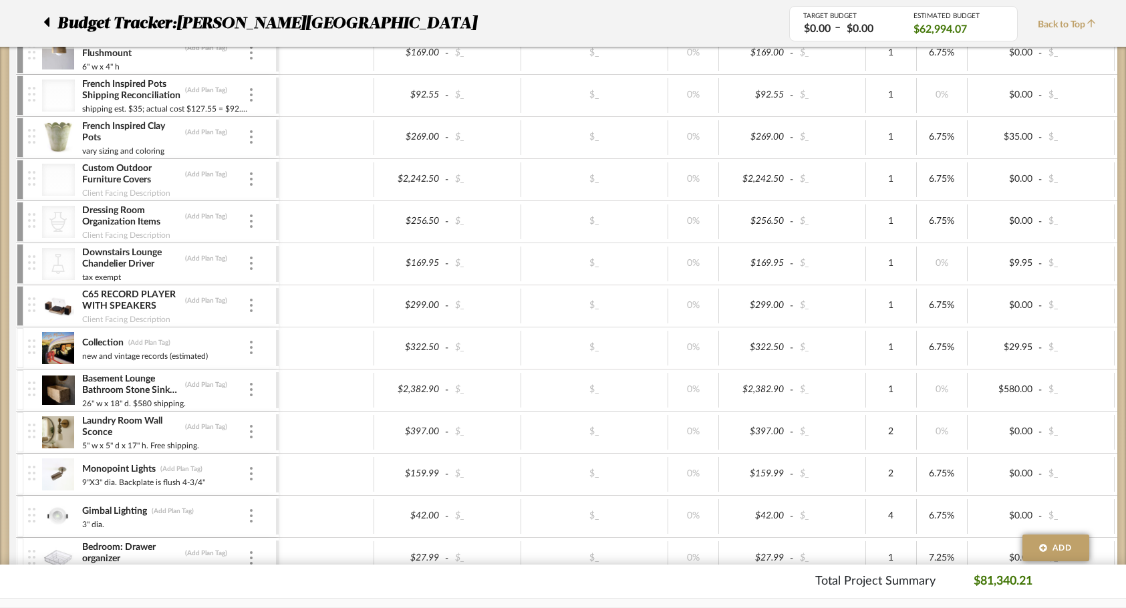
click at [19, 352] on div at bounding box center [20, 348] width 7 height 40
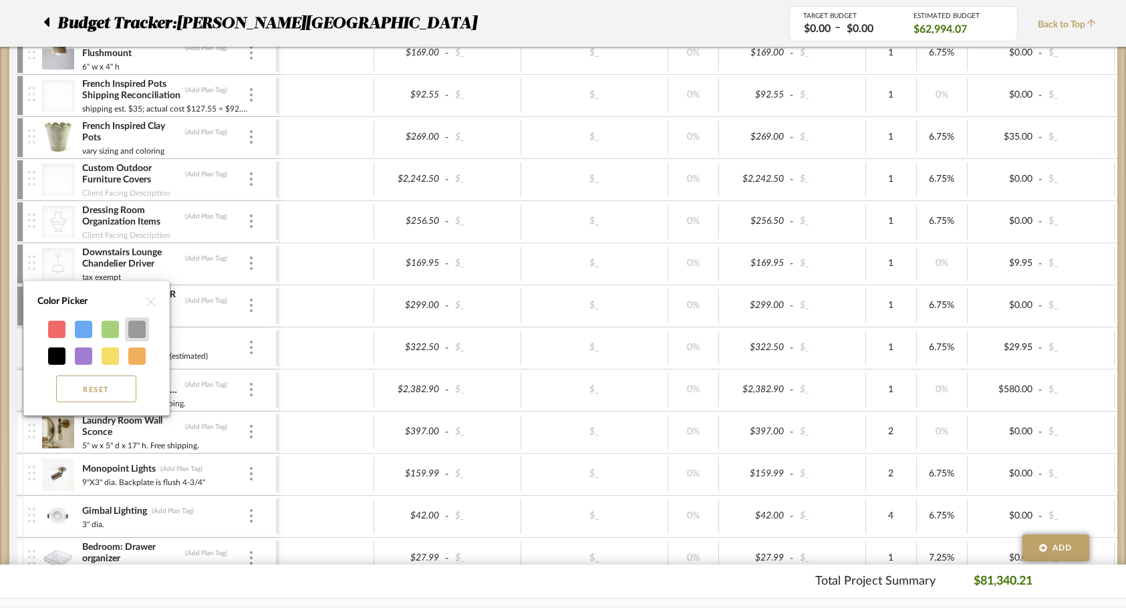
click at [140, 330] on div at bounding box center [136, 329] width 17 height 17
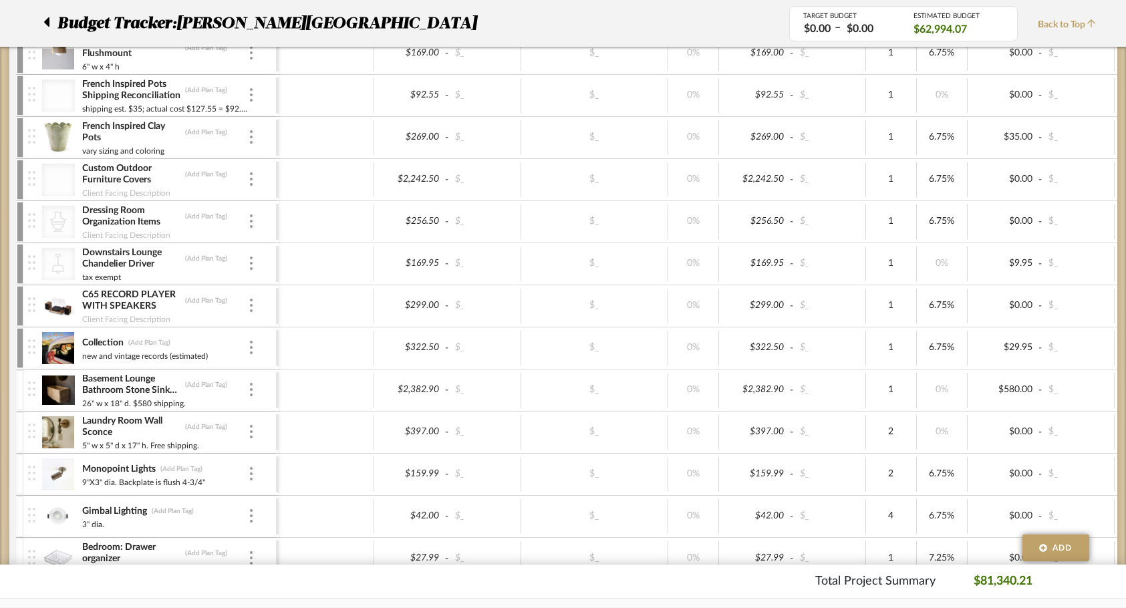
click at [21, 395] on div at bounding box center [20, 390] width 7 height 40
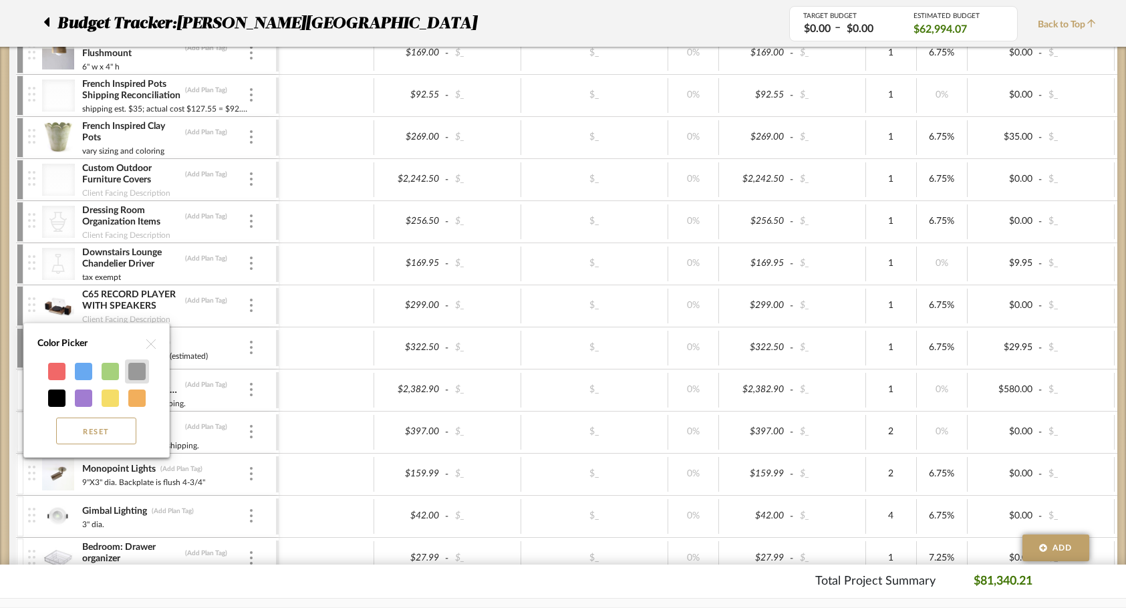
click at [137, 374] on div at bounding box center [136, 371] width 17 height 17
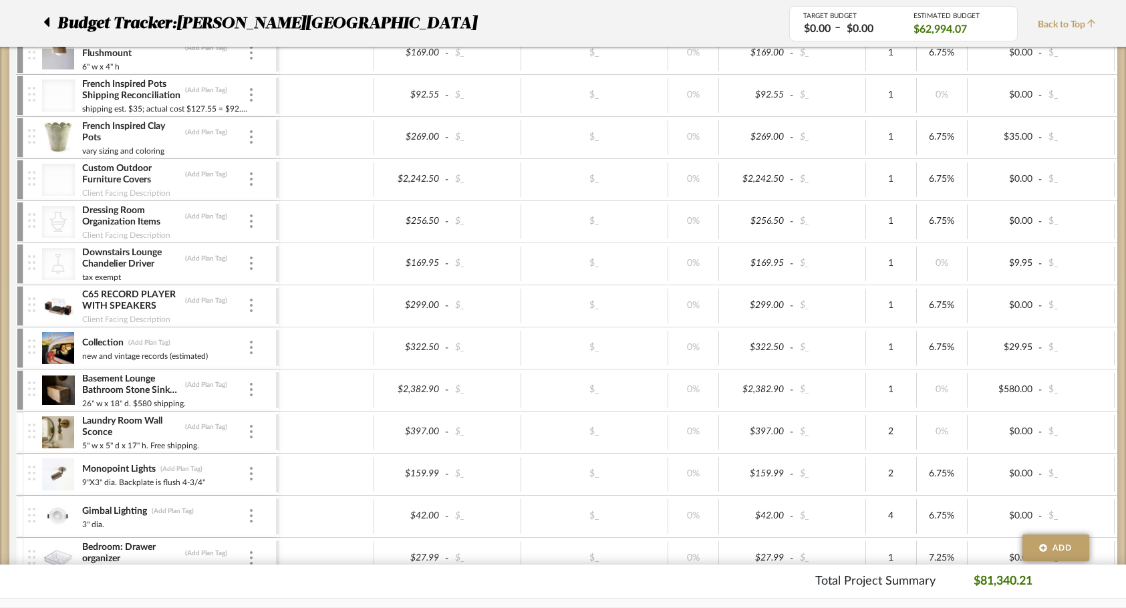
click at [17, 428] on div at bounding box center [20, 432] width 7 height 40
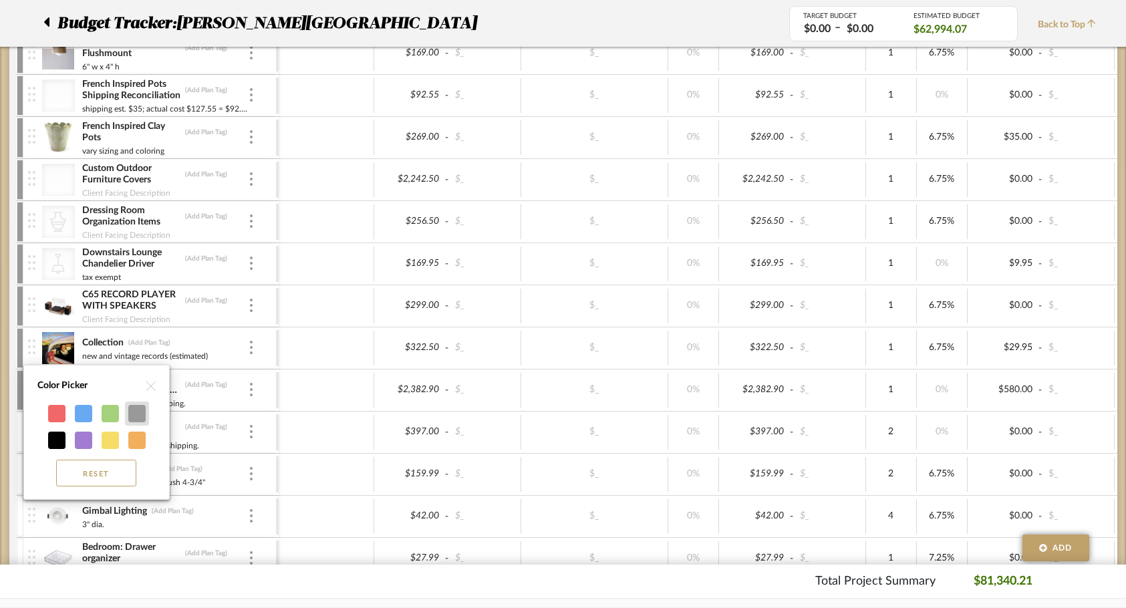
click at [138, 414] on div at bounding box center [136, 413] width 17 height 17
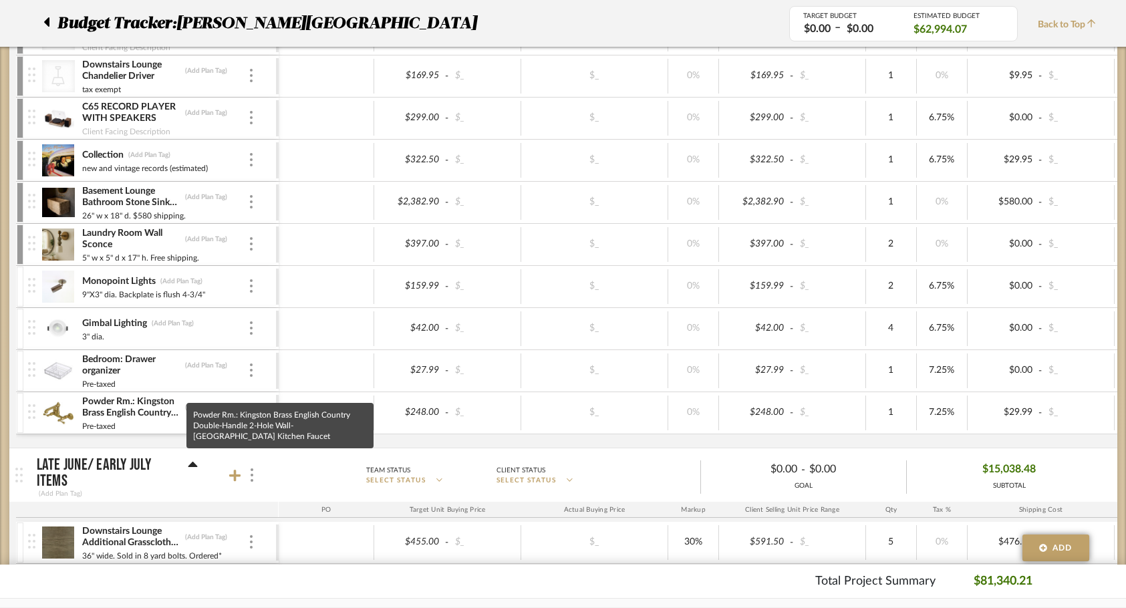
scroll to position [2528, 0]
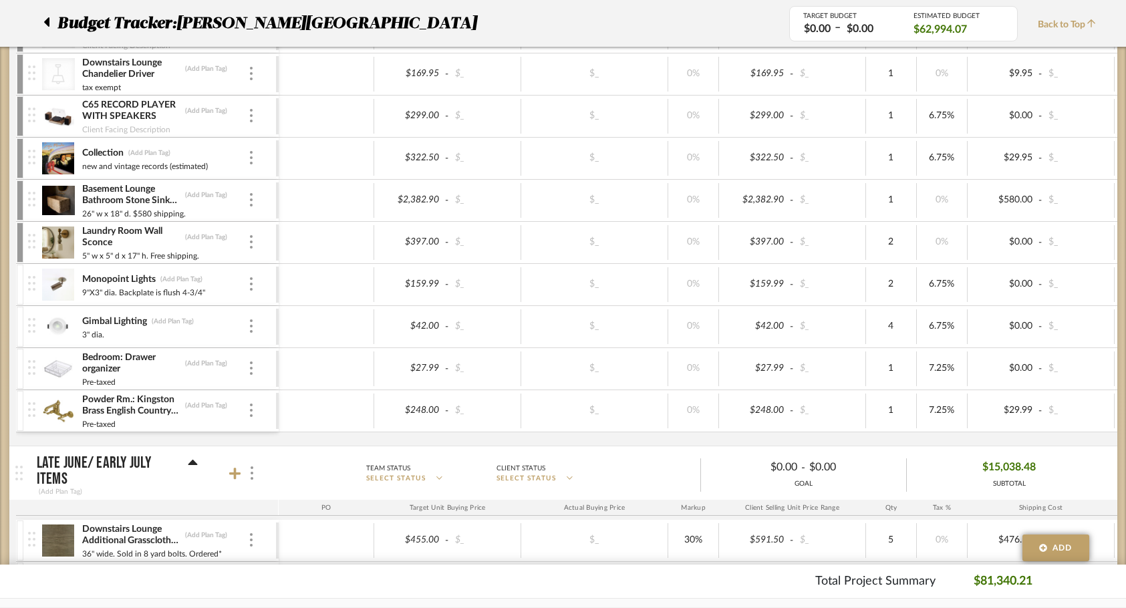
click at [19, 290] on div at bounding box center [20, 285] width 7 height 40
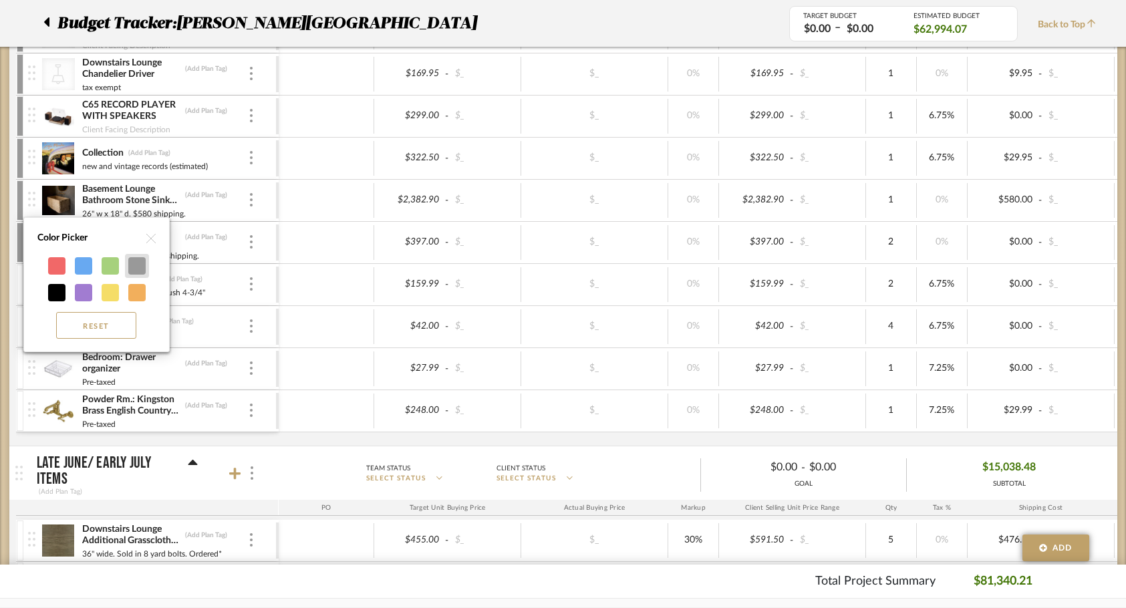
click at [138, 258] on div at bounding box center [136, 265] width 17 height 17
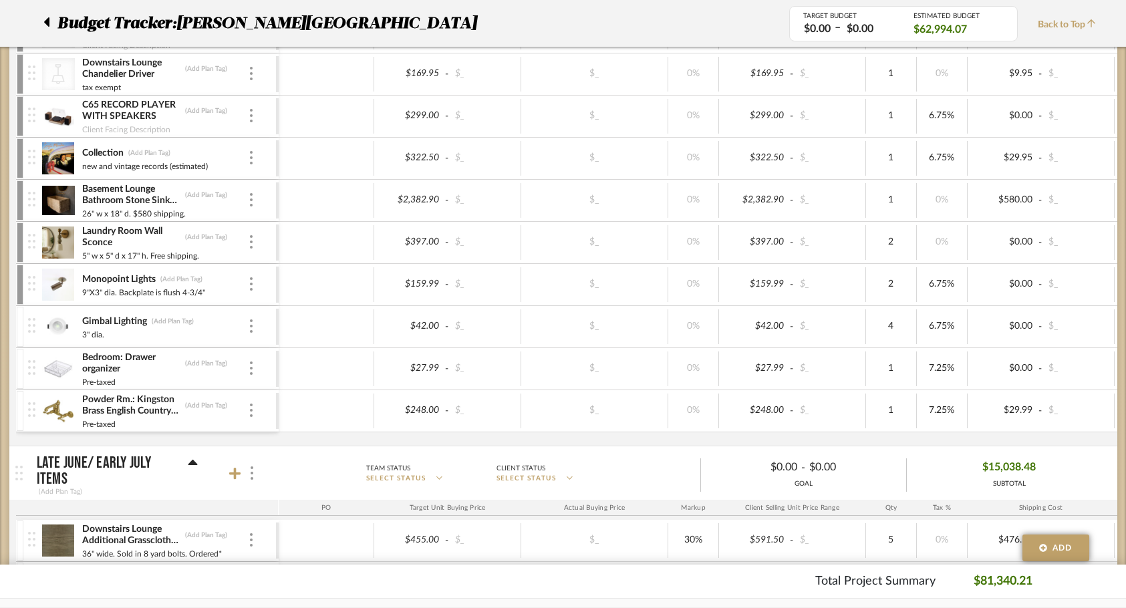
click at [19, 322] on div at bounding box center [20, 327] width 7 height 40
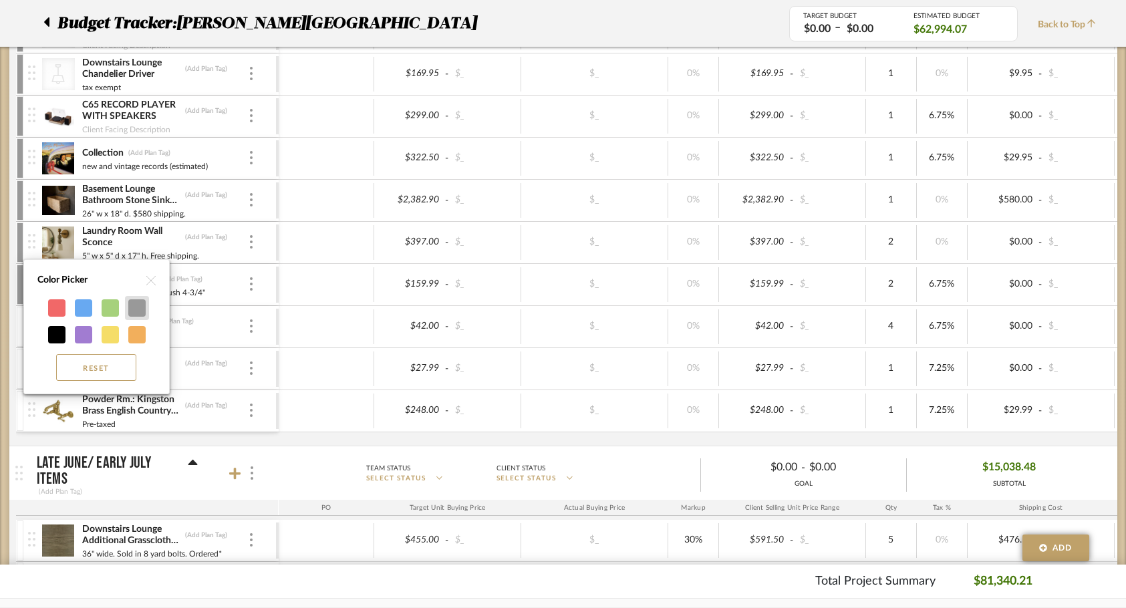
click at [134, 308] on div at bounding box center [136, 307] width 17 height 17
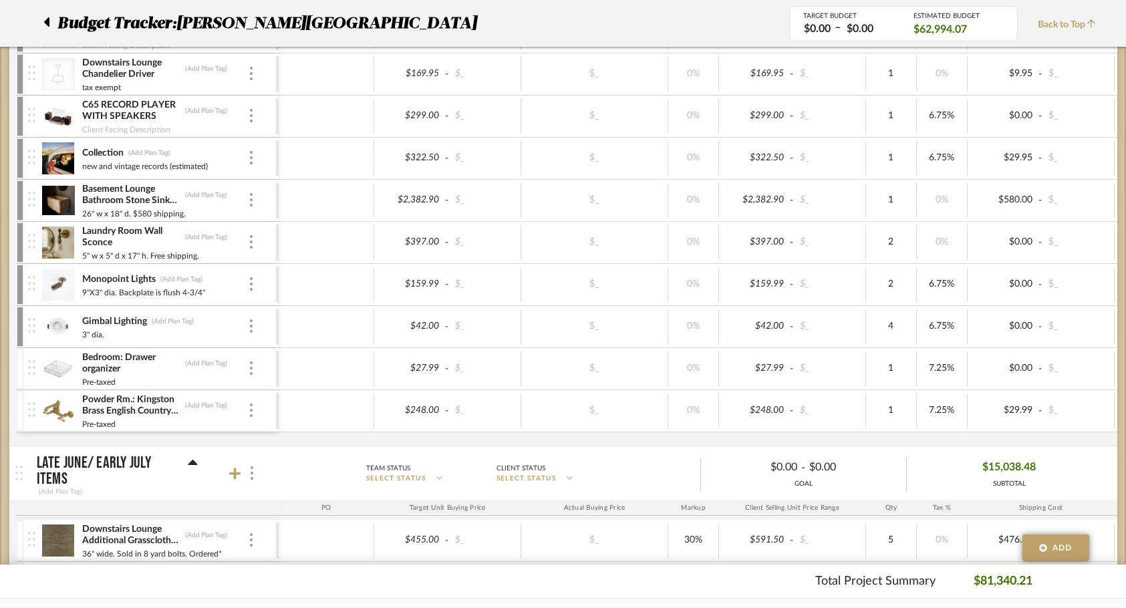
click at [18, 365] on div at bounding box center [20, 369] width 7 height 40
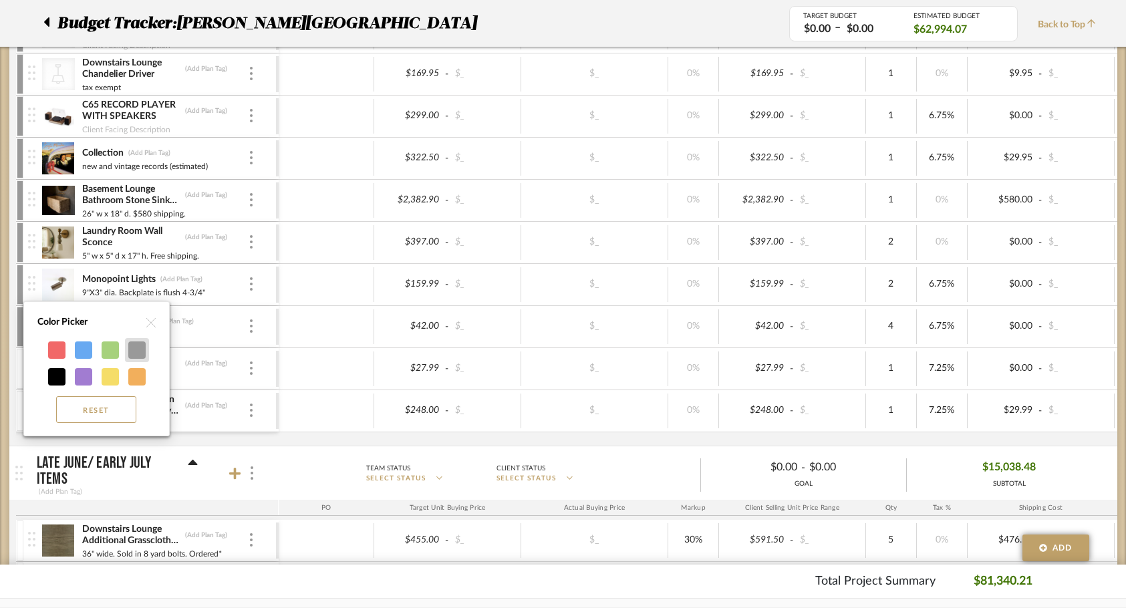
click at [139, 358] on div at bounding box center [136, 350] width 17 height 17
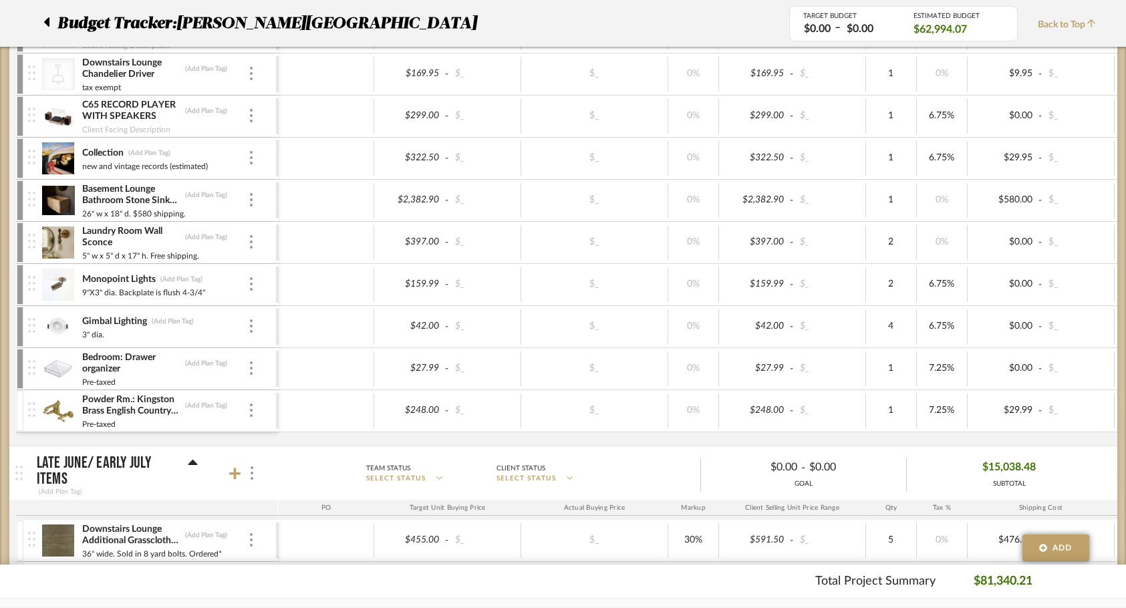
click at [21, 406] on div at bounding box center [20, 411] width 7 height 40
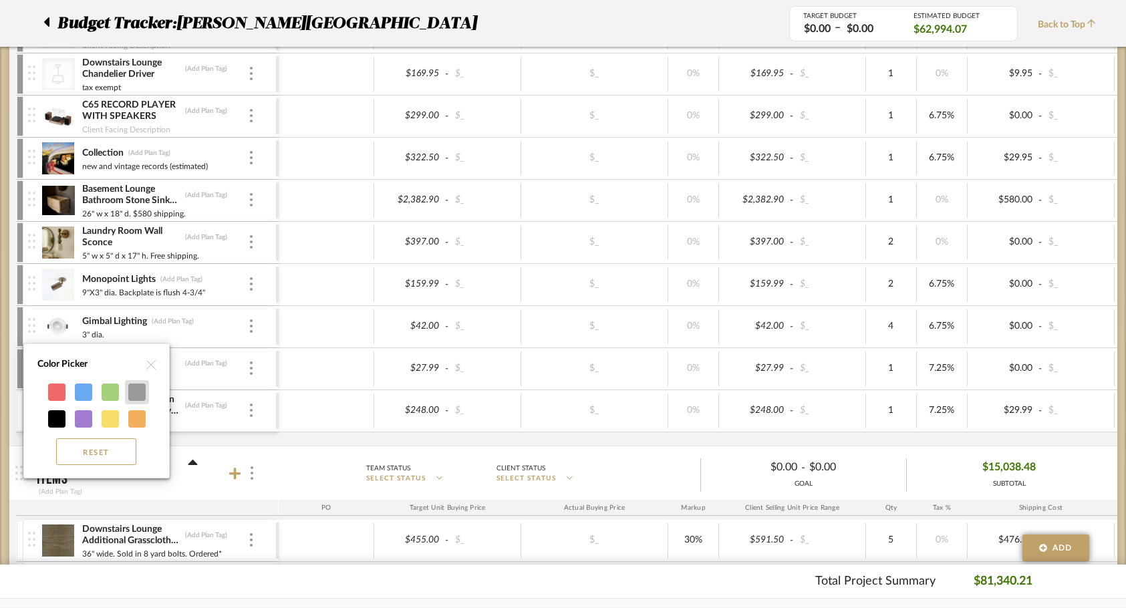
click at [132, 400] on div at bounding box center [136, 392] width 17 height 17
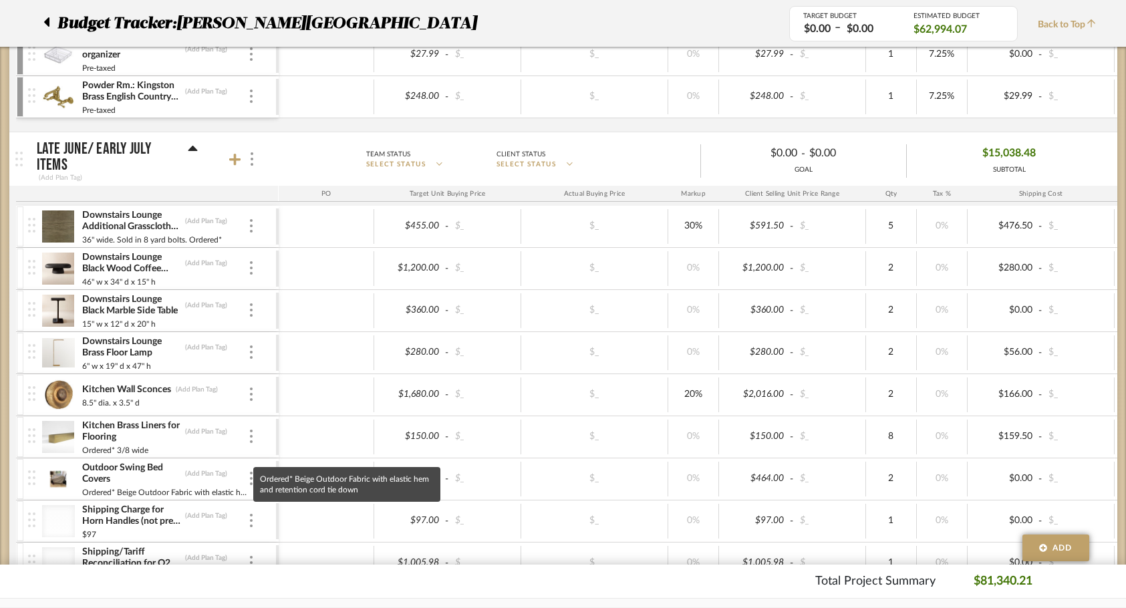
scroll to position [2853, 0]
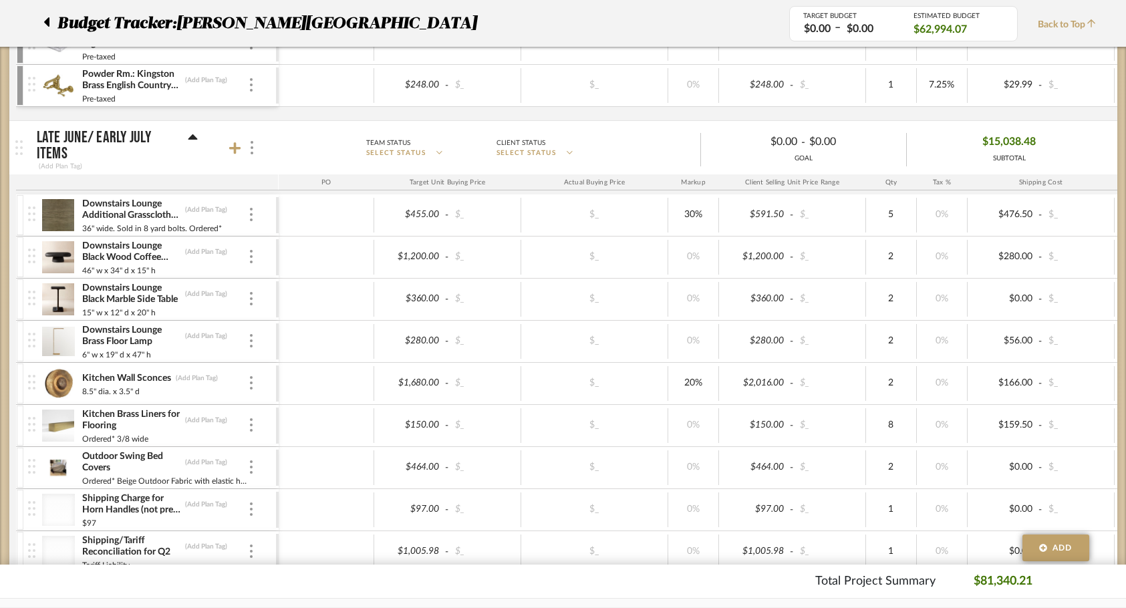
click at [18, 213] on div at bounding box center [20, 215] width 7 height 40
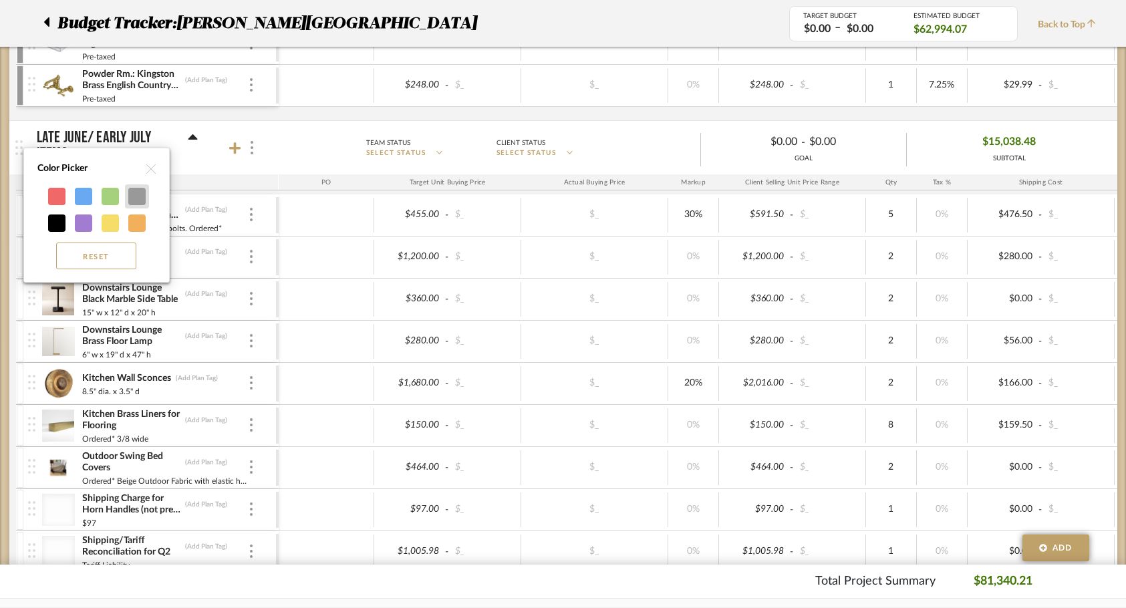
click at [130, 205] on div at bounding box center [136, 196] width 17 height 17
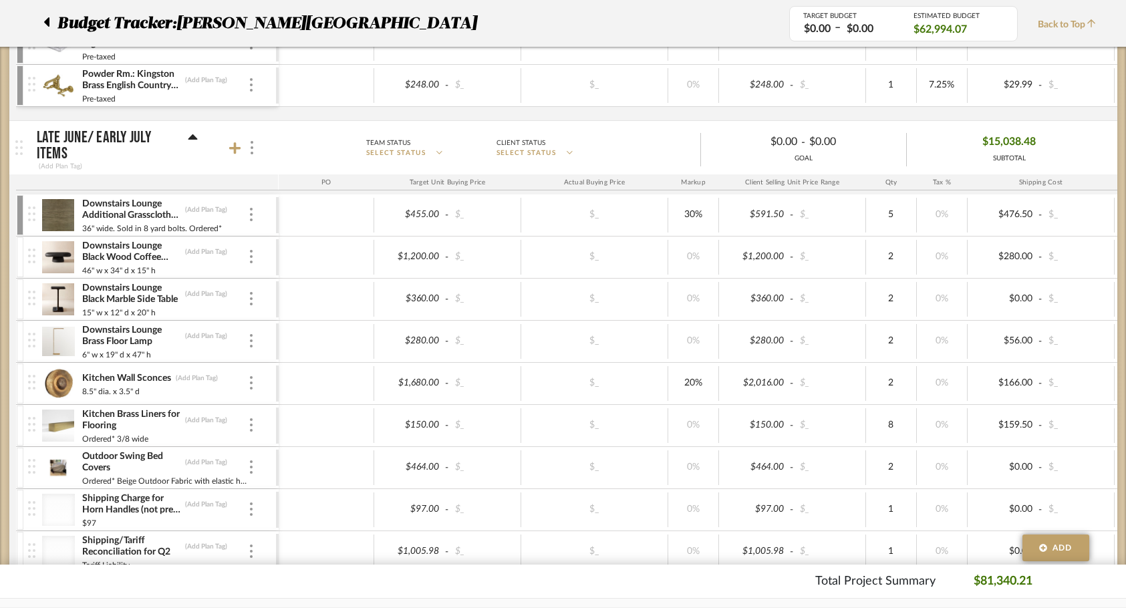
click at [17, 249] on div at bounding box center [20, 257] width 7 height 40
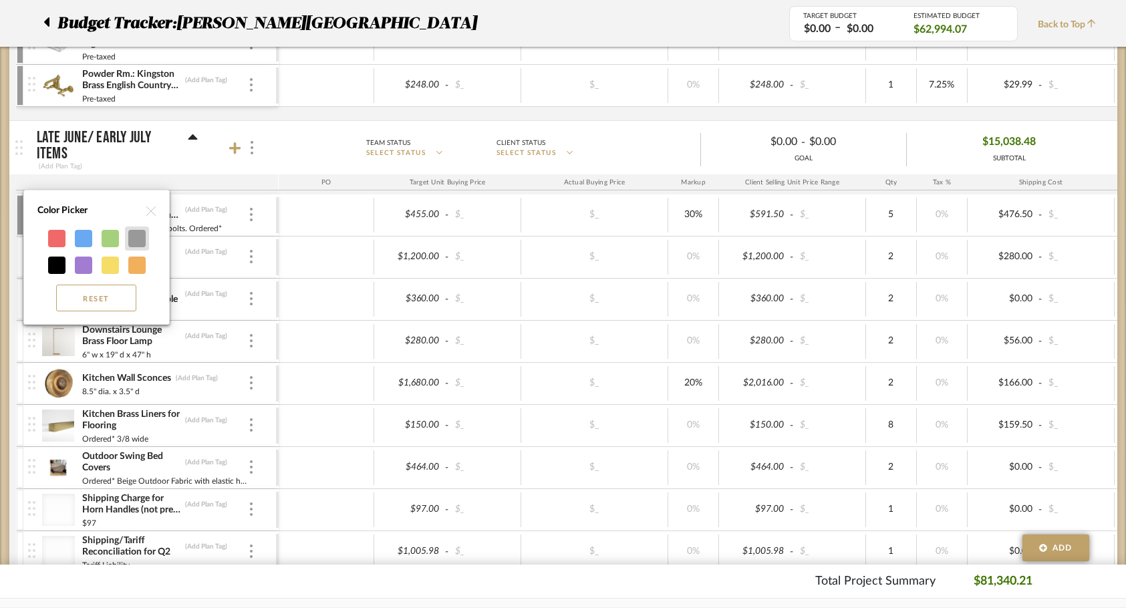
click at [130, 239] on div at bounding box center [136, 238] width 17 height 17
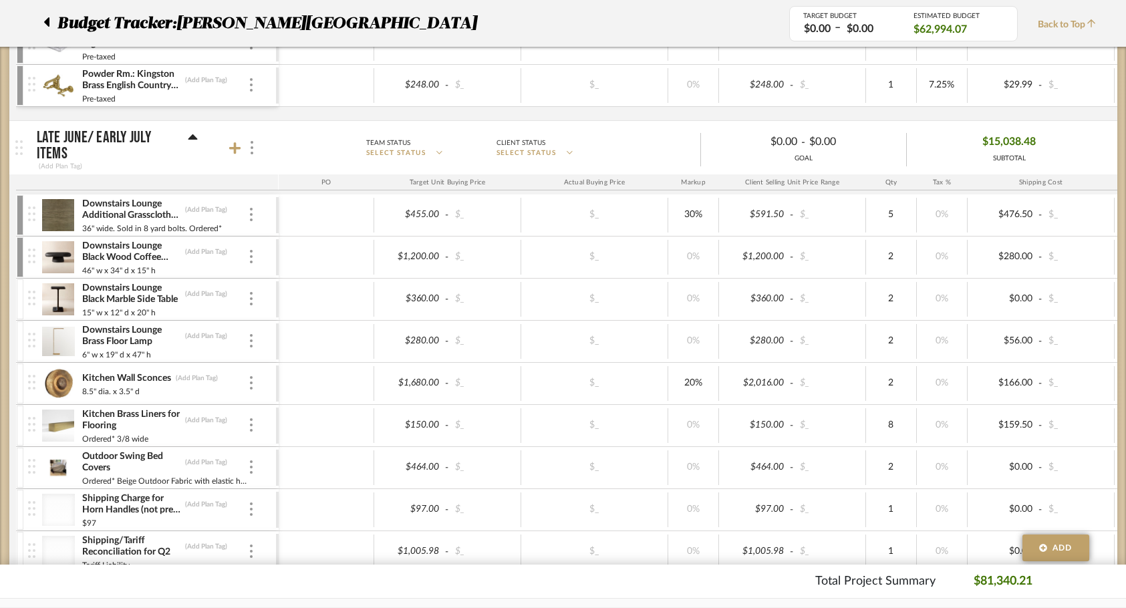
click at [19, 307] on div at bounding box center [20, 299] width 7 height 40
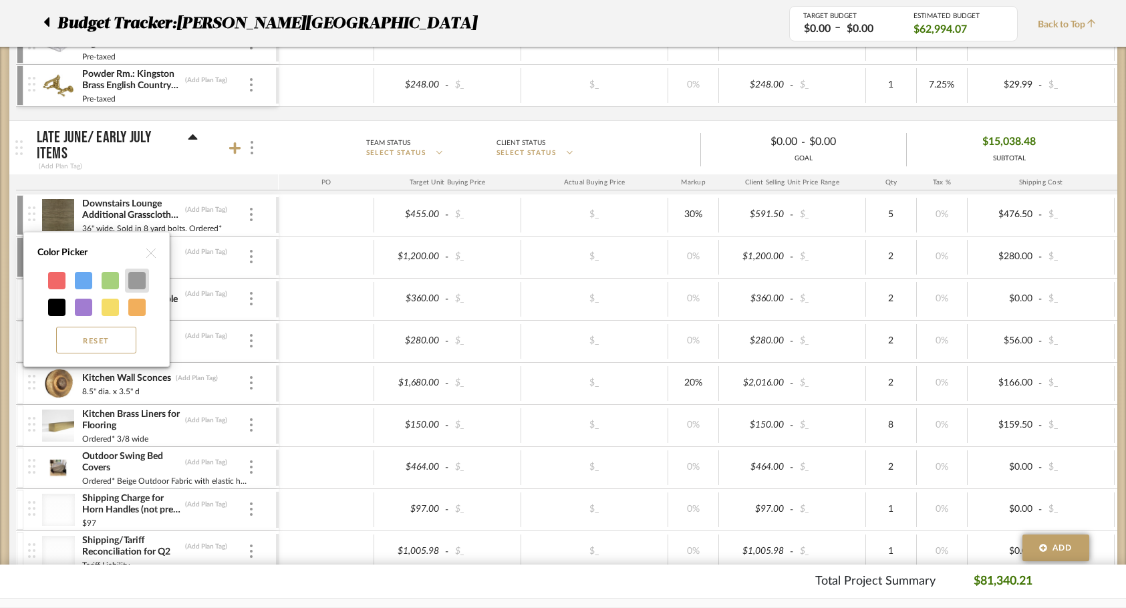
click at [140, 285] on div at bounding box center [136, 280] width 17 height 17
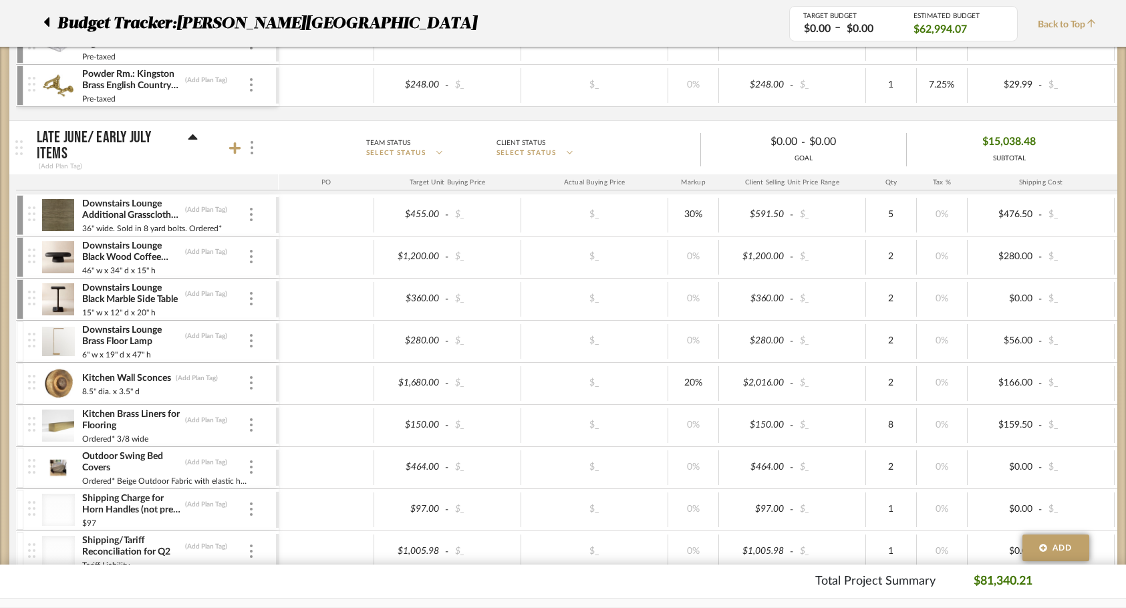
click at [18, 330] on div at bounding box center [20, 341] width 7 height 40
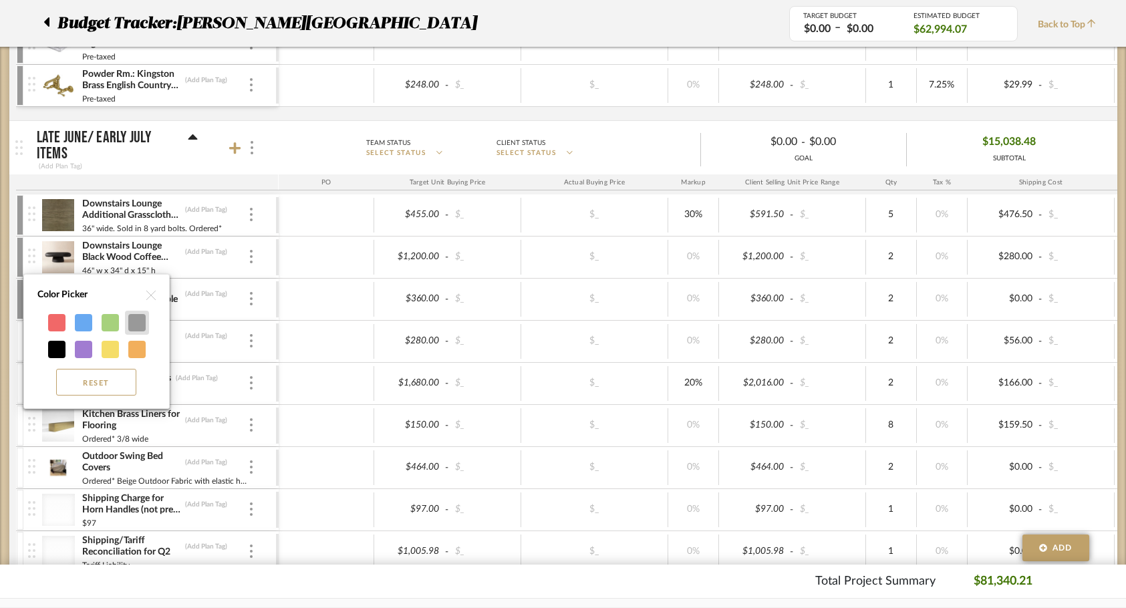
click at [136, 329] on div at bounding box center [136, 322] width 17 height 17
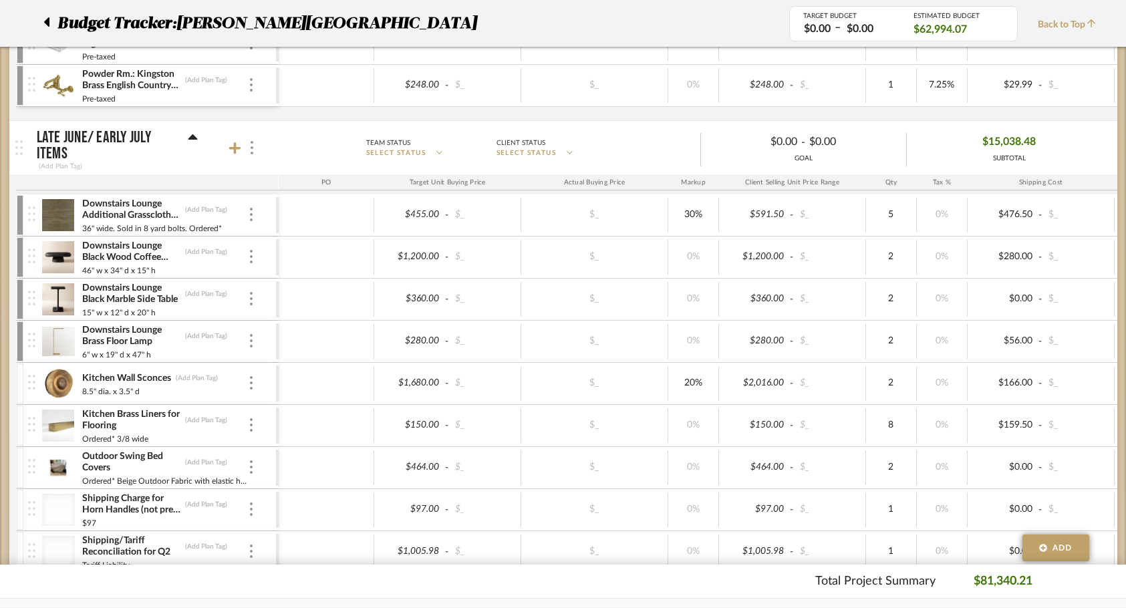
click at [19, 380] on div at bounding box center [20, 384] width 7 height 40
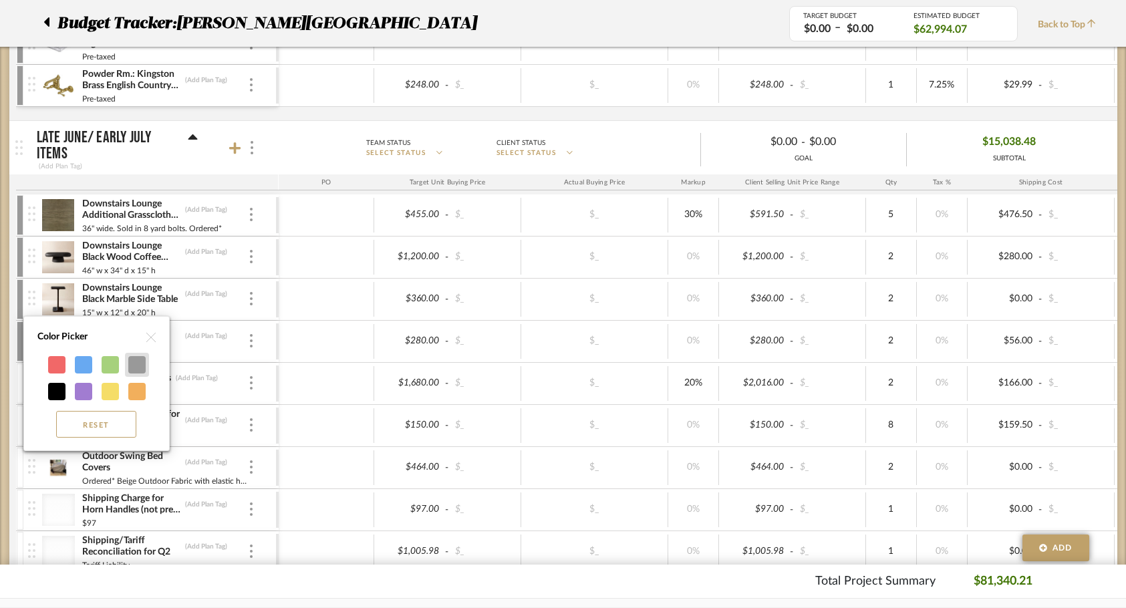
click at [131, 366] on div at bounding box center [136, 364] width 17 height 17
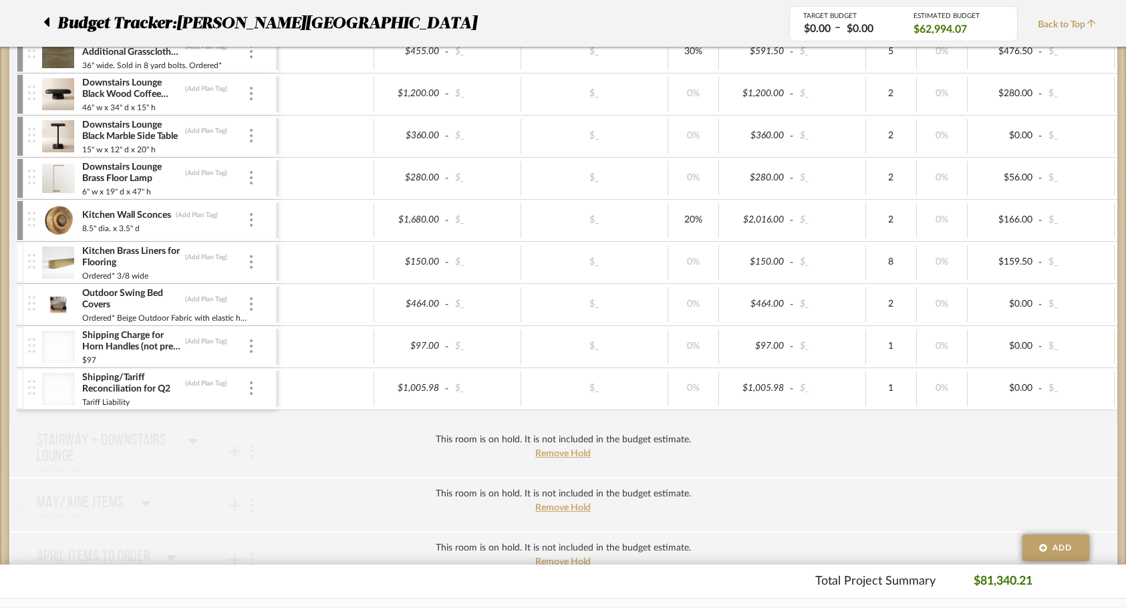
scroll to position [3023, 0]
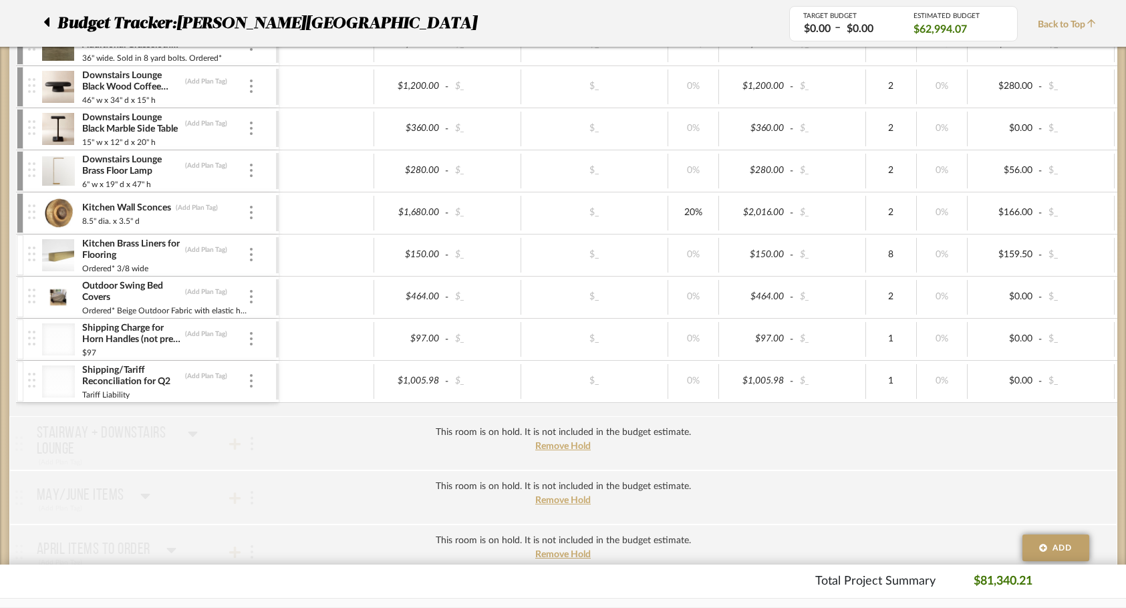
click at [19, 378] on div at bounding box center [20, 382] width 7 height 40
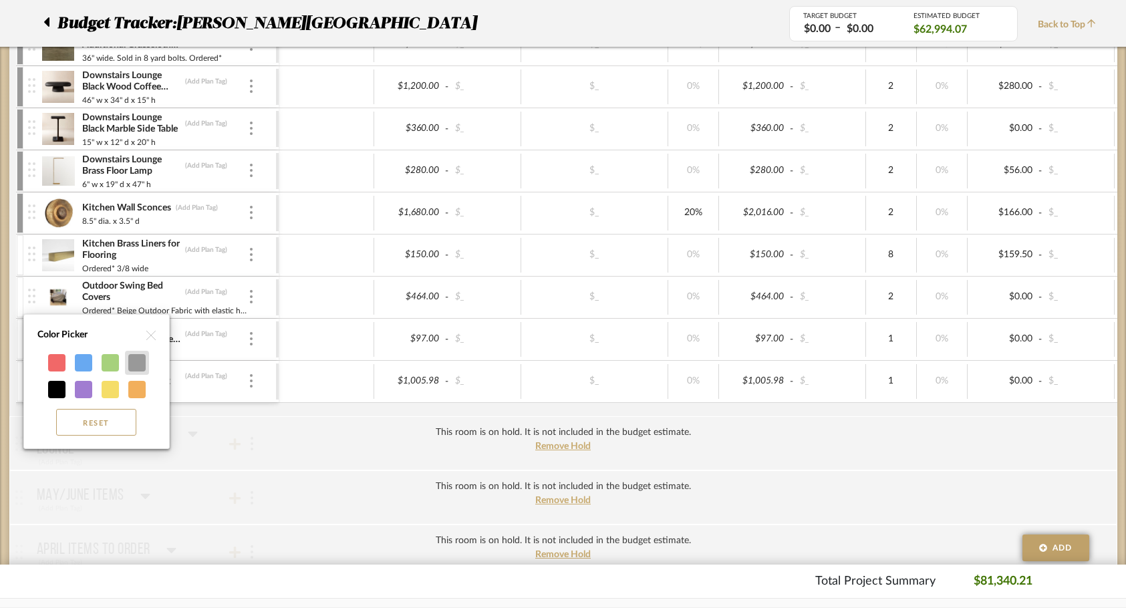
click at [134, 362] on div at bounding box center [136, 362] width 17 height 17
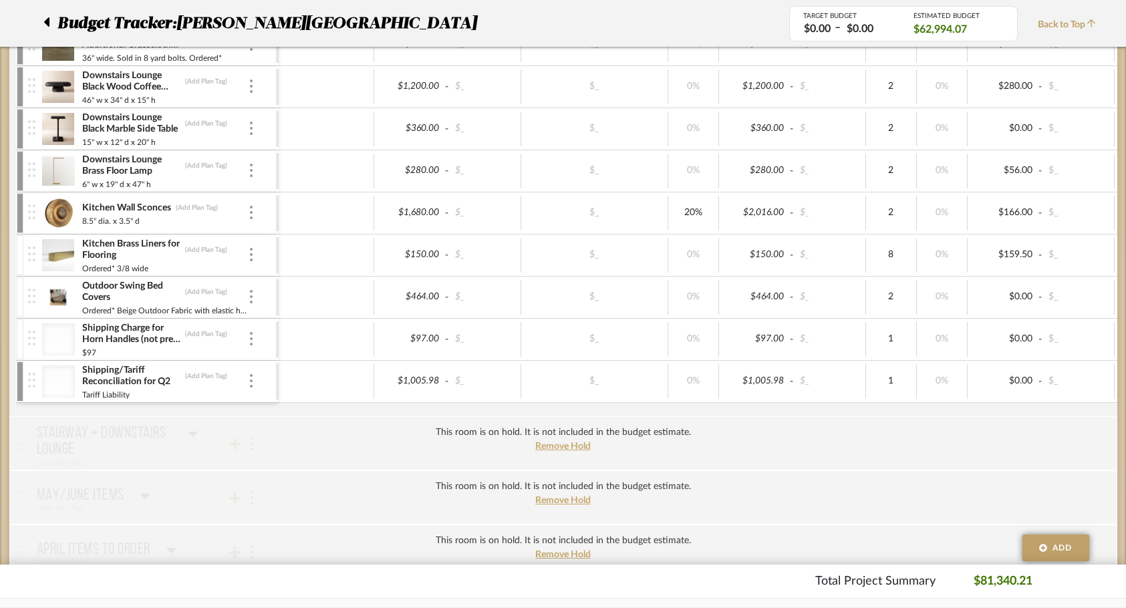
click at [18, 343] on div at bounding box center [20, 339] width 7 height 40
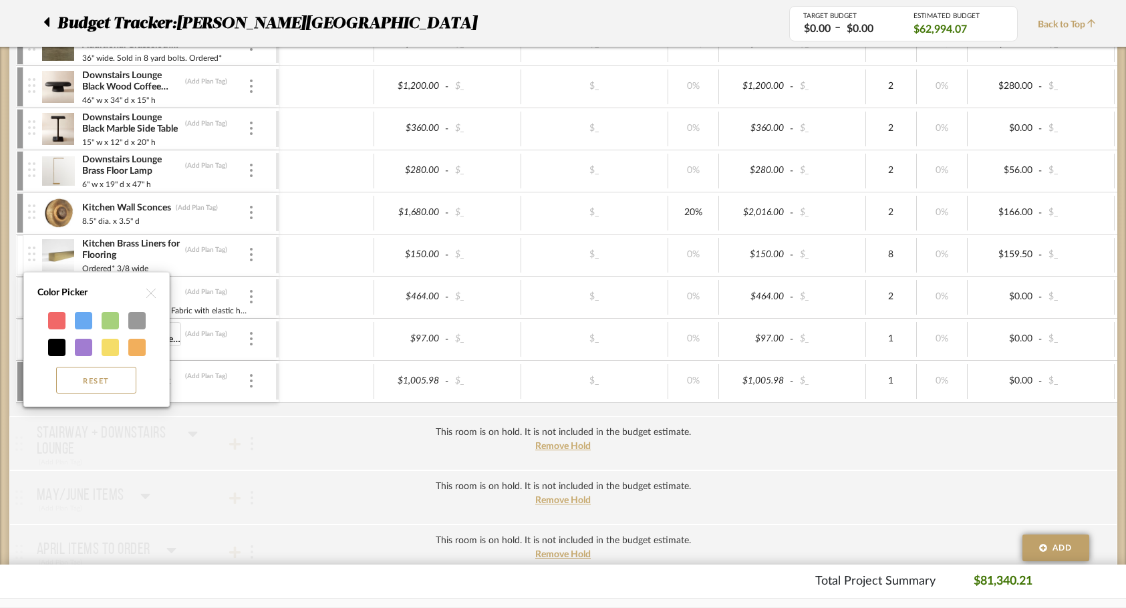
click at [137, 325] on div at bounding box center [136, 320] width 17 height 17
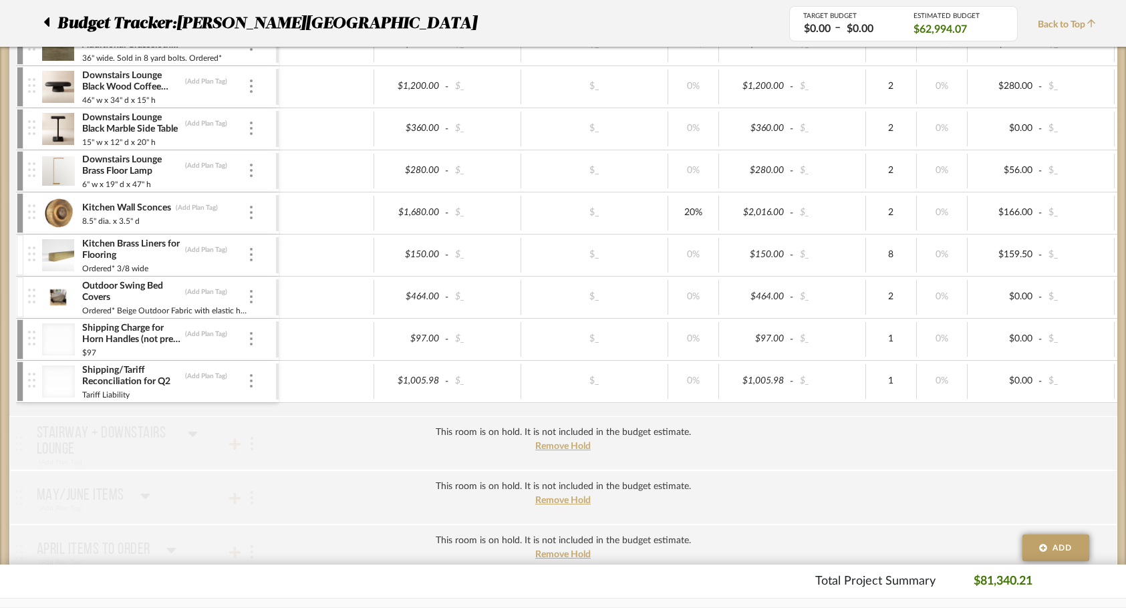
click at [19, 296] on div at bounding box center [20, 297] width 7 height 40
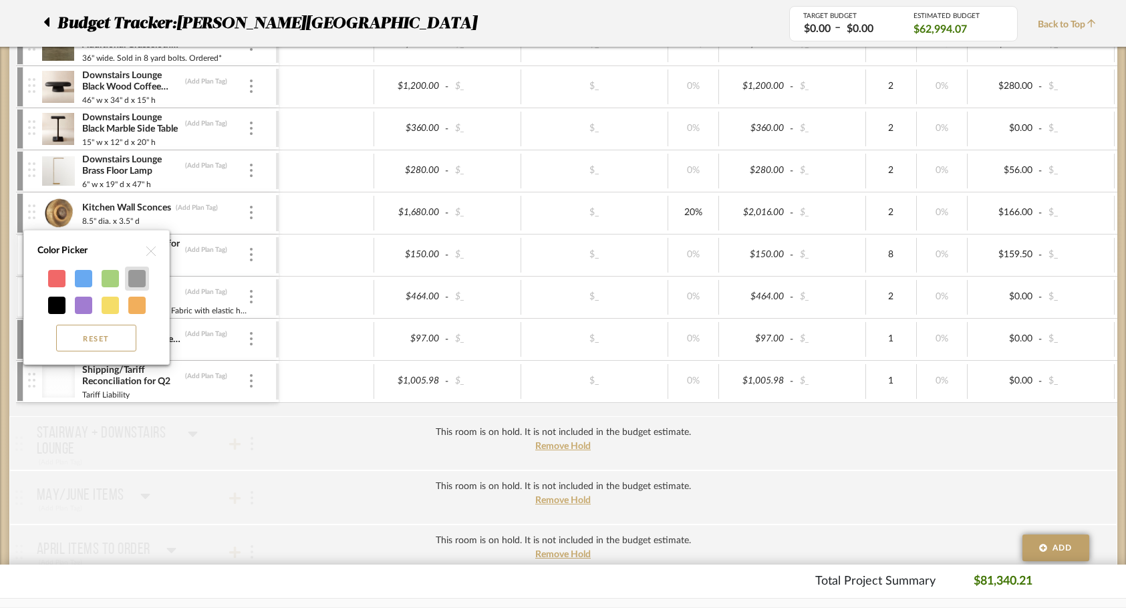
click at [140, 280] on div at bounding box center [136, 278] width 17 height 17
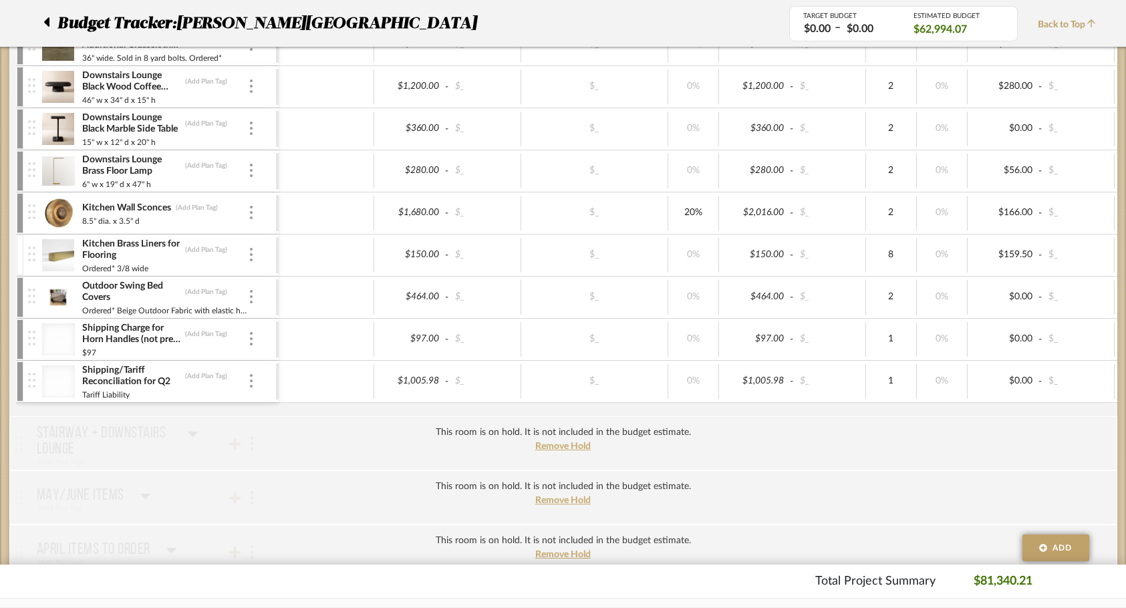
click at [17, 262] on div at bounding box center [20, 255] width 7 height 40
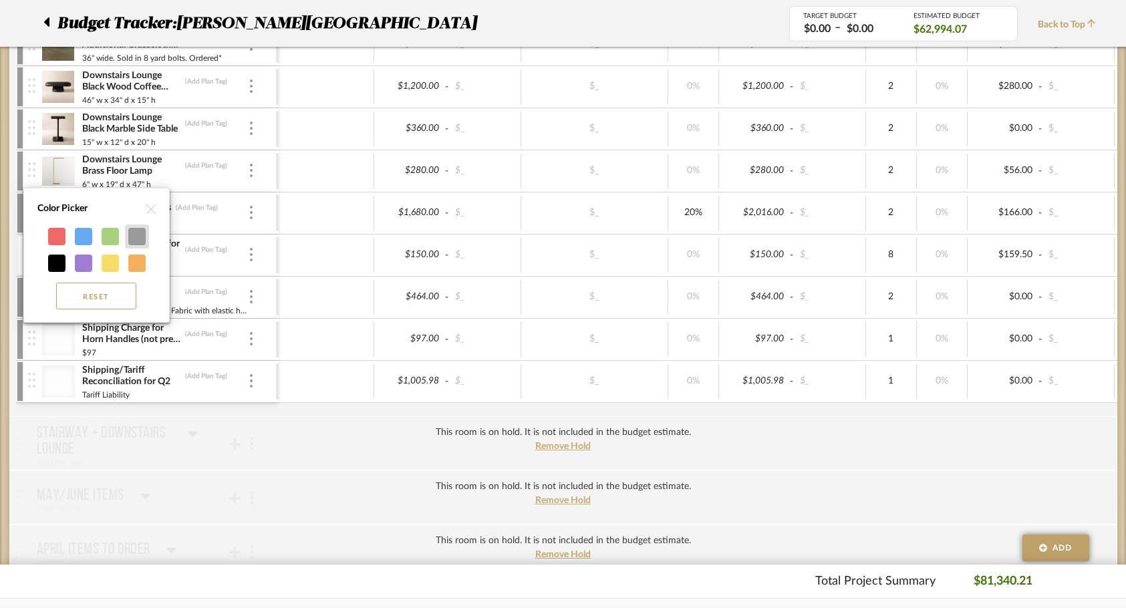
click at [136, 239] on div at bounding box center [136, 236] width 17 height 17
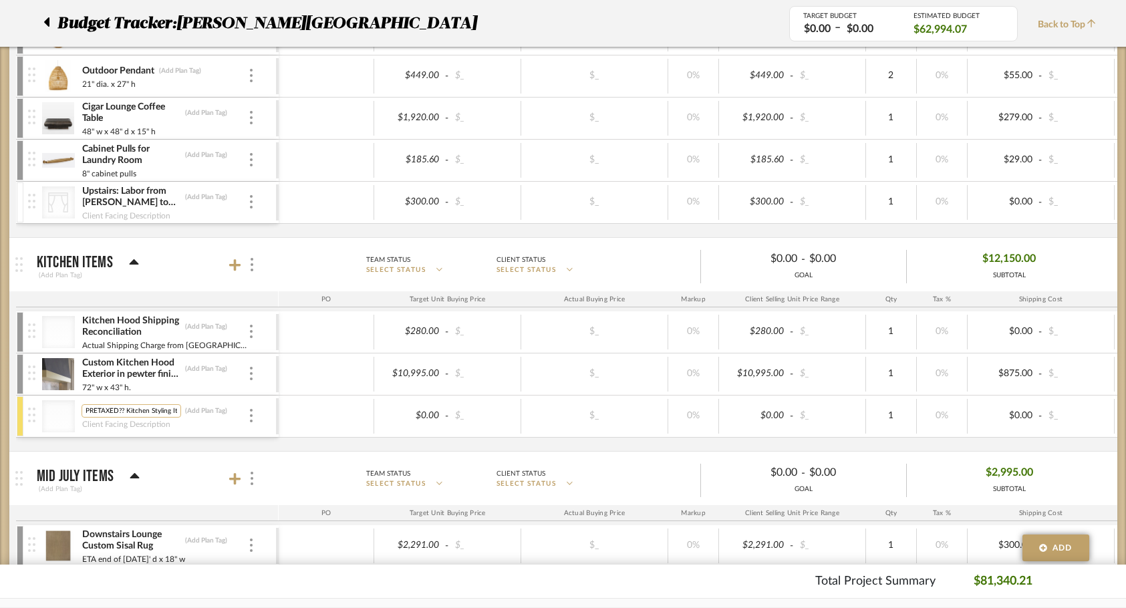
scroll to position [0, 11]
click at [108, 412] on input "PRETAXED?? Kitchen Styling Items" at bounding box center [132, 410] width 100 height 13
click at [116, 411] on input "PRETAXED ? ? PLACEHOLDER Kitchen Styling Items" at bounding box center [132, 410] width 100 height 13
type input "PRETAXED?? PLACEHOLDER Kitchen Styling Items"
click at [243, 458] on mat-expansion-panel-header "Mid July Items (Add Plan Tag) Team Status SELECT STATUS Client Status SELECT ST…" at bounding box center [563, 478] width 1108 height 53
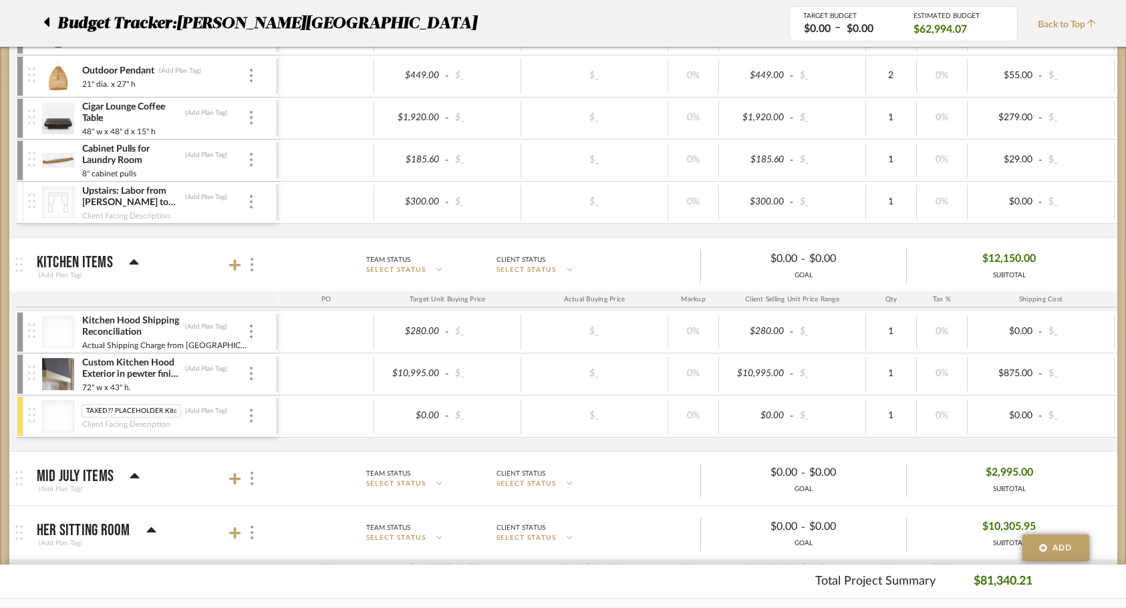
scroll to position [0, 0]
click at [237, 449] on div "Kitchen Hood Shipping Reconciliation (Add Plan Tag) Actual Shipping Charge from…" at bounding box center [707, 381] width 1382 height 140
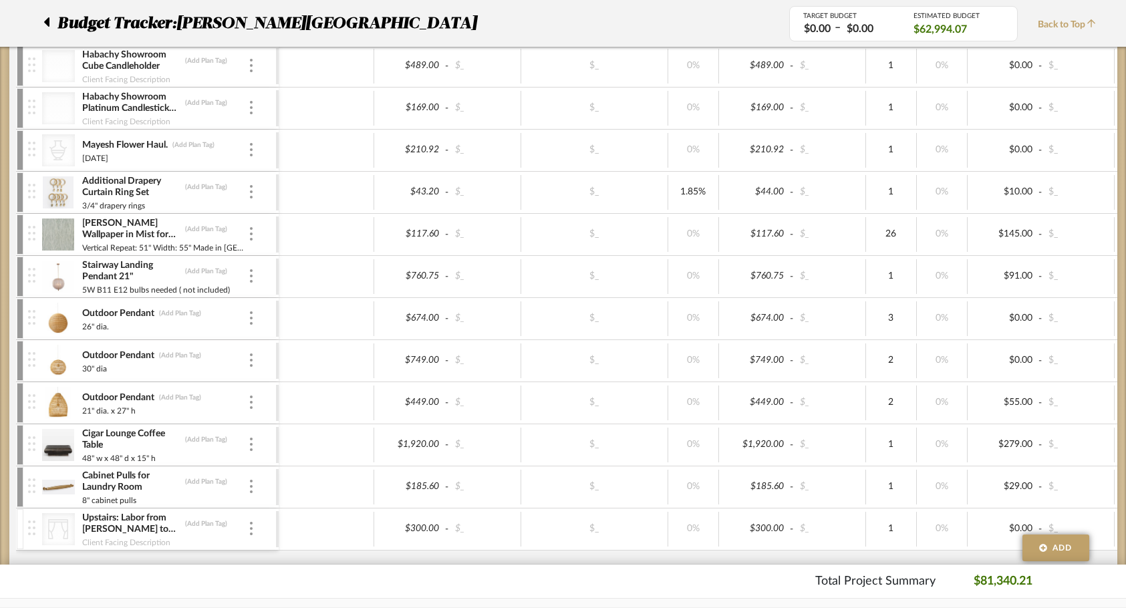
scroll to position [601, 0]
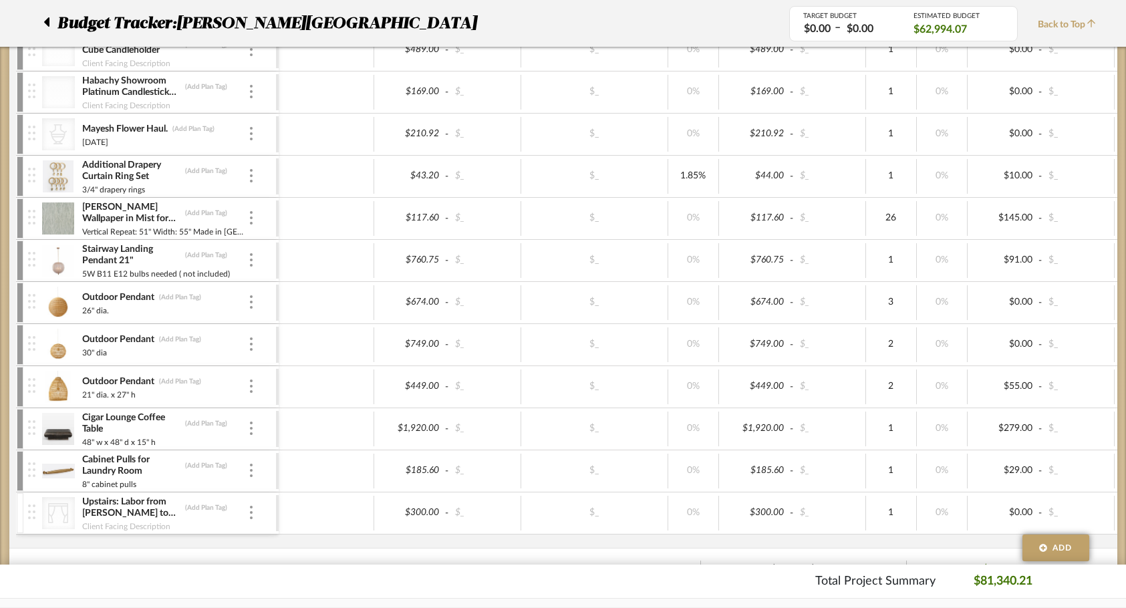
click at [18, 513] on div at bounding box center [20, 513] width 7 height 40
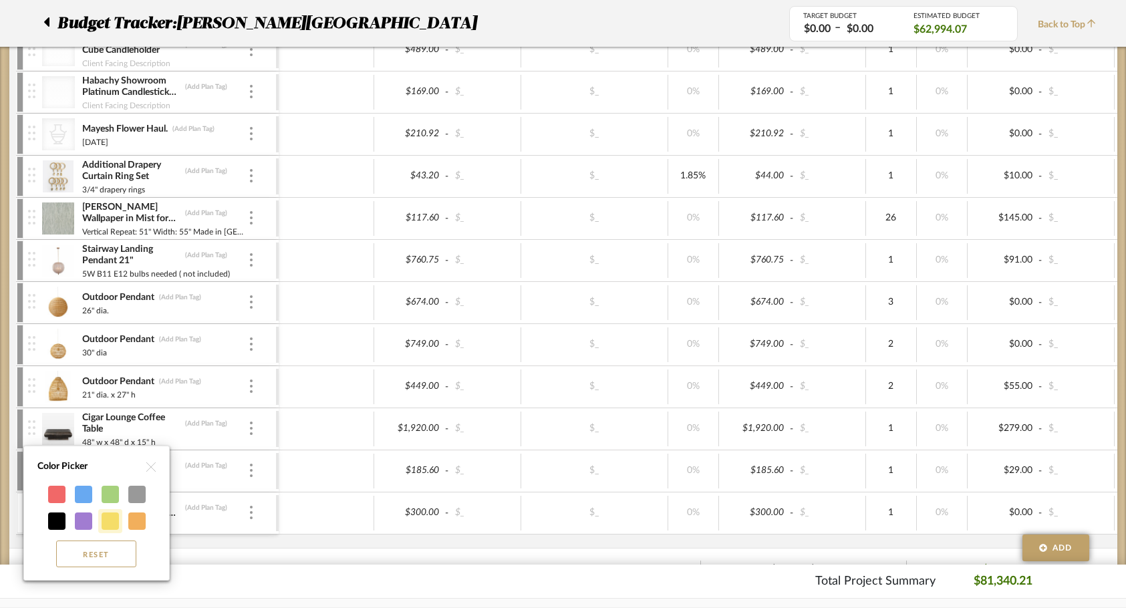
click at [106, 517] on div at bounding box center [110, 521] width 17 height 17
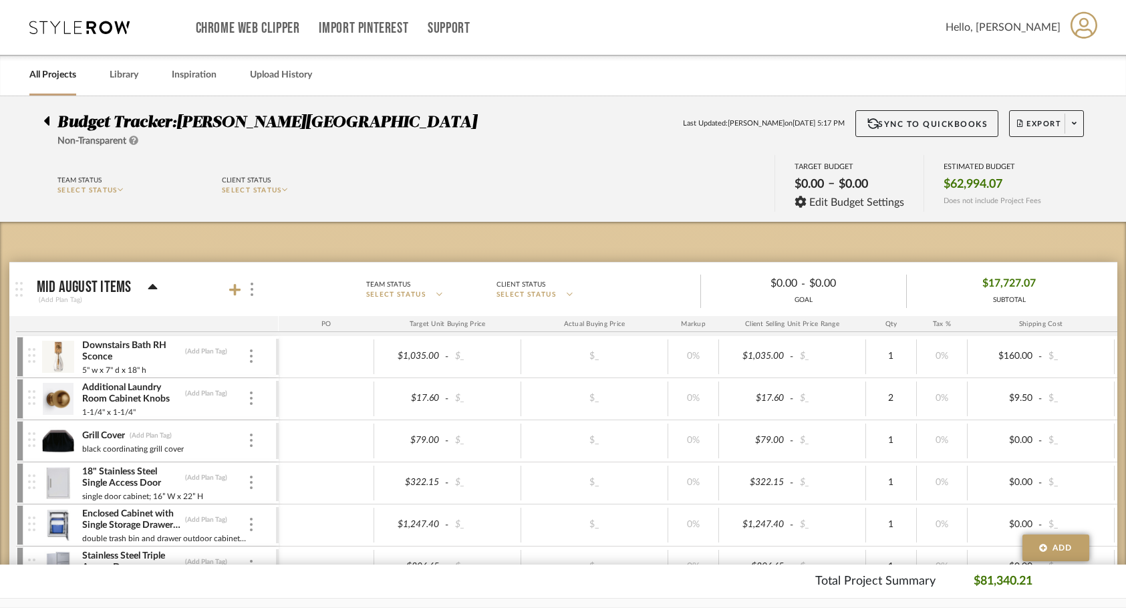
scroll to position [17, 0]
